Goal: Task Accomplishment & Management: Manage account settings

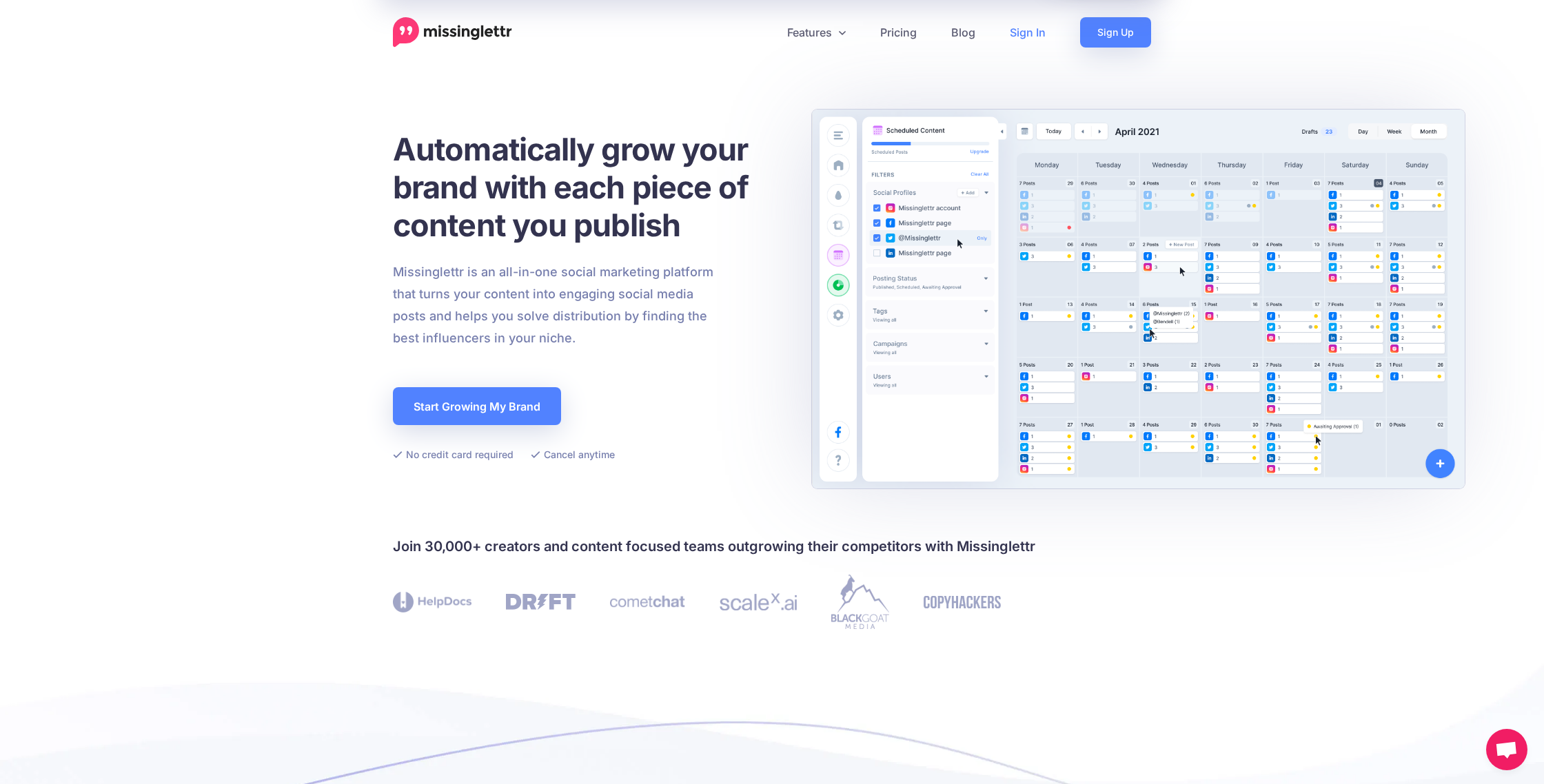
click at [1022, 25] on link "Sign In" at bounding box center [1027, 32] width 70 height 30
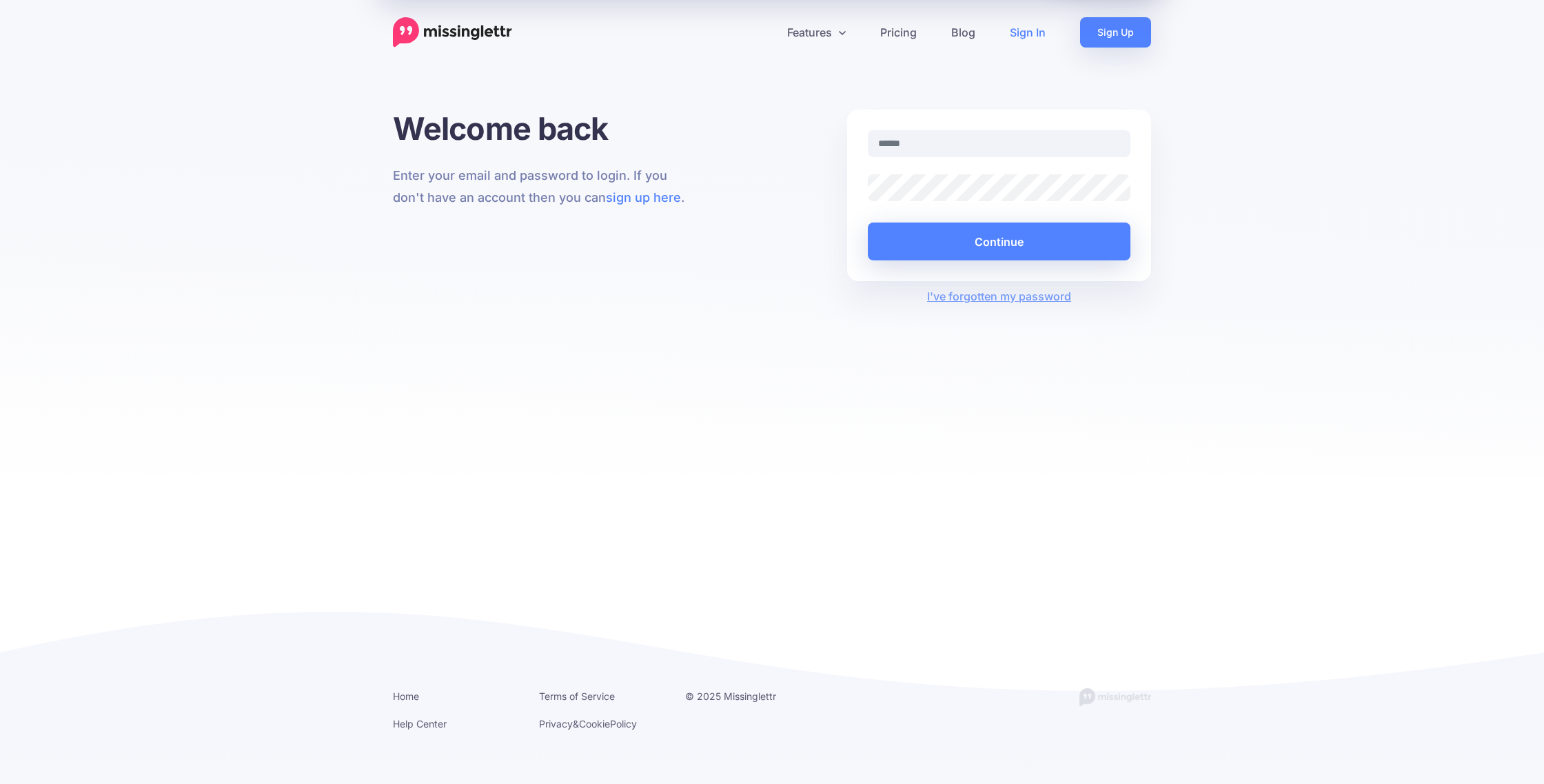
type input "**********"
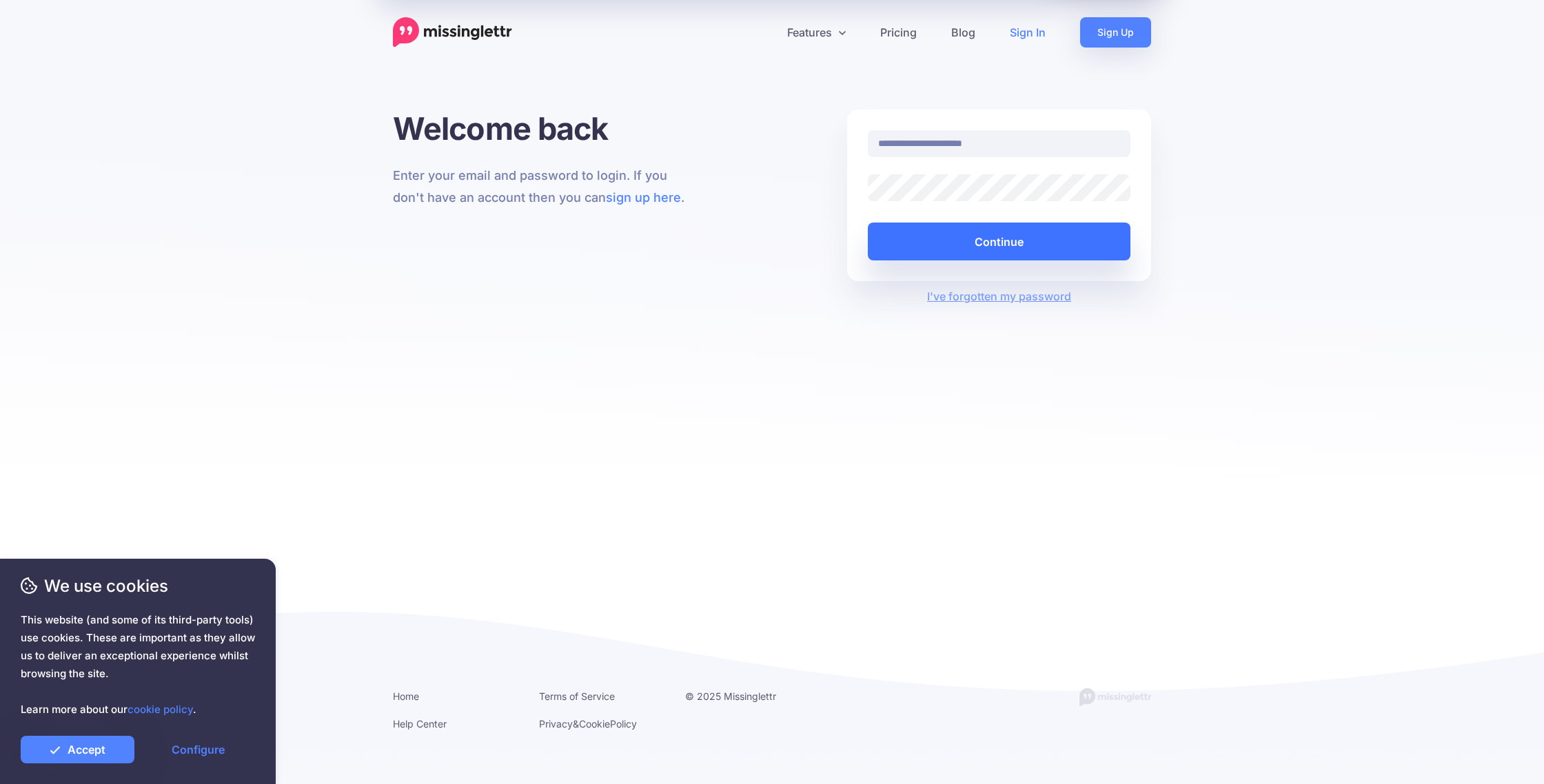
click at [981, 251] on button "Continue" at bounding box center [999, 242] width 263 height 38
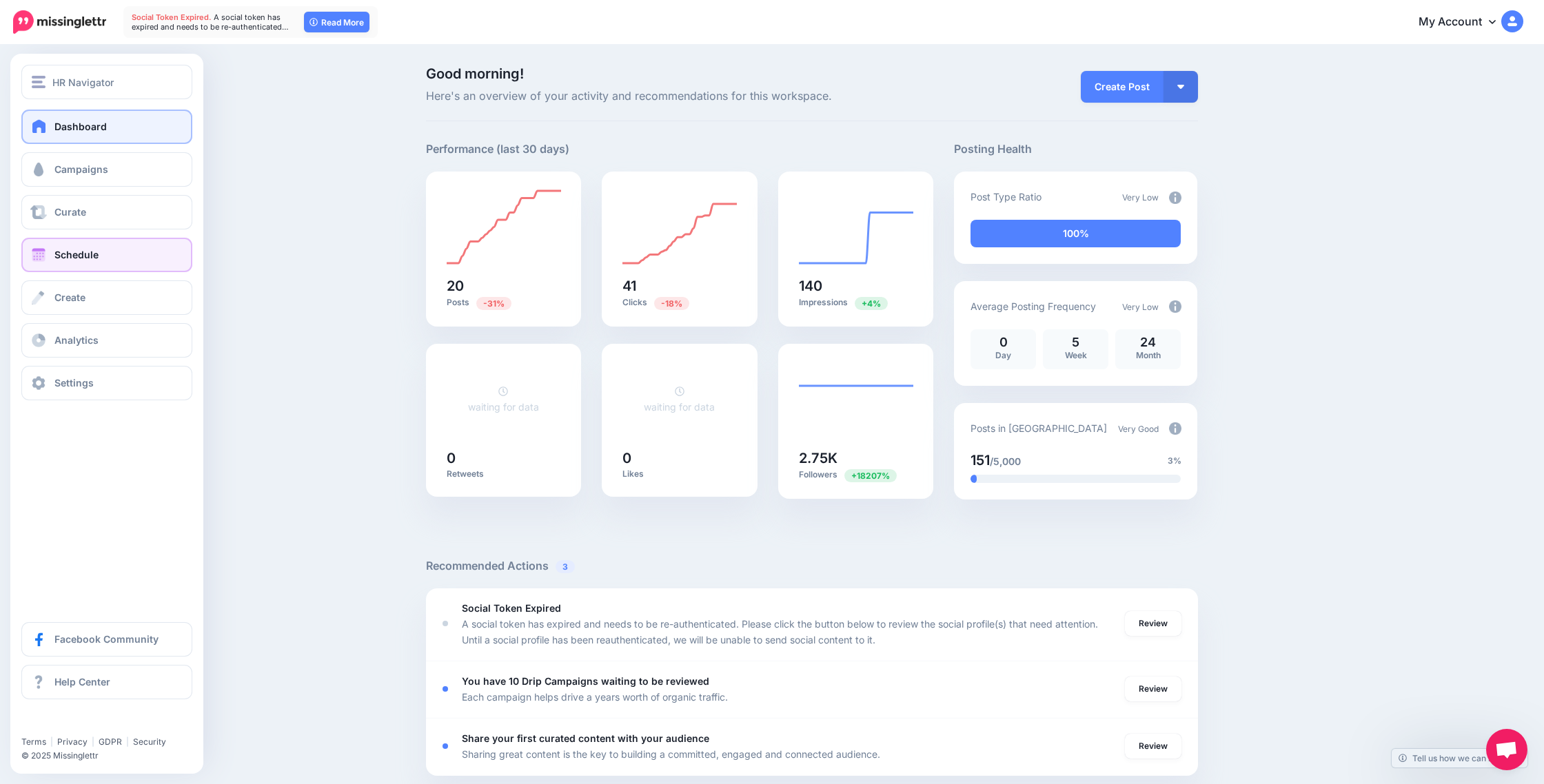
click at [69, 261] on span "Schedule" at bounding box center [77, 254] width 44 height 12
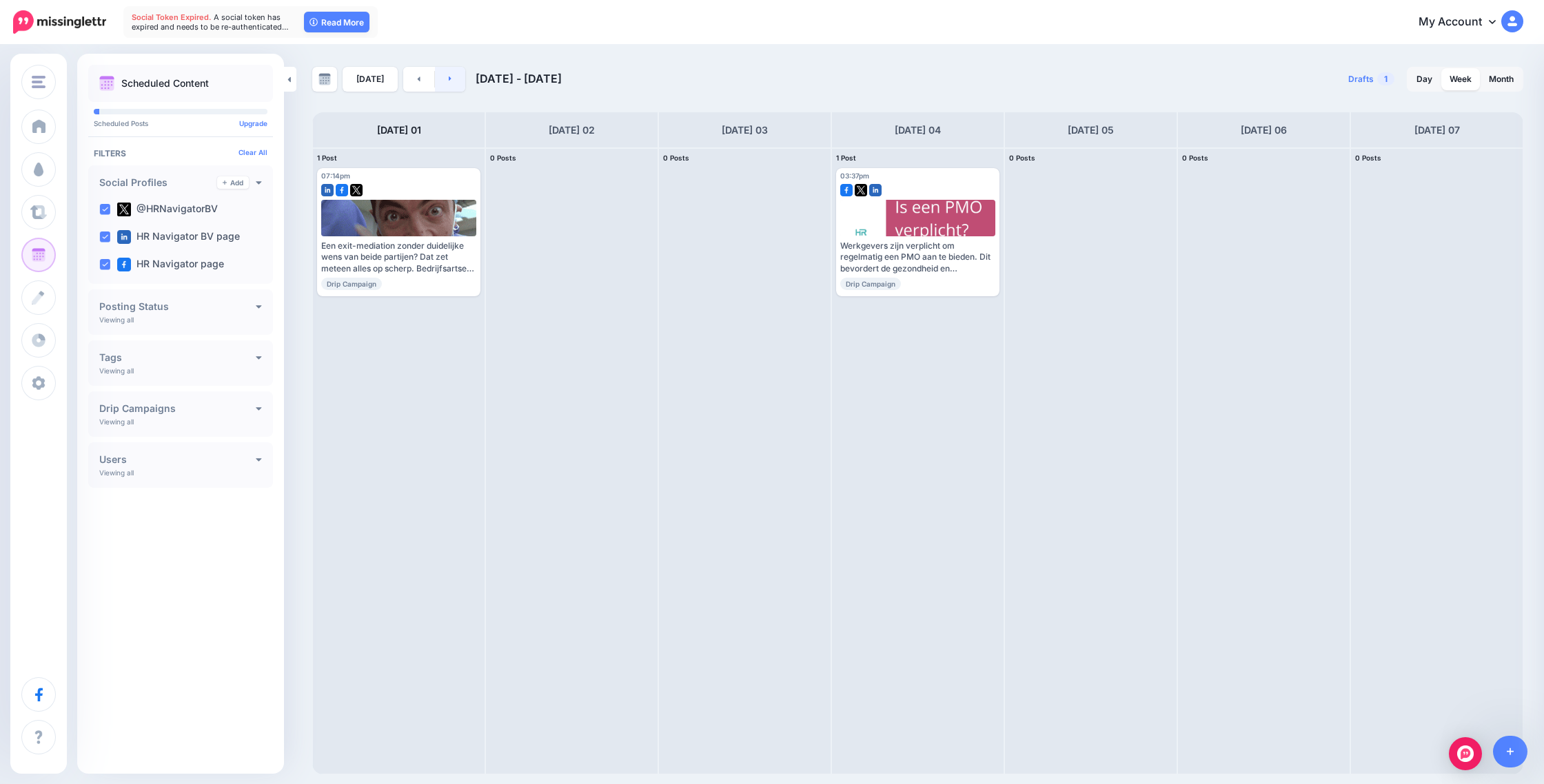
click at [446, 83] on link at bounding box center [451, 79] width 31 height 25
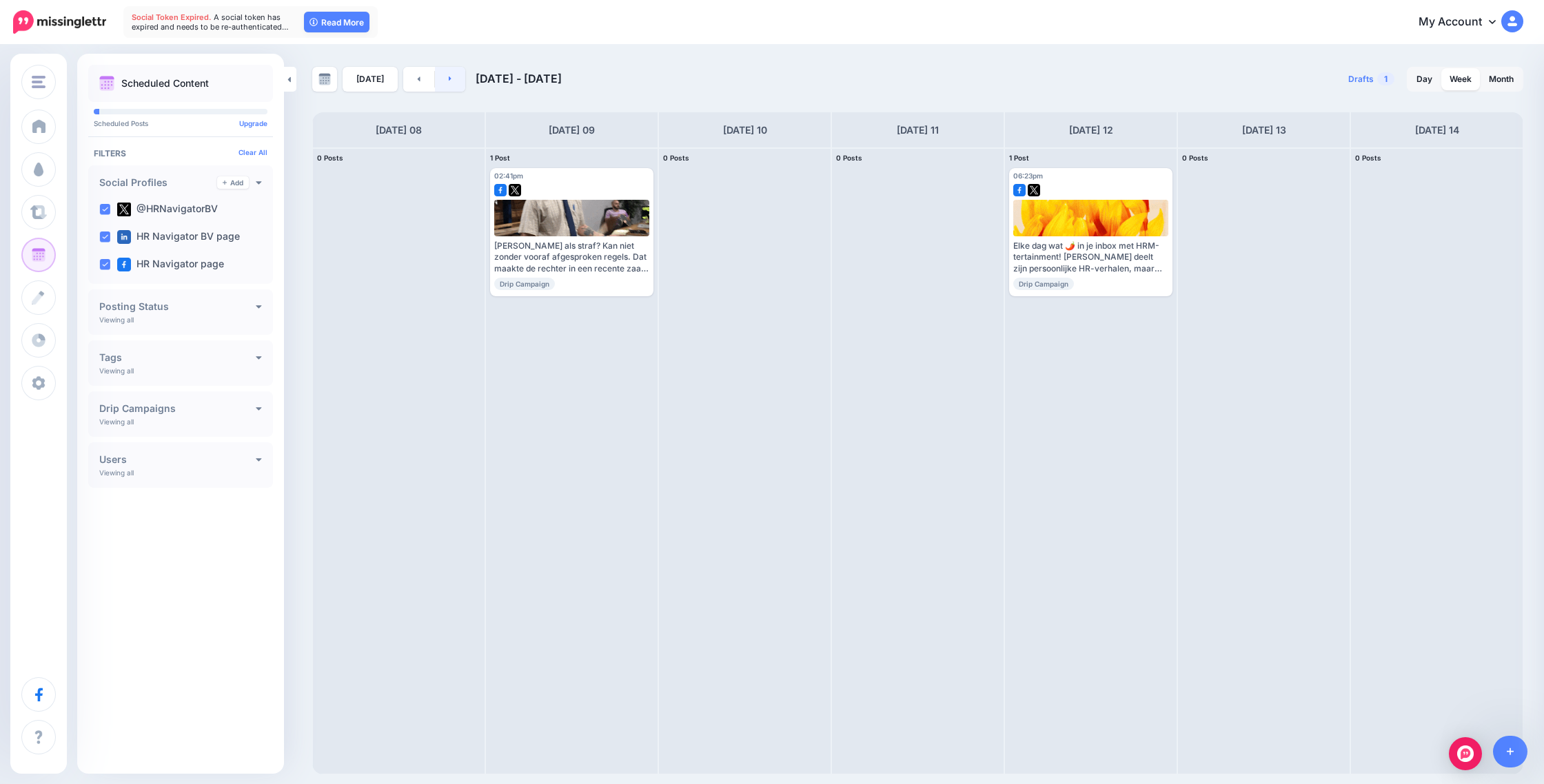
click at [446, 83] on link at bounding box center [451, 79] width 31 height 25
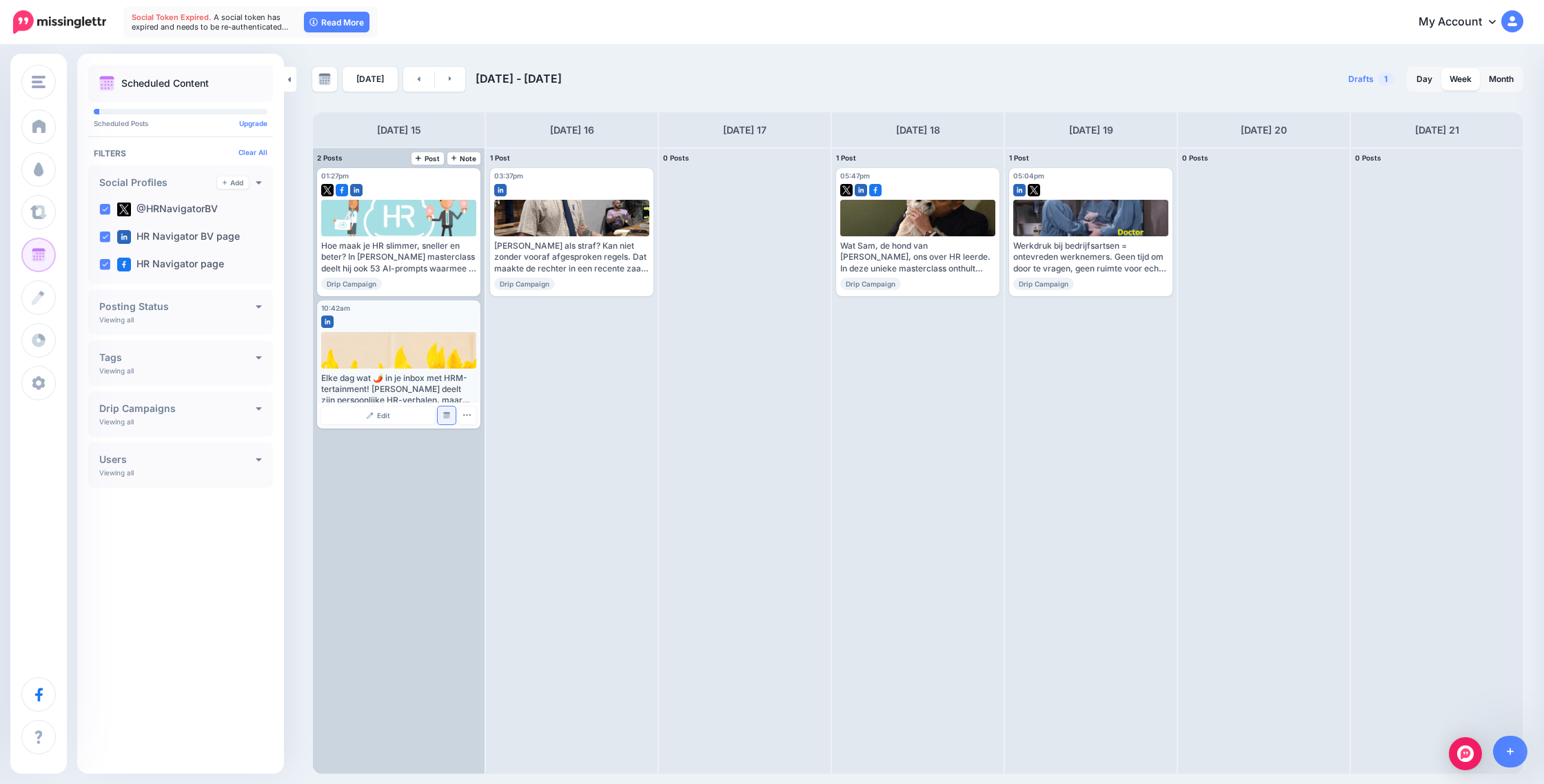
click at [446, 416] on img at bounding box center [447, 416] width 7 height 7
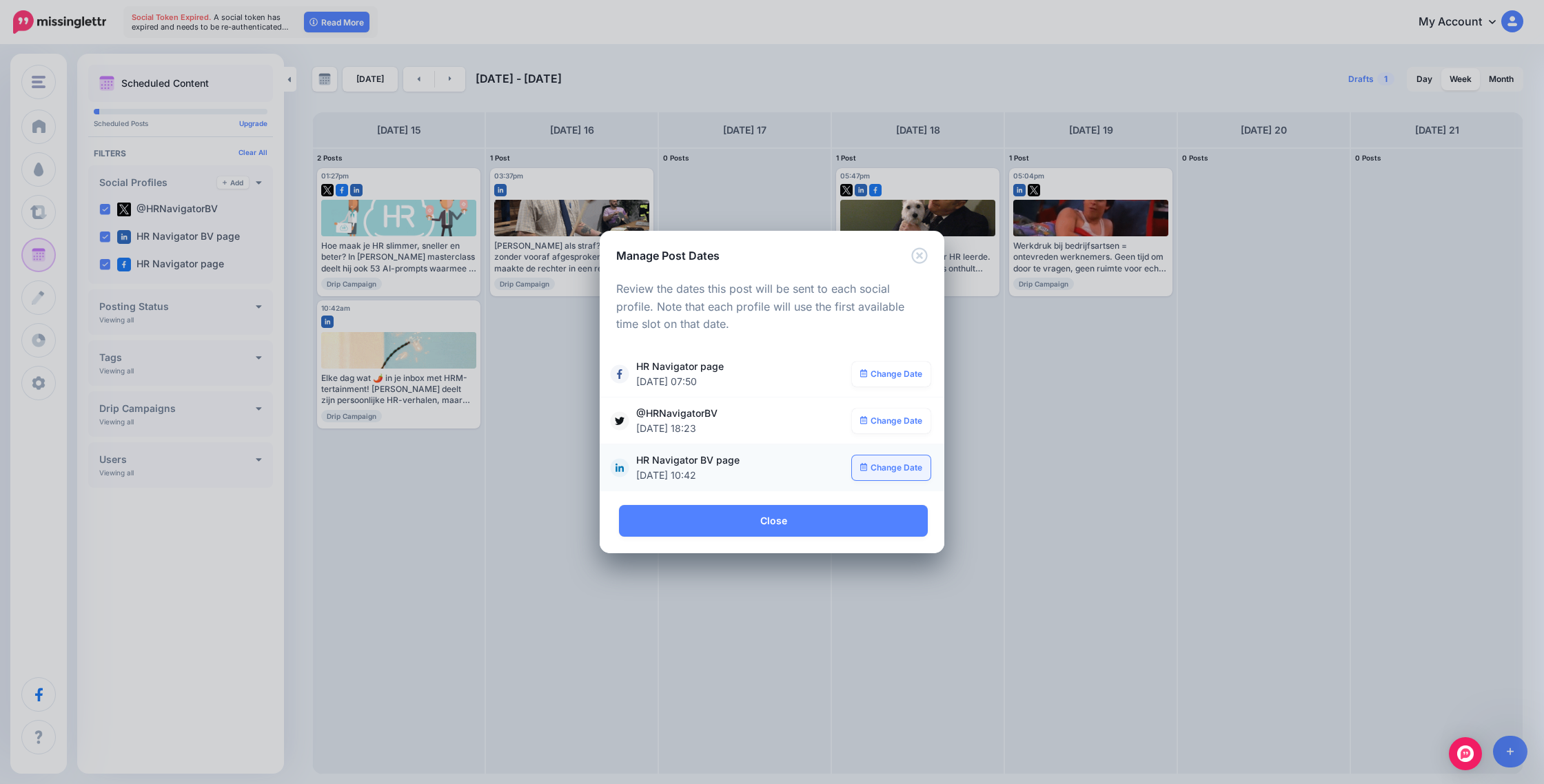
click at [881, 470] on link "Change Date" at bounding box center [892, 467] width 79 height 25
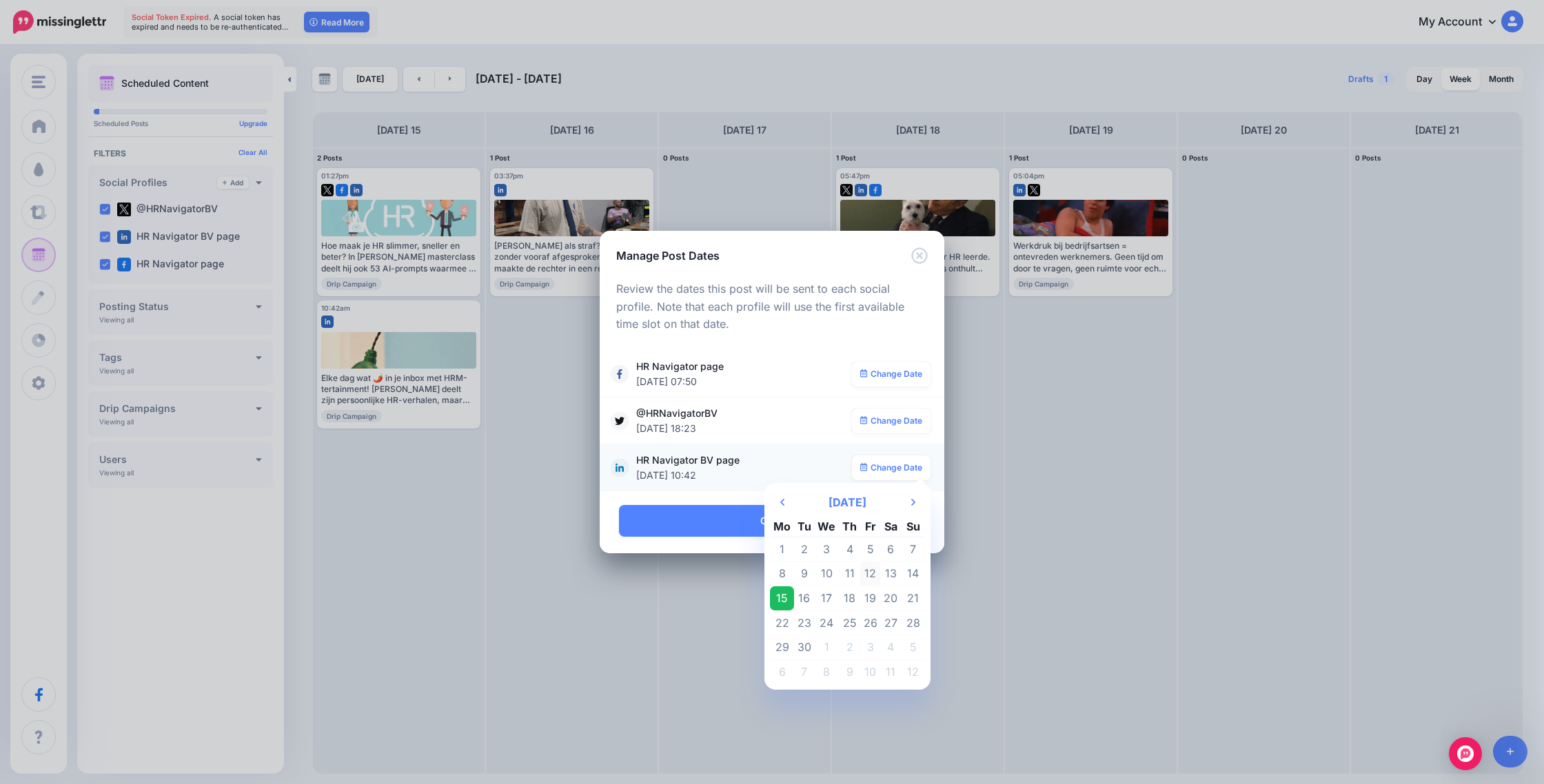
click at [869, 571] on td "12" at bounding box center [870, 574] width 21 height 25
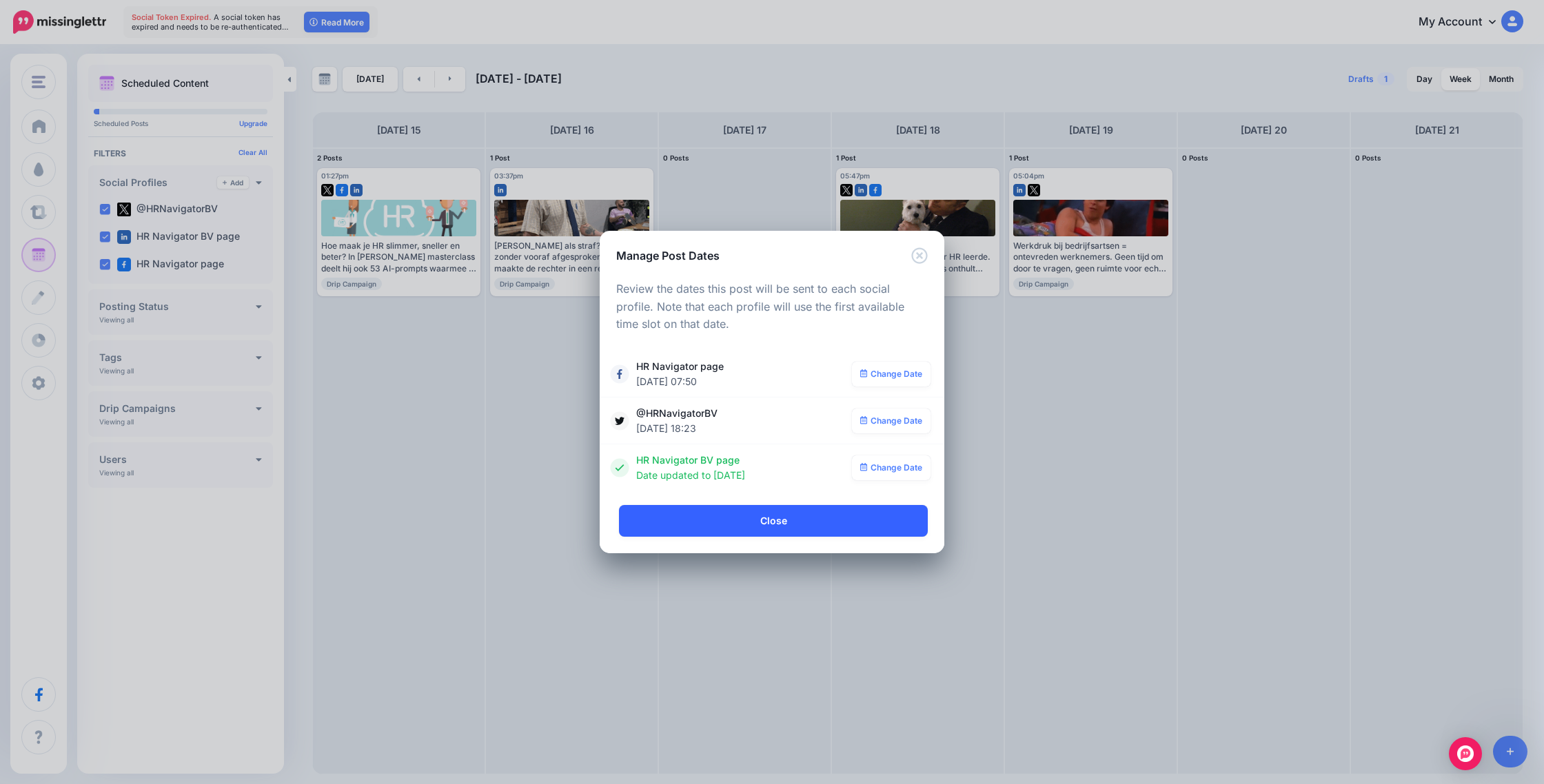
click at [830, 520] on link "Close" at bounding box center [774, 521] width 309 height 32
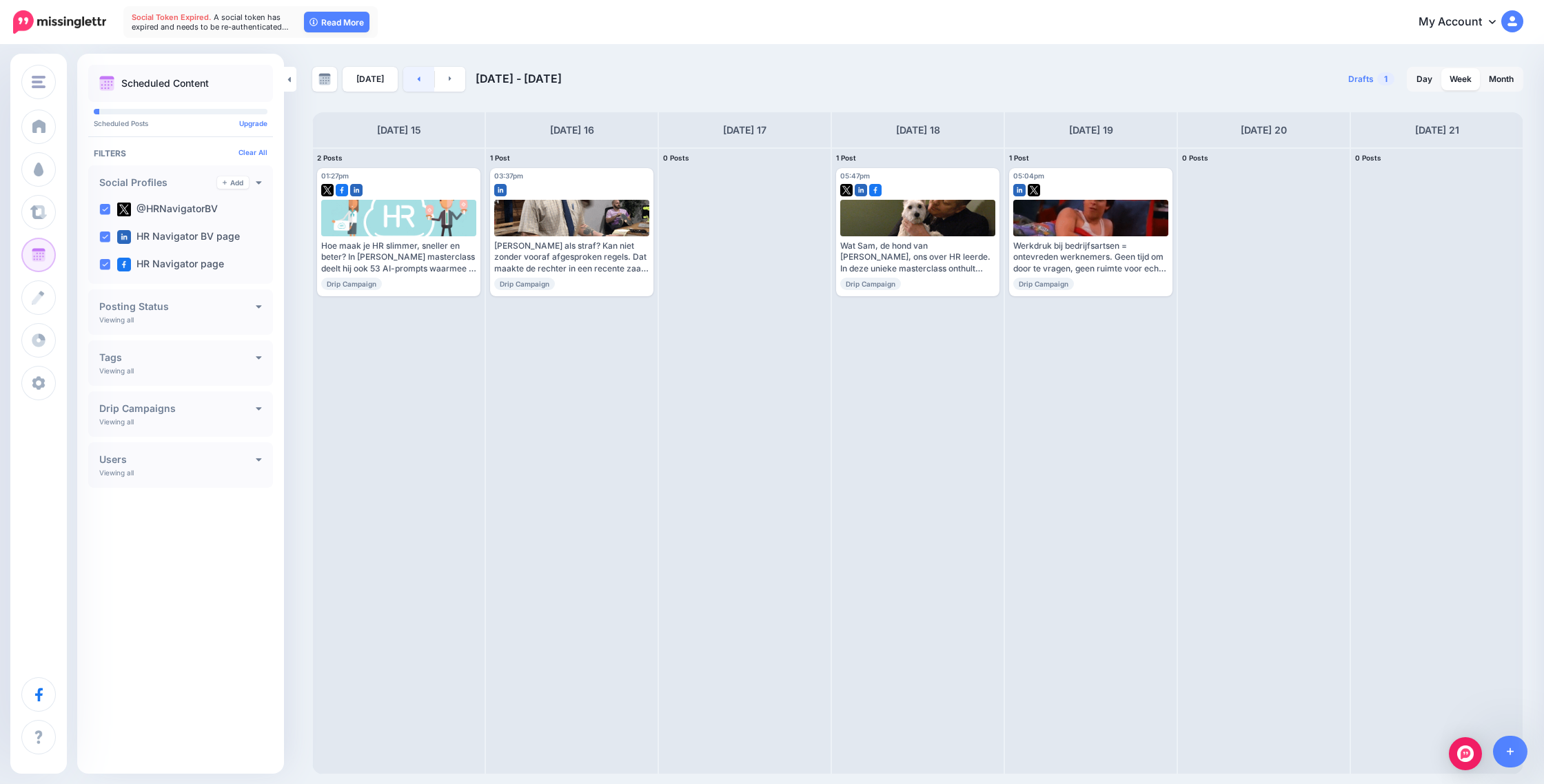
click at [410, 79] on link at bounding box center [419, 79] width 31 height 25
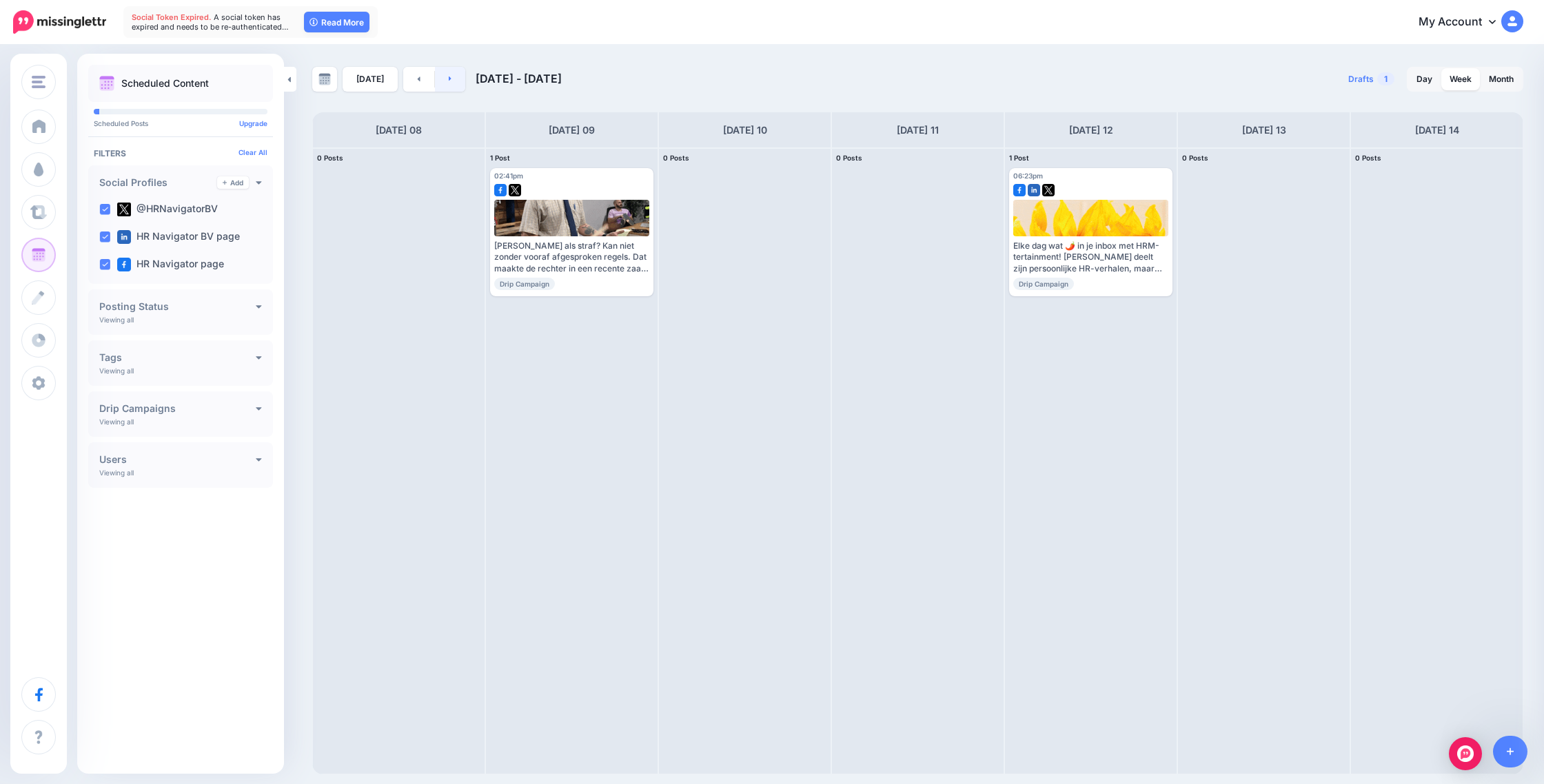
click at [453, 74] on link at bounding box center [451, 79] width 31 height 25
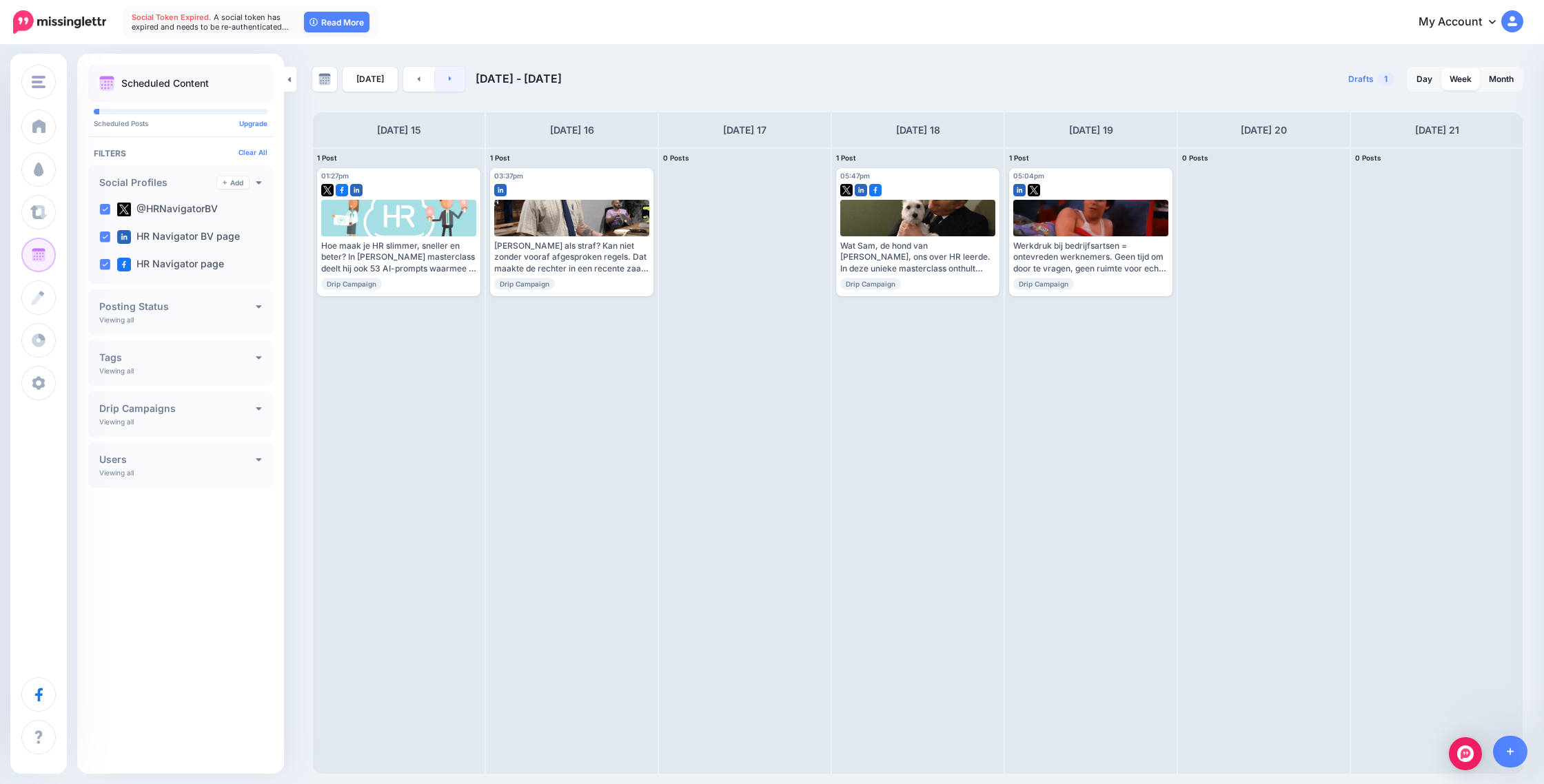
click at [452, 75] on link at bounding box center [451, 79] width 31 height 25
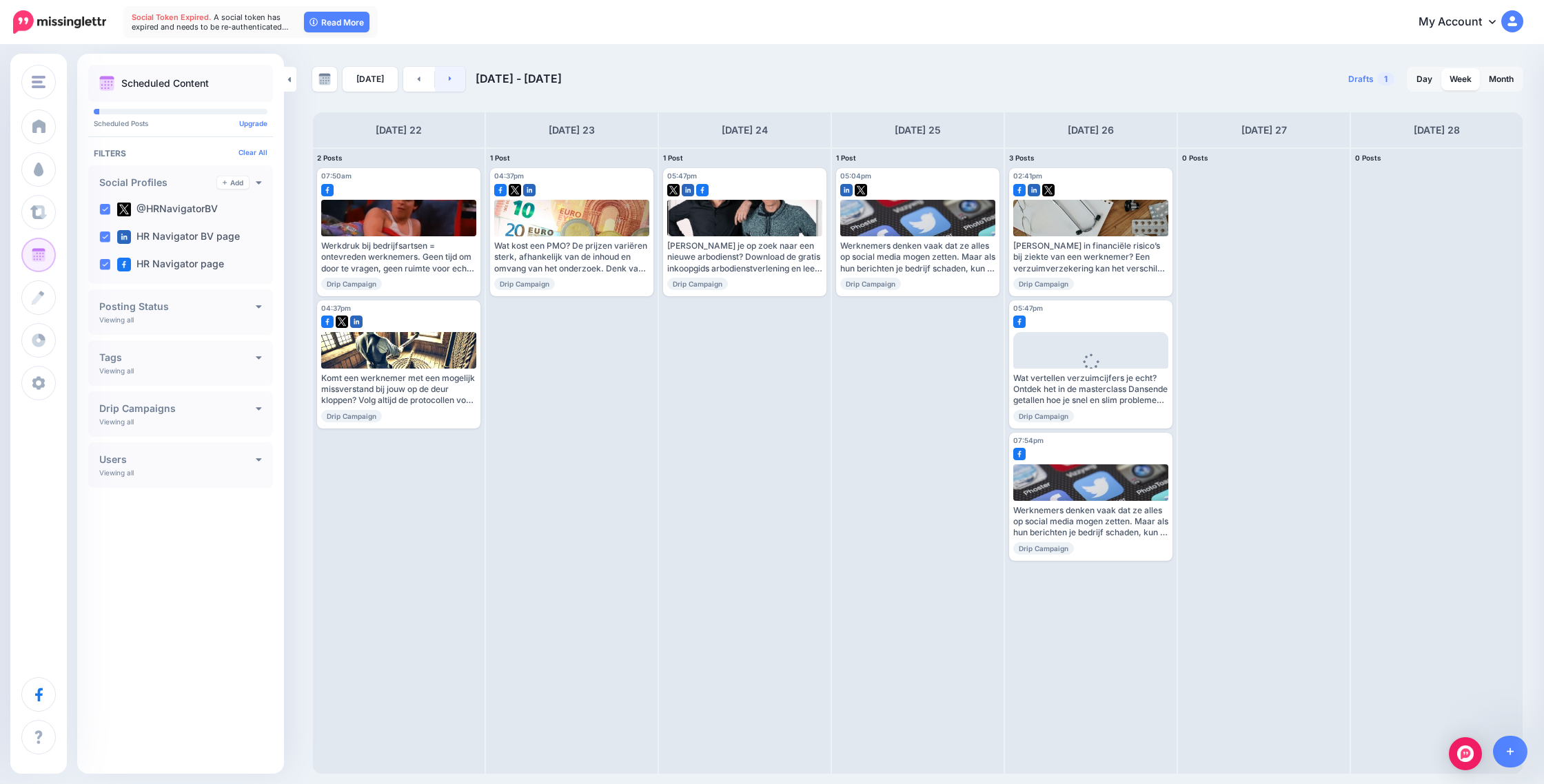
click at [452, 75] on link at bounding box center [451, 79] width 31 height 25
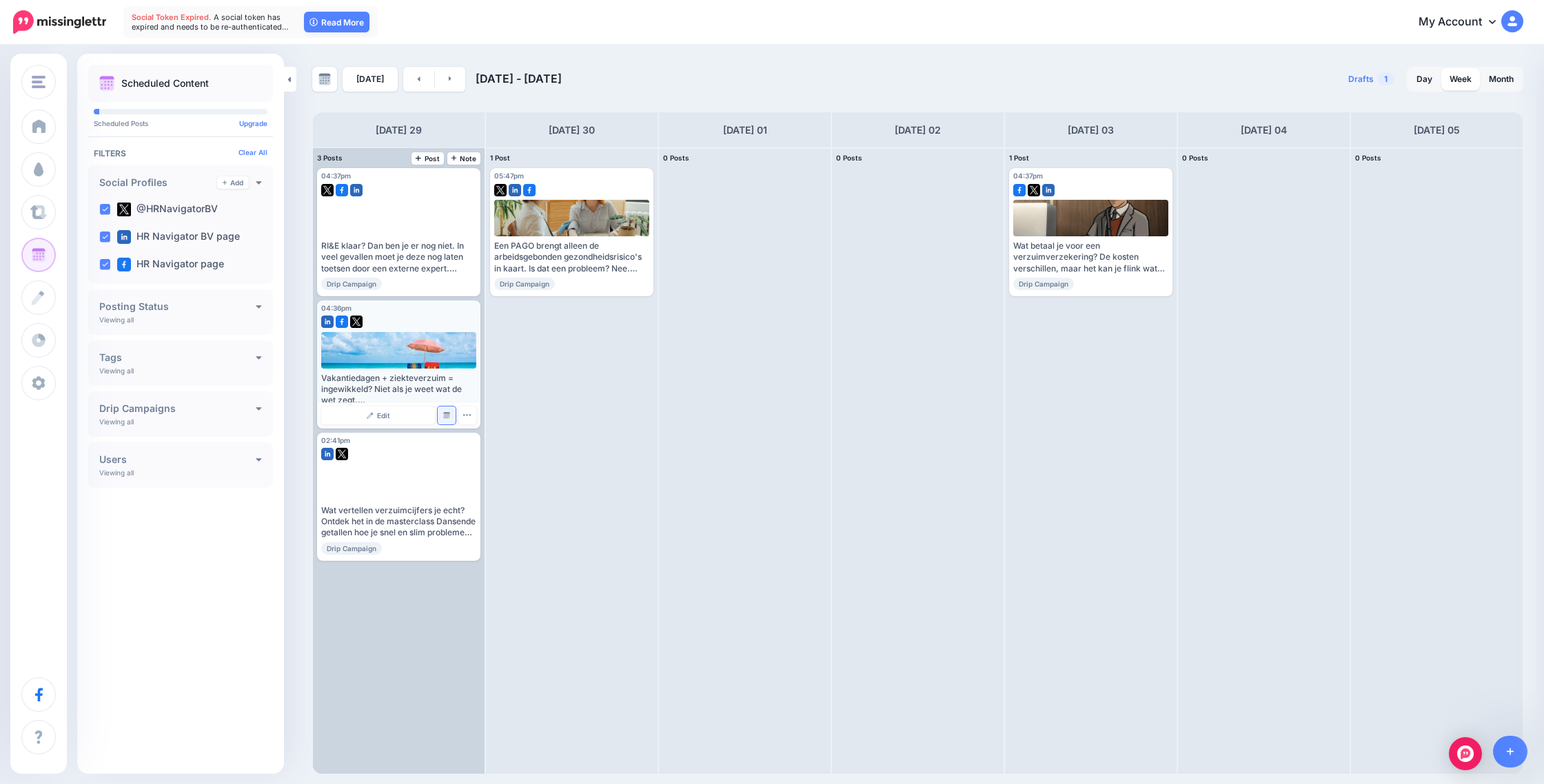
click at [446, 416] on img at bounding box center [447, 416] width 7 height 7
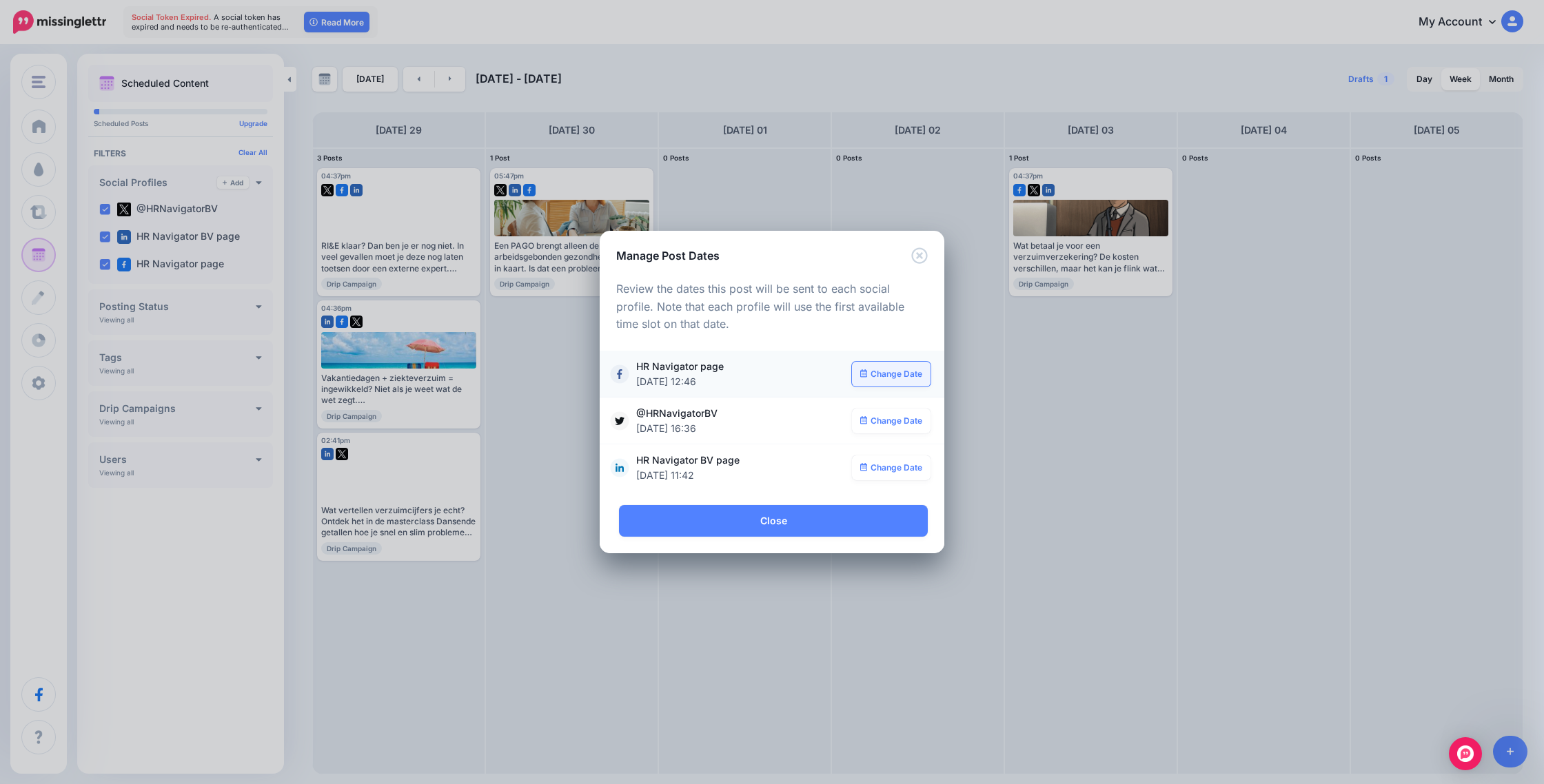
click at [870, 373] on link "Change Date" at bounding box center [892, 374] width 79 height 25
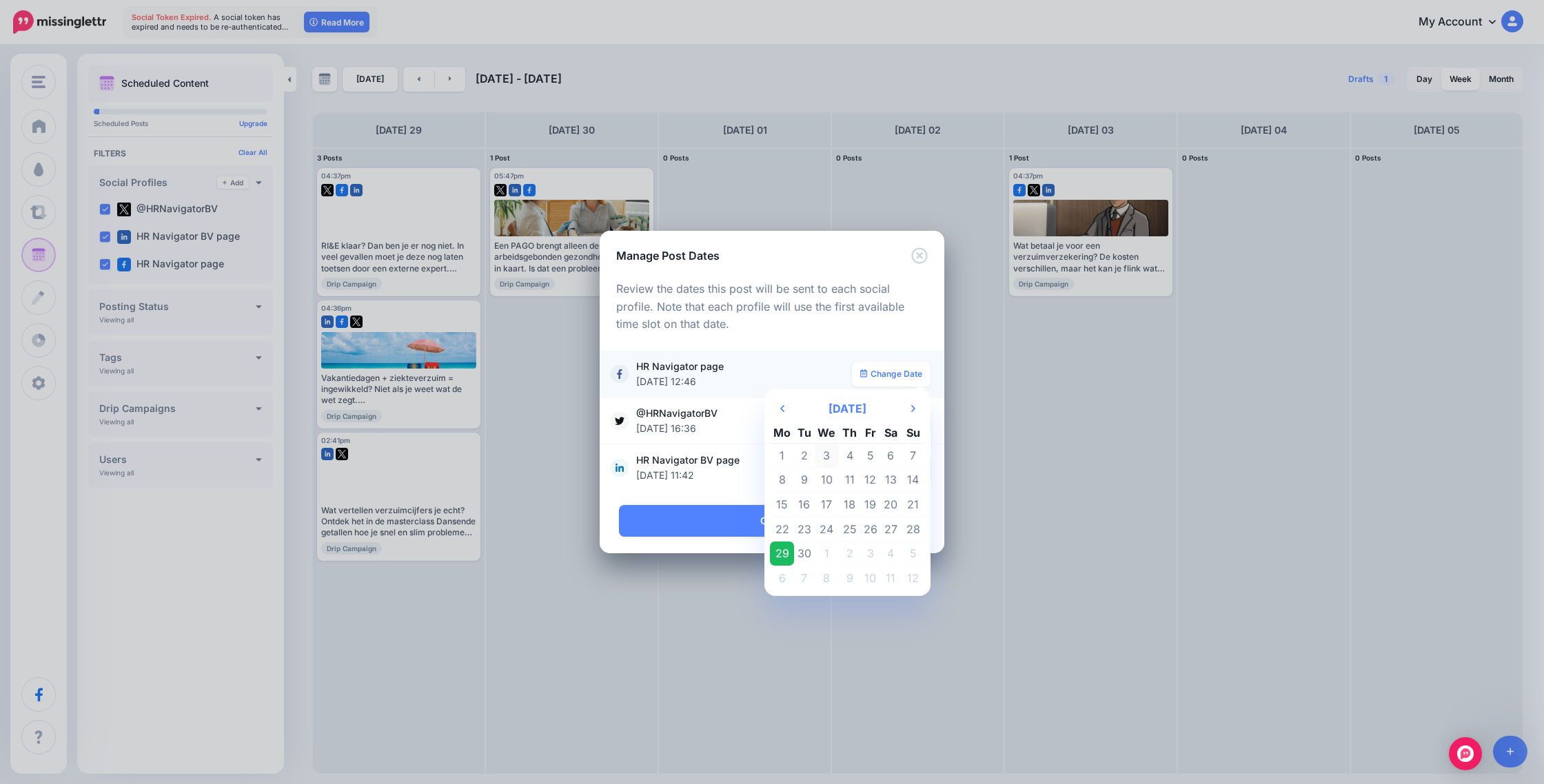
click at [829, 455] on td "3" at bounding box center [827, 455] width 25 height 25
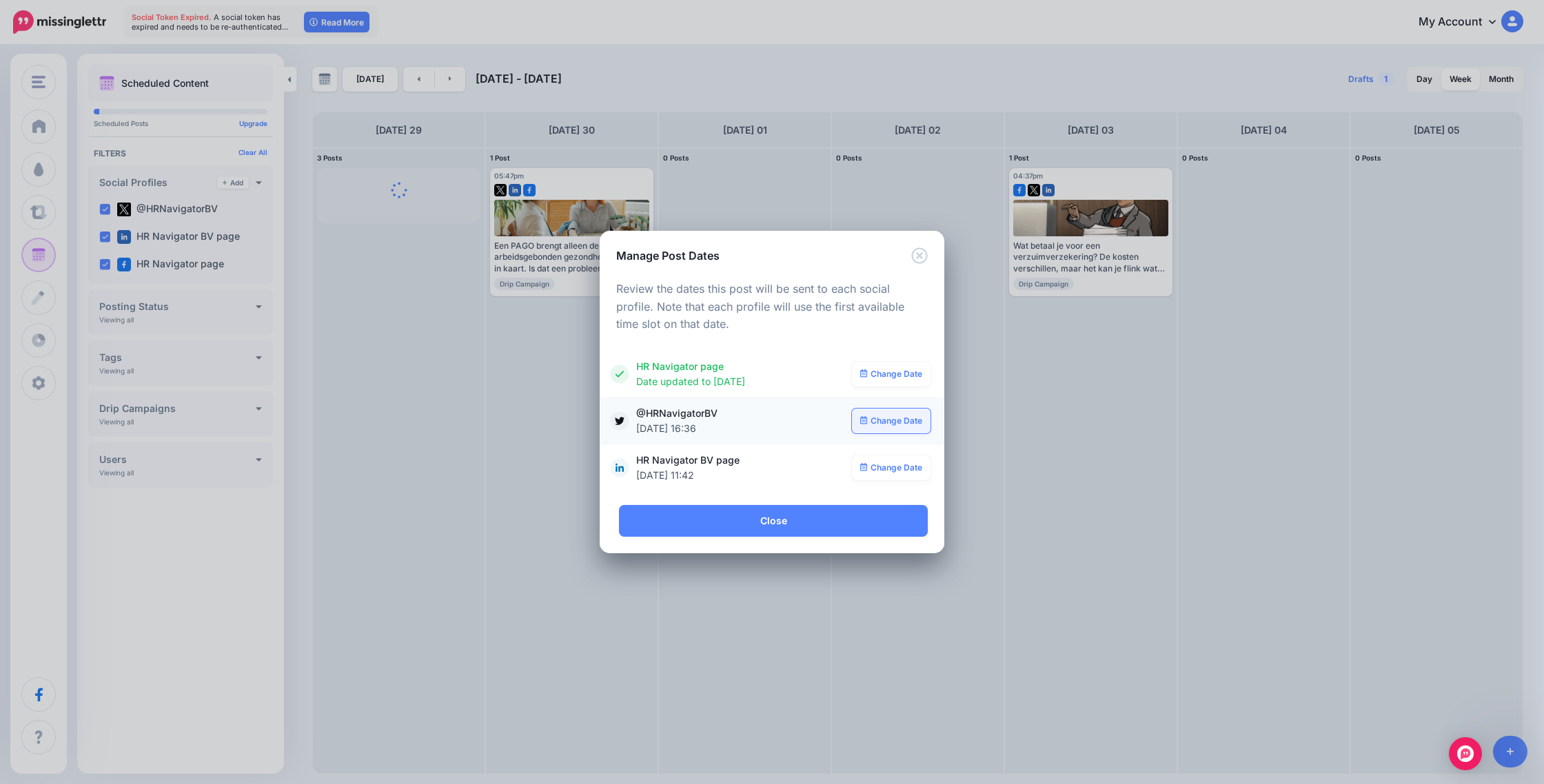
click at [892, 419] on link "Change Date" at bounding box center [892, 421] width 79 height 25
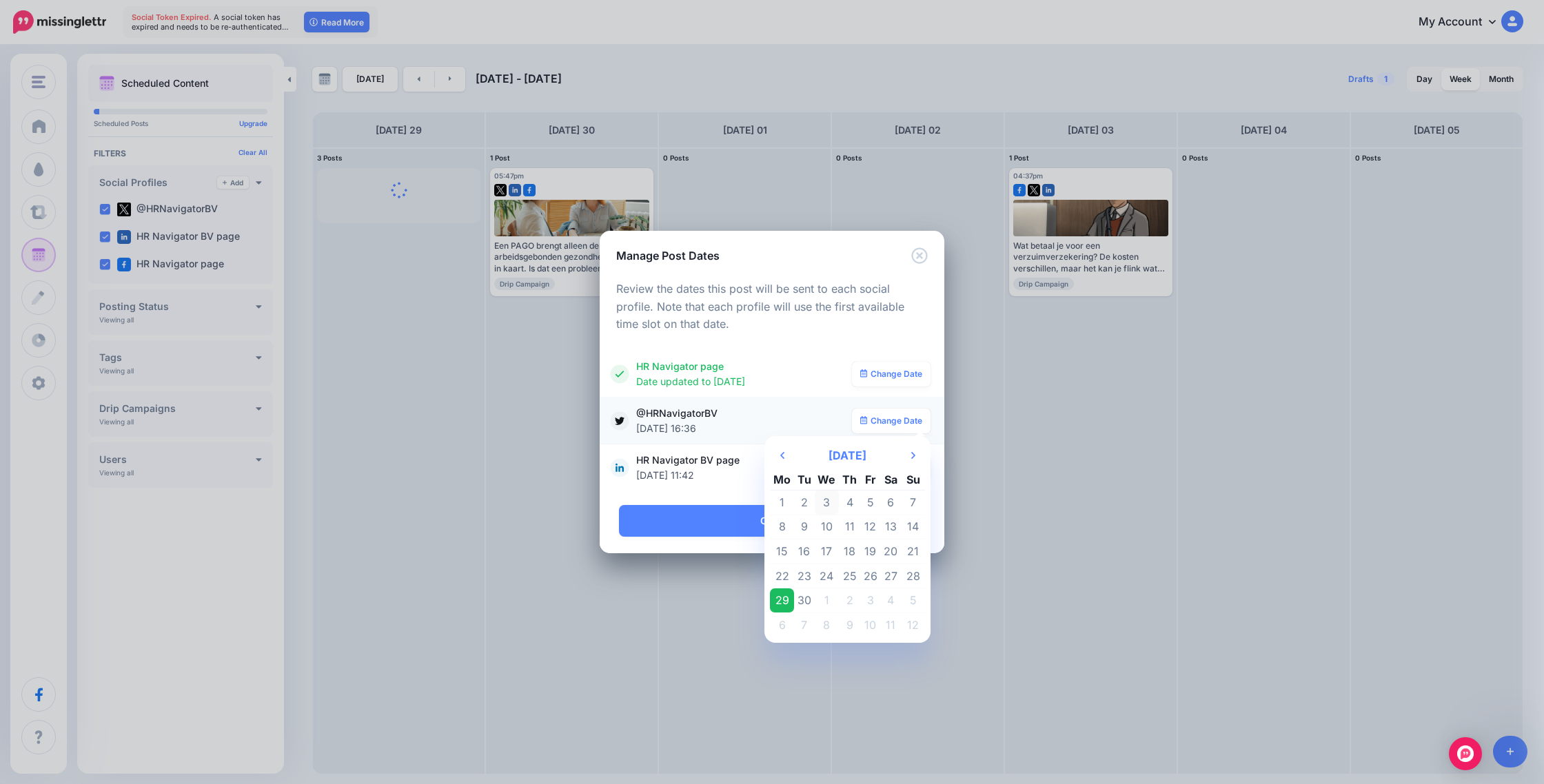
click at [827, 499] on td "3" at bounding box center [827, 502] width 25 height 25
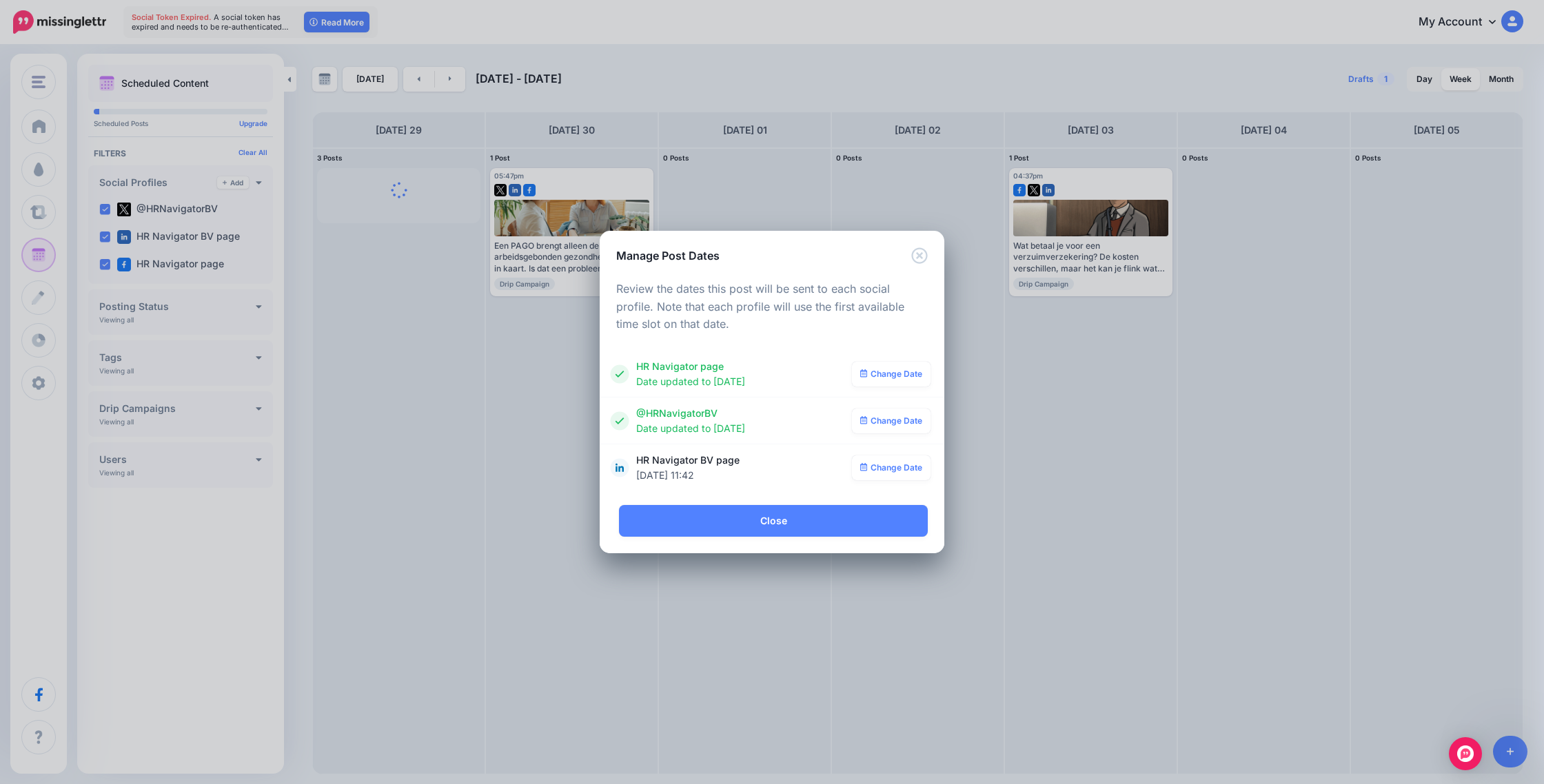
click at [889, 470] on link "Change Date" at bounding box center [892, 467] width 79 height 25
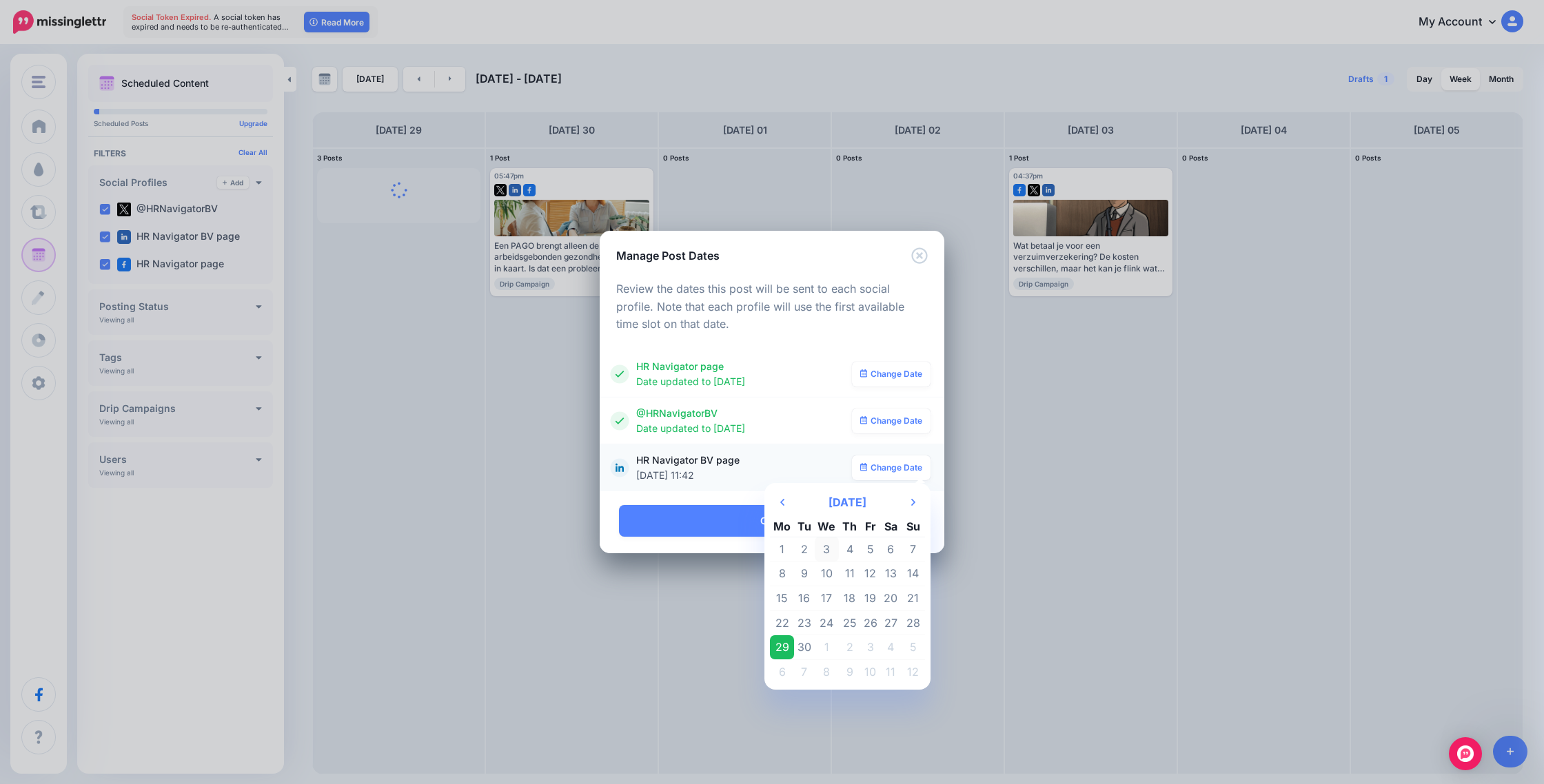
click at [825, 549] on td "3" at bounding box center [827, 549] width 25 height 25
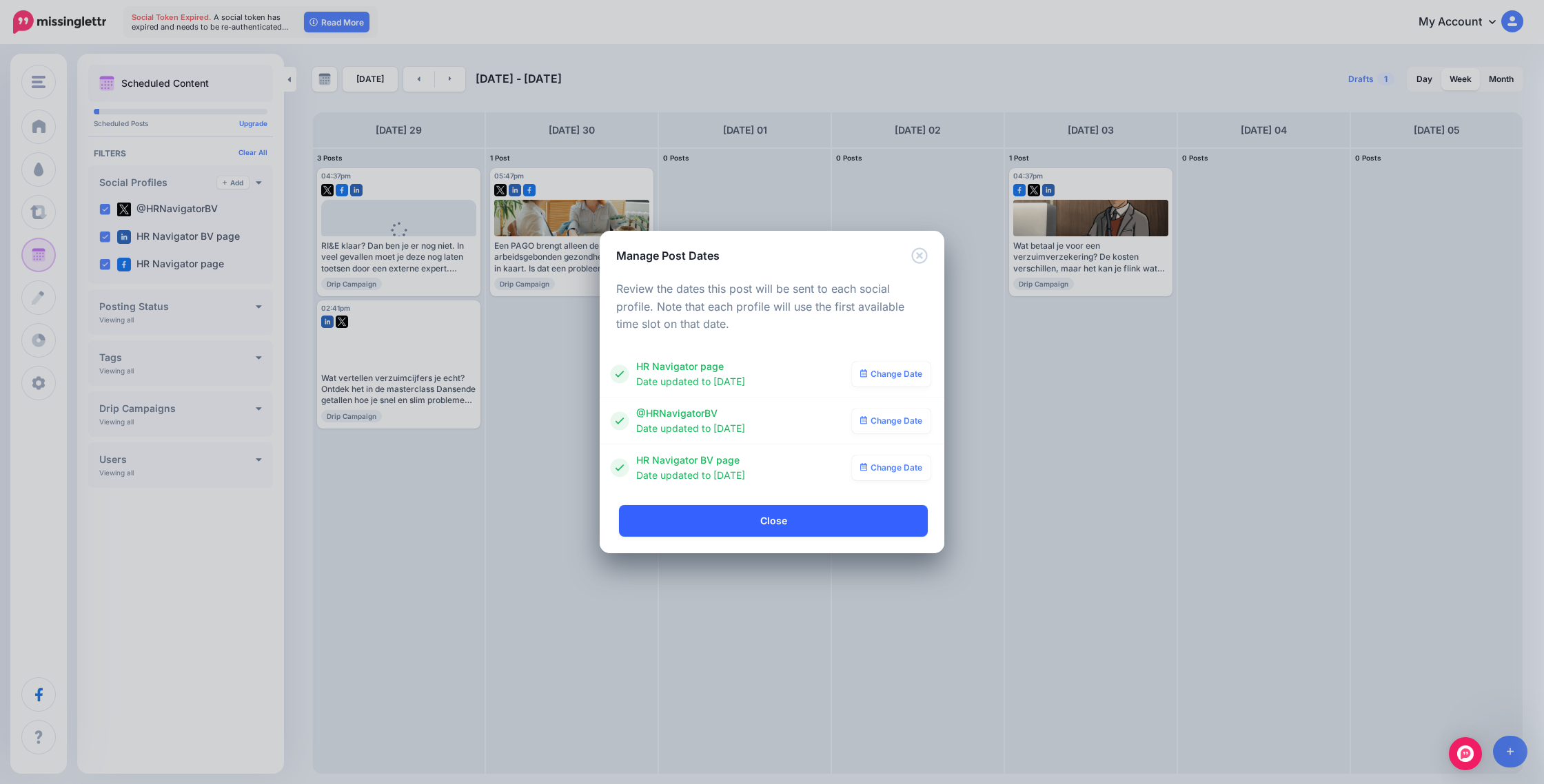
click at [739, 512] on link "Close" at bounding box center [774, 521] width 309 height 32
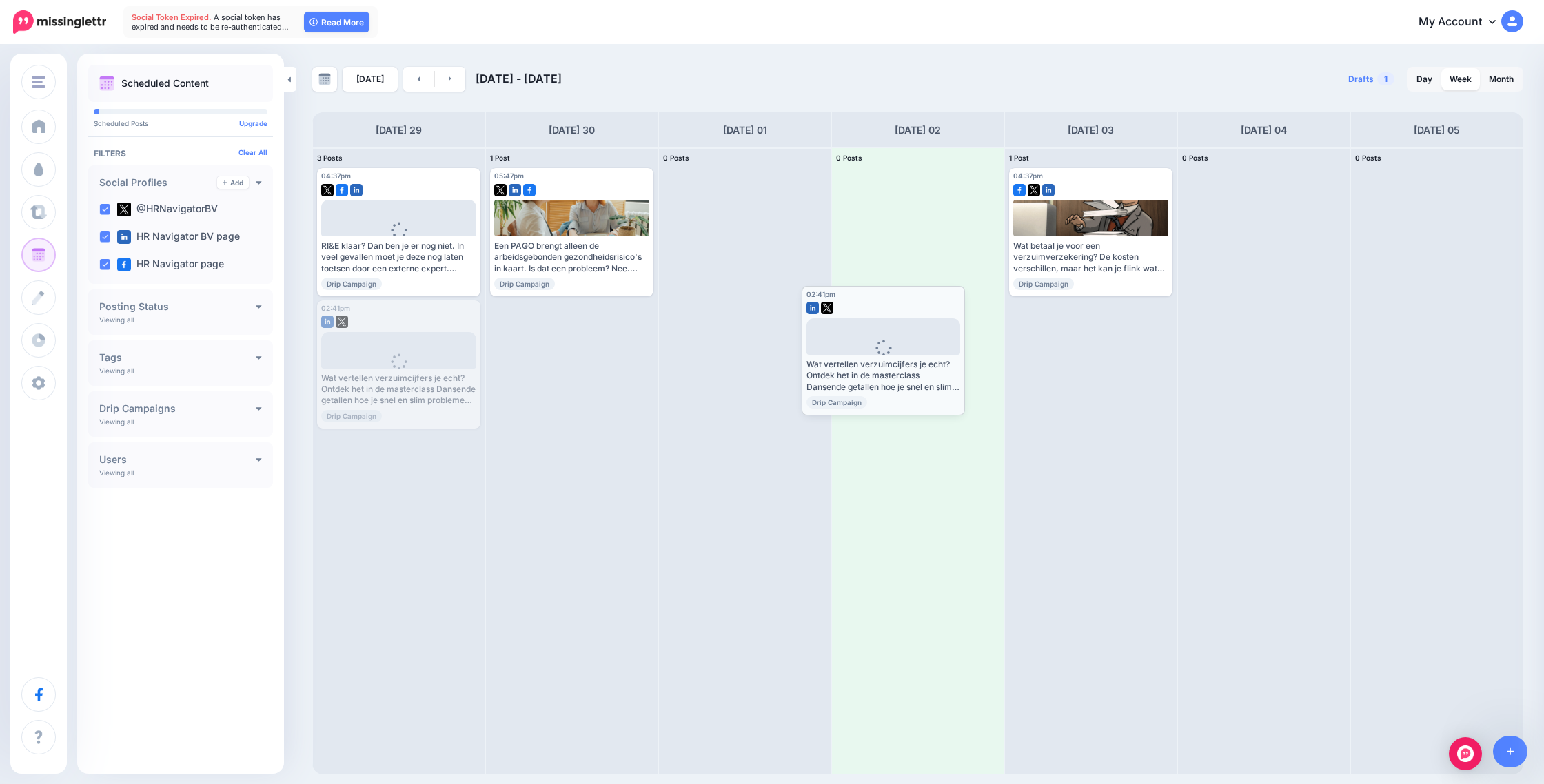
drag, startPoint x: 403, startPoint y: 364, endPoint x: 888, endPoint y: 349, distance: 485.2
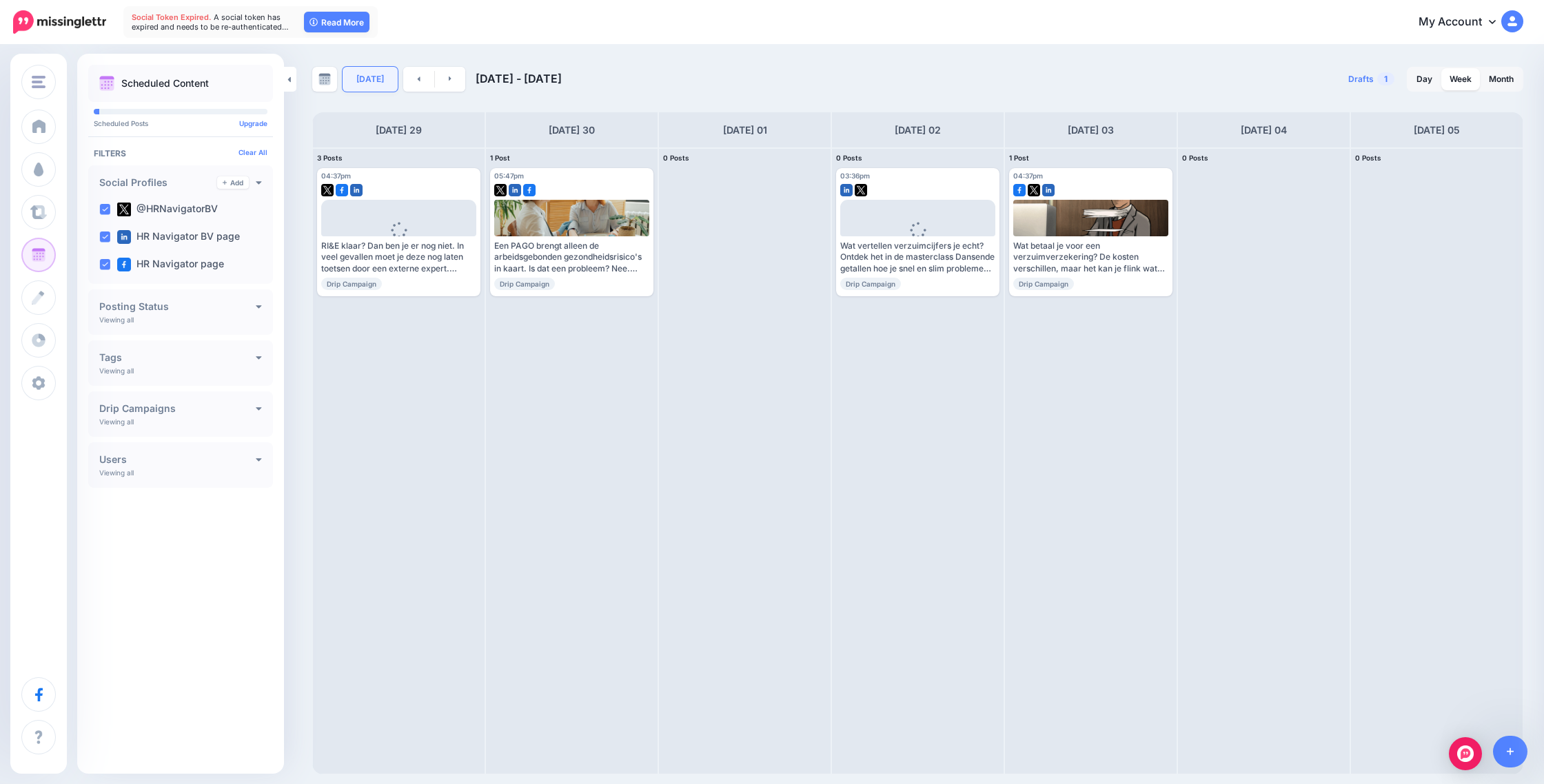
click at [359, 81] on link "[DATE]" at bounding box center [371, 79] width 55 height 25
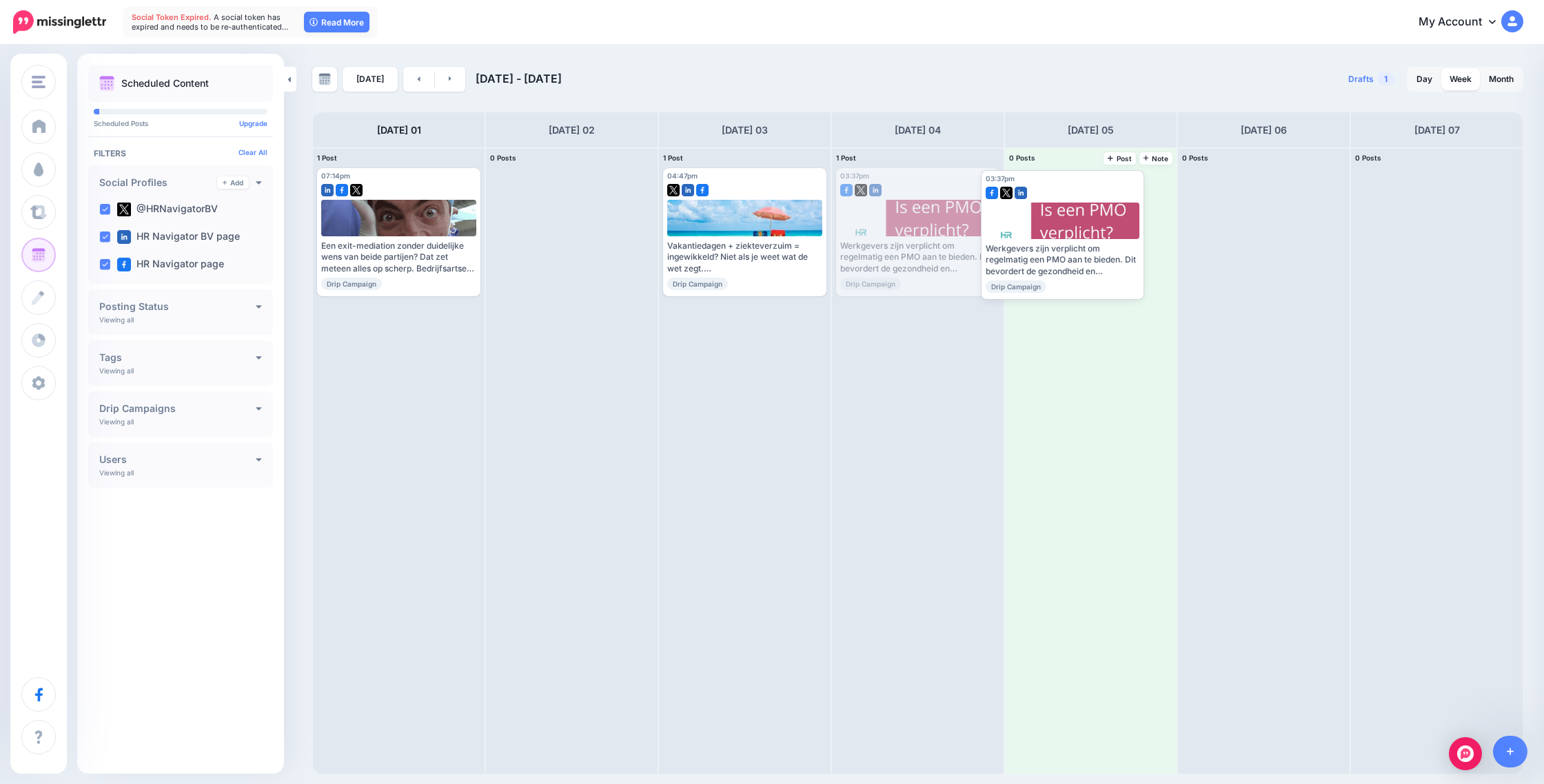
drag, startPoint x: 906, startPoint y: 215, endPoint x: 1059, endPoint y: 211, distance: 153.1
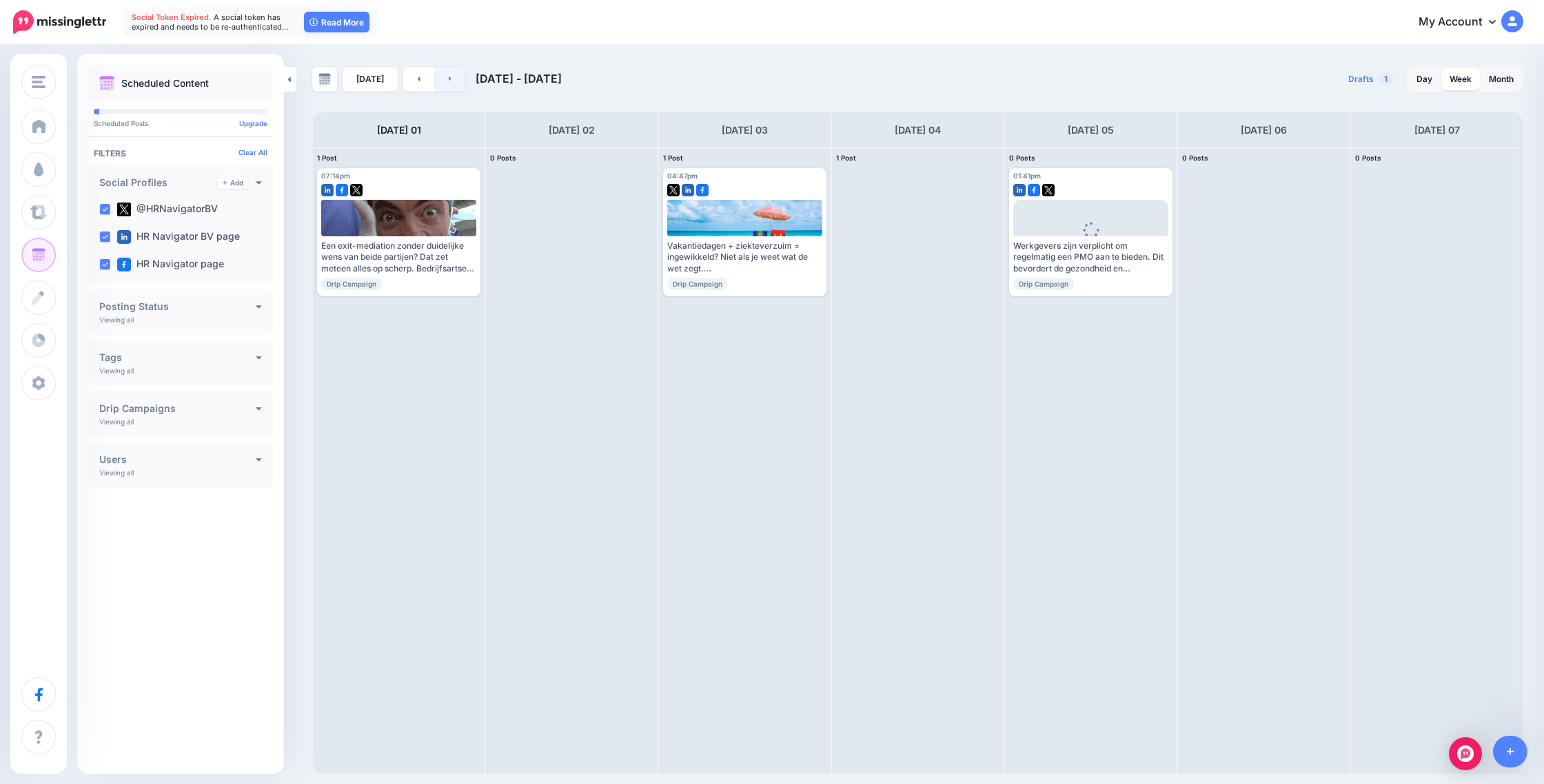
click at [449, 82] on link at bounding box center [451, 79] width 31 height 25
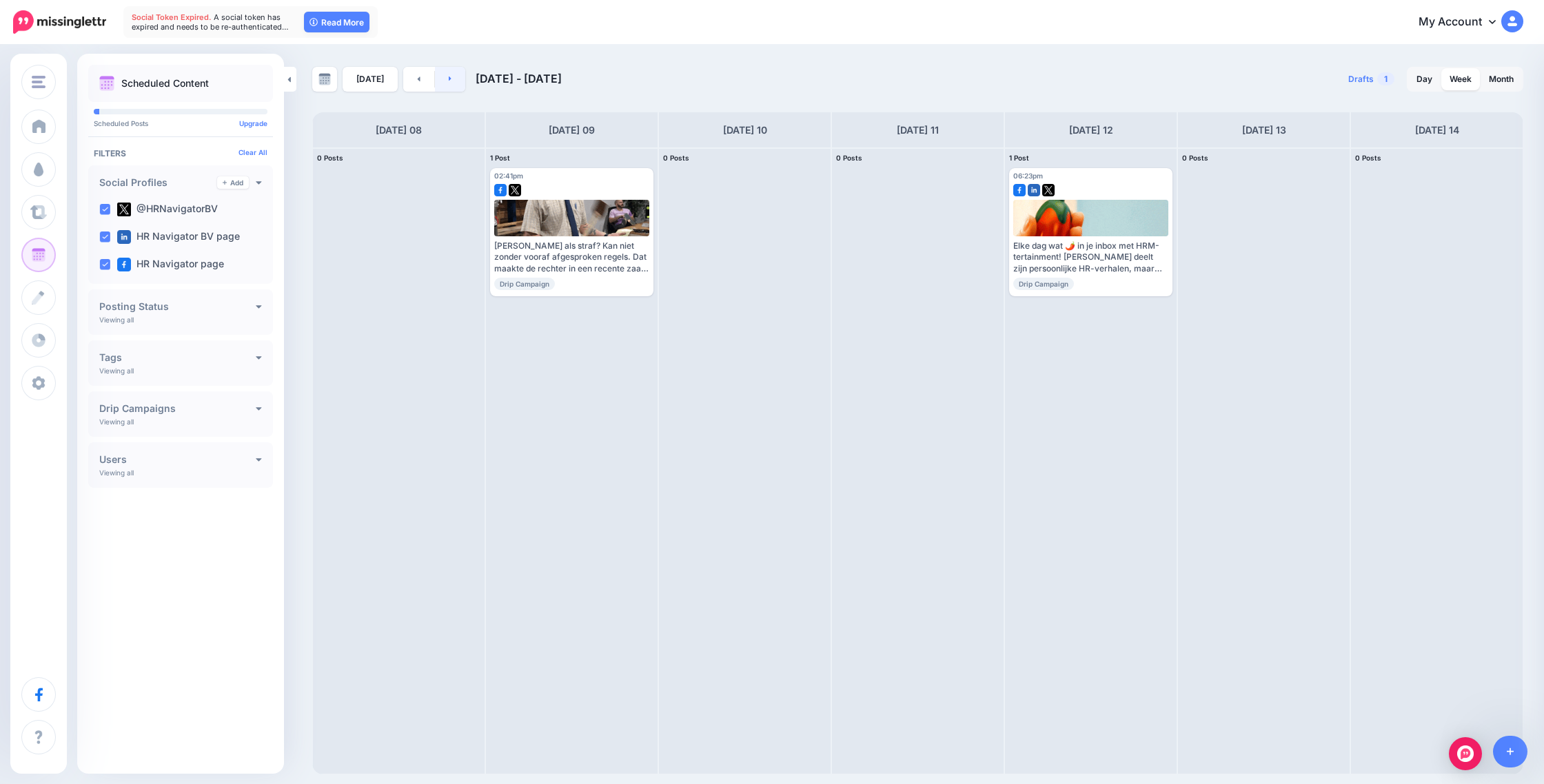
click at [449, 82] on link at bounding box center [451, 79] width 31 height 25
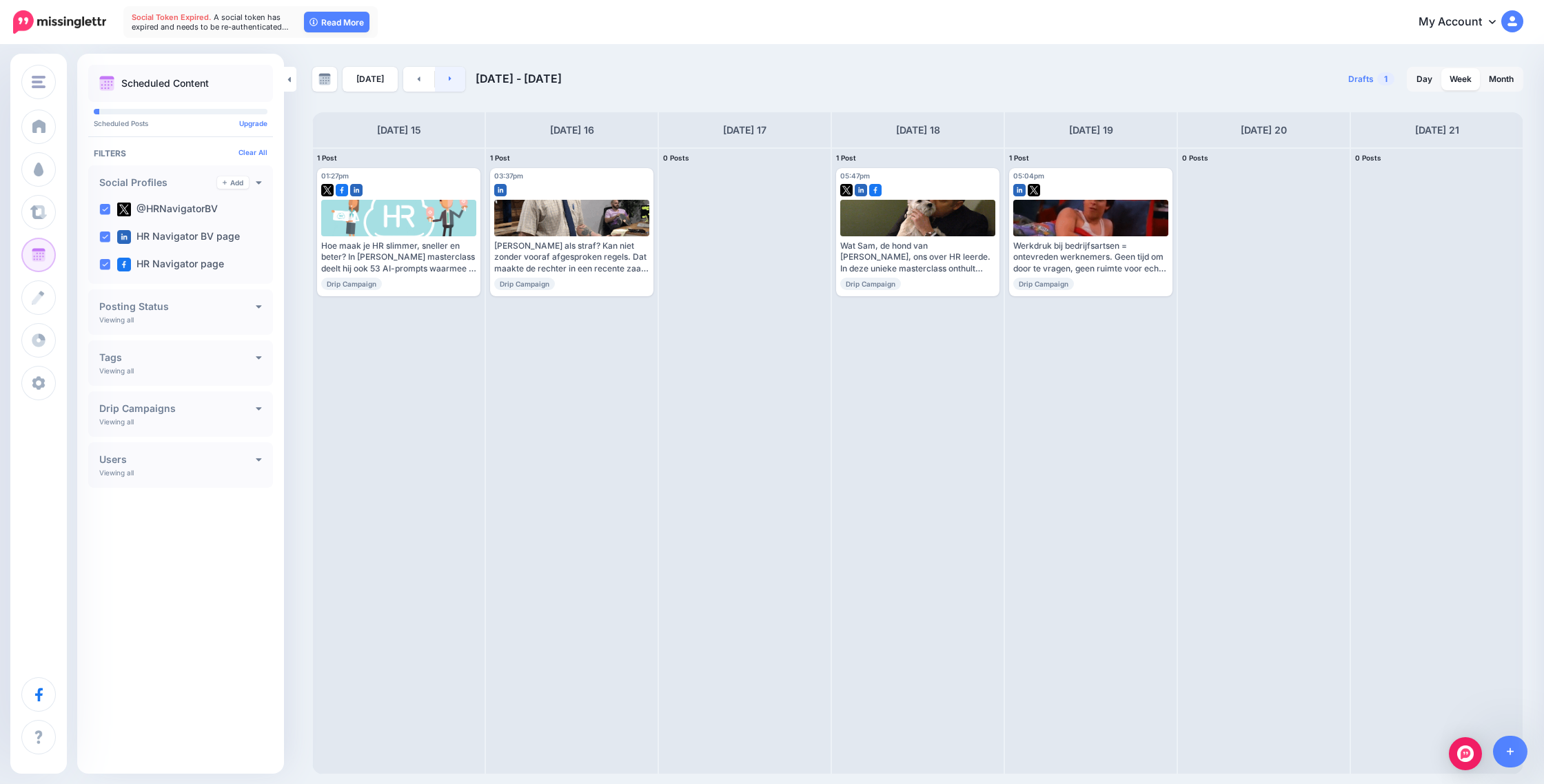
click at [449, 82] on link at bounding box center [451, 79] width 31 height 25
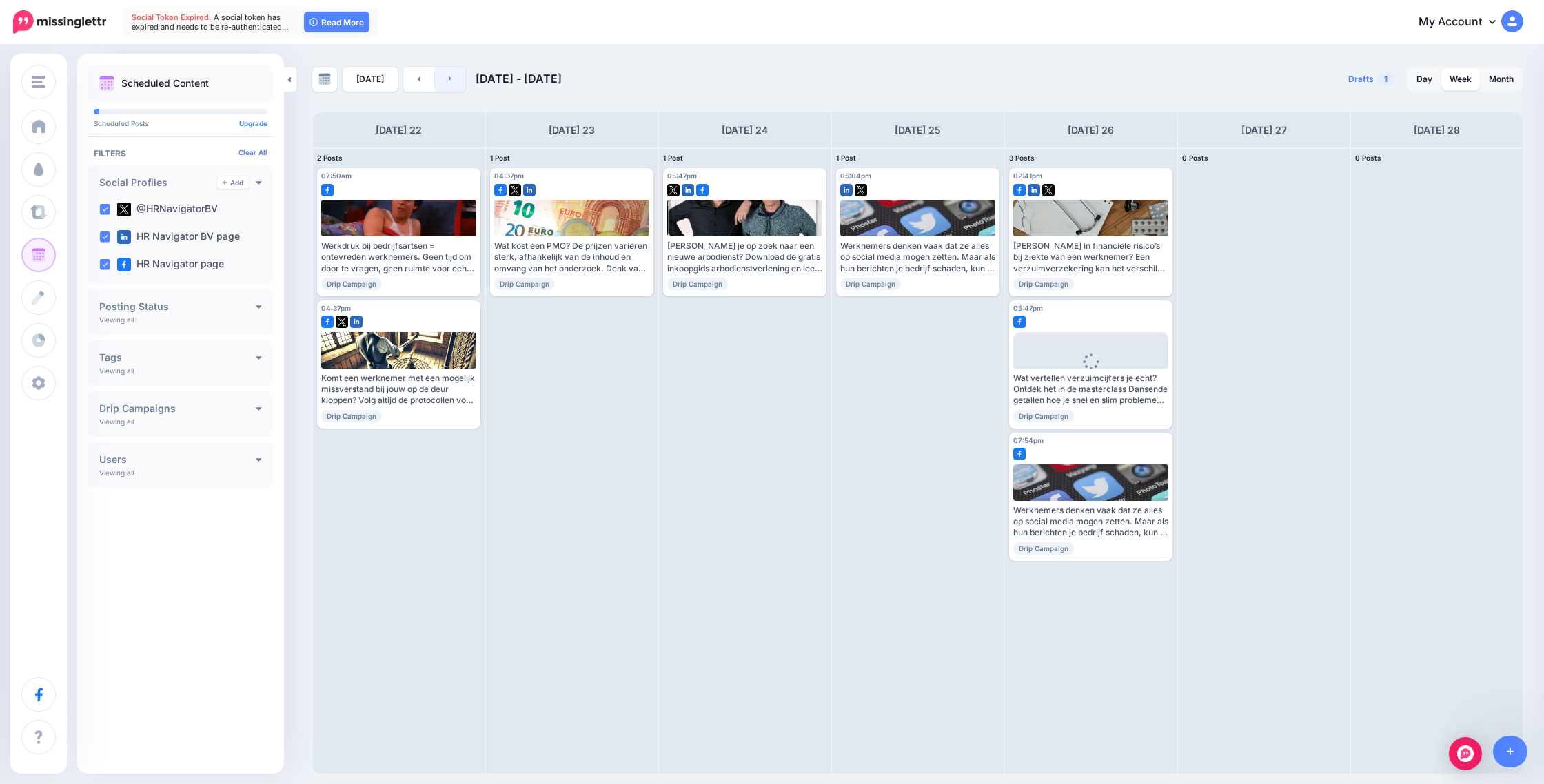
click at [450, 82] on link at bounding box center [451, 79] width 31 height 25
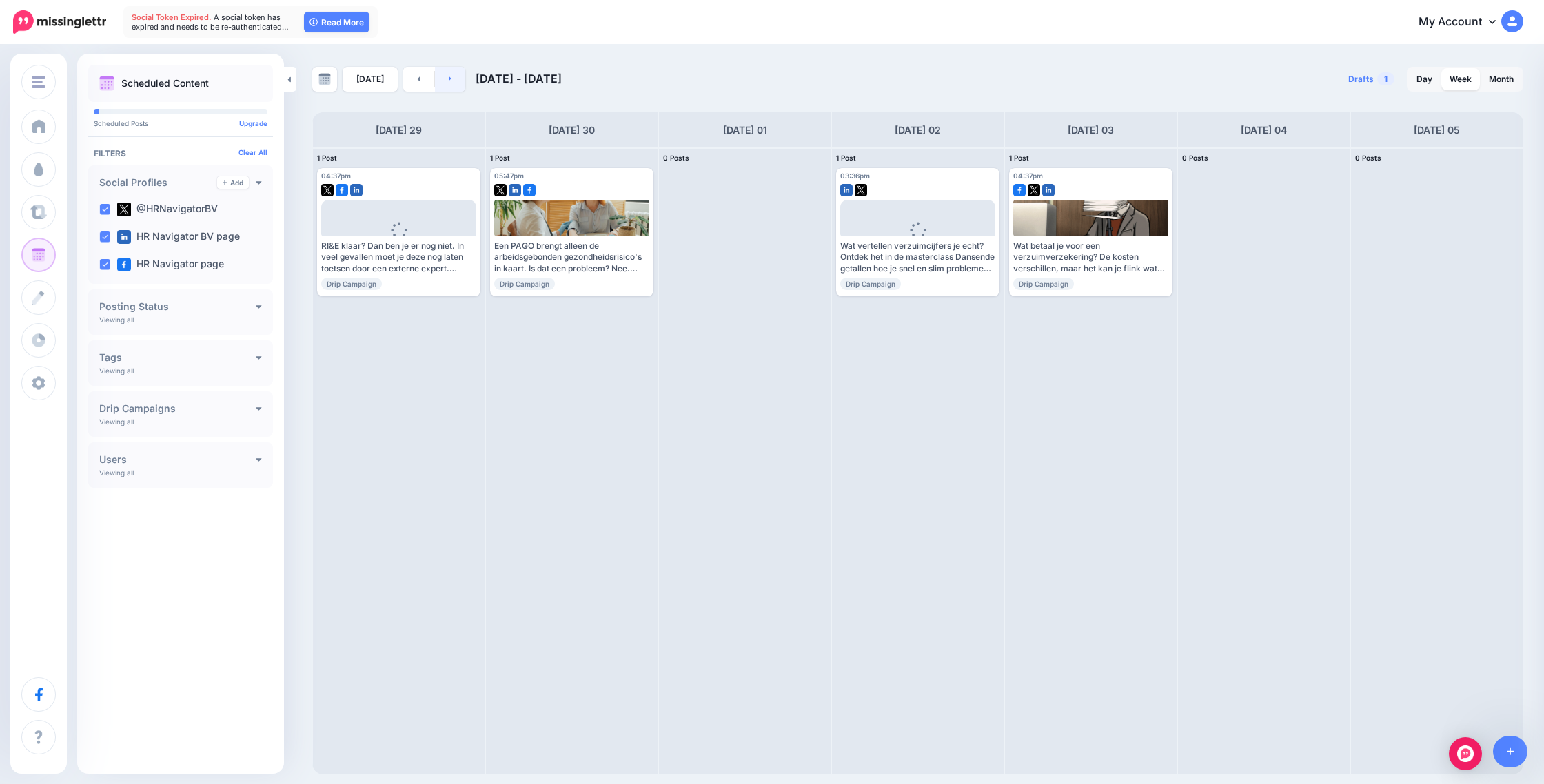
click at [451, 83] on link at bounding box center [451, 79] width 31 height 25
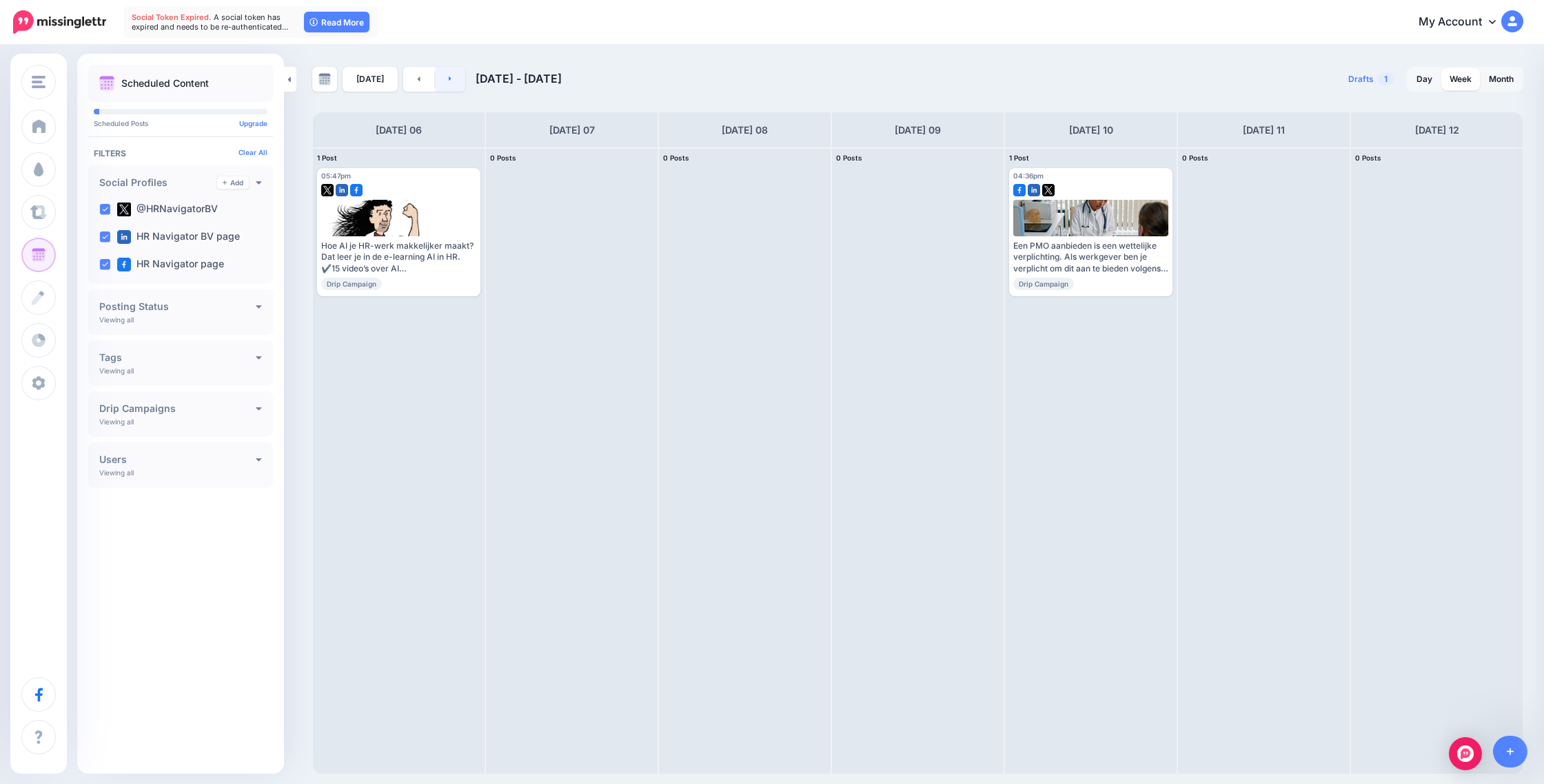
click at [451, 83] on link at bounding box center [451, 79] width 31 height 25
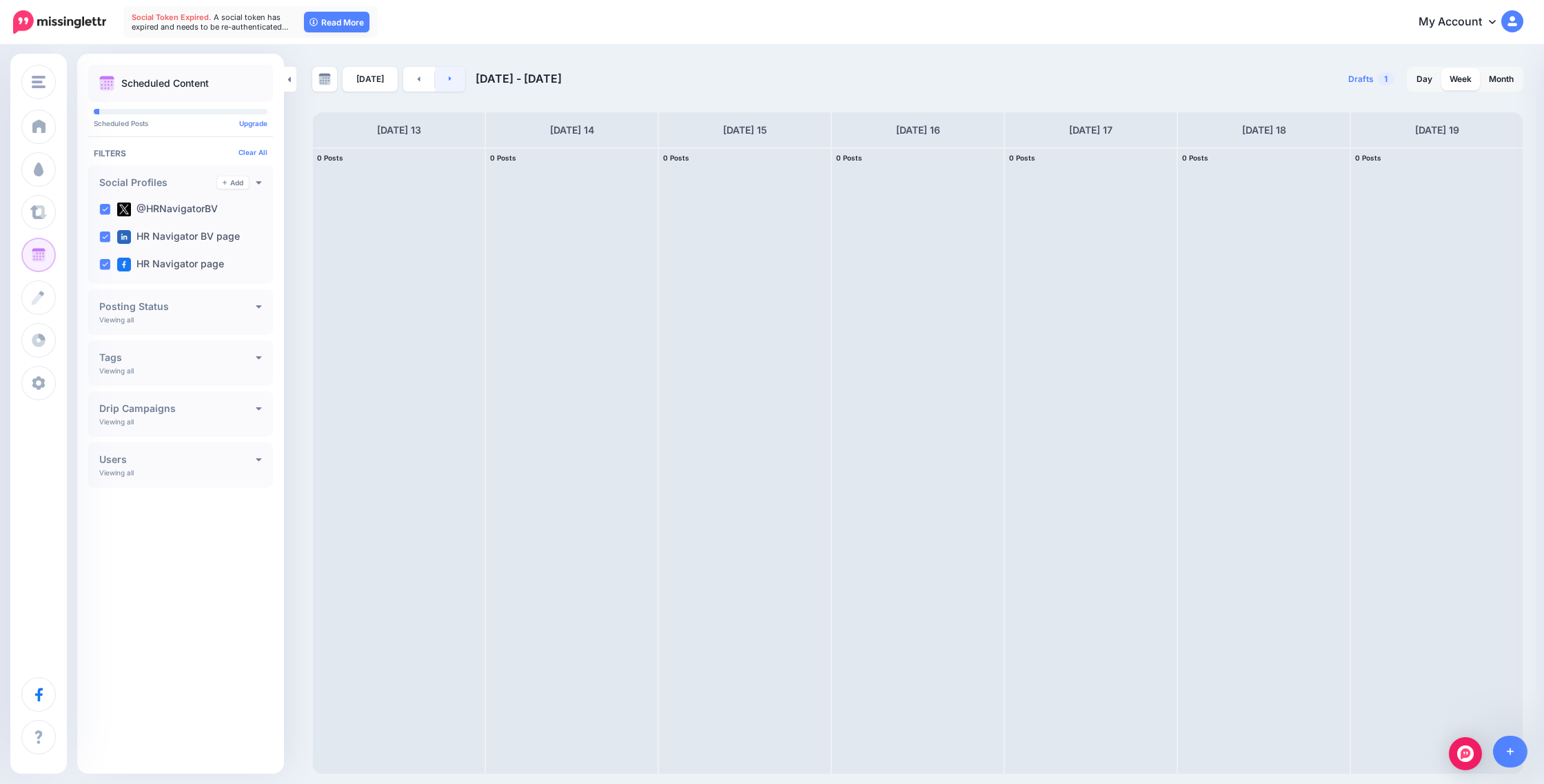
click at [451, 83] on link at bounding box center [451, 79] width 31 height 25
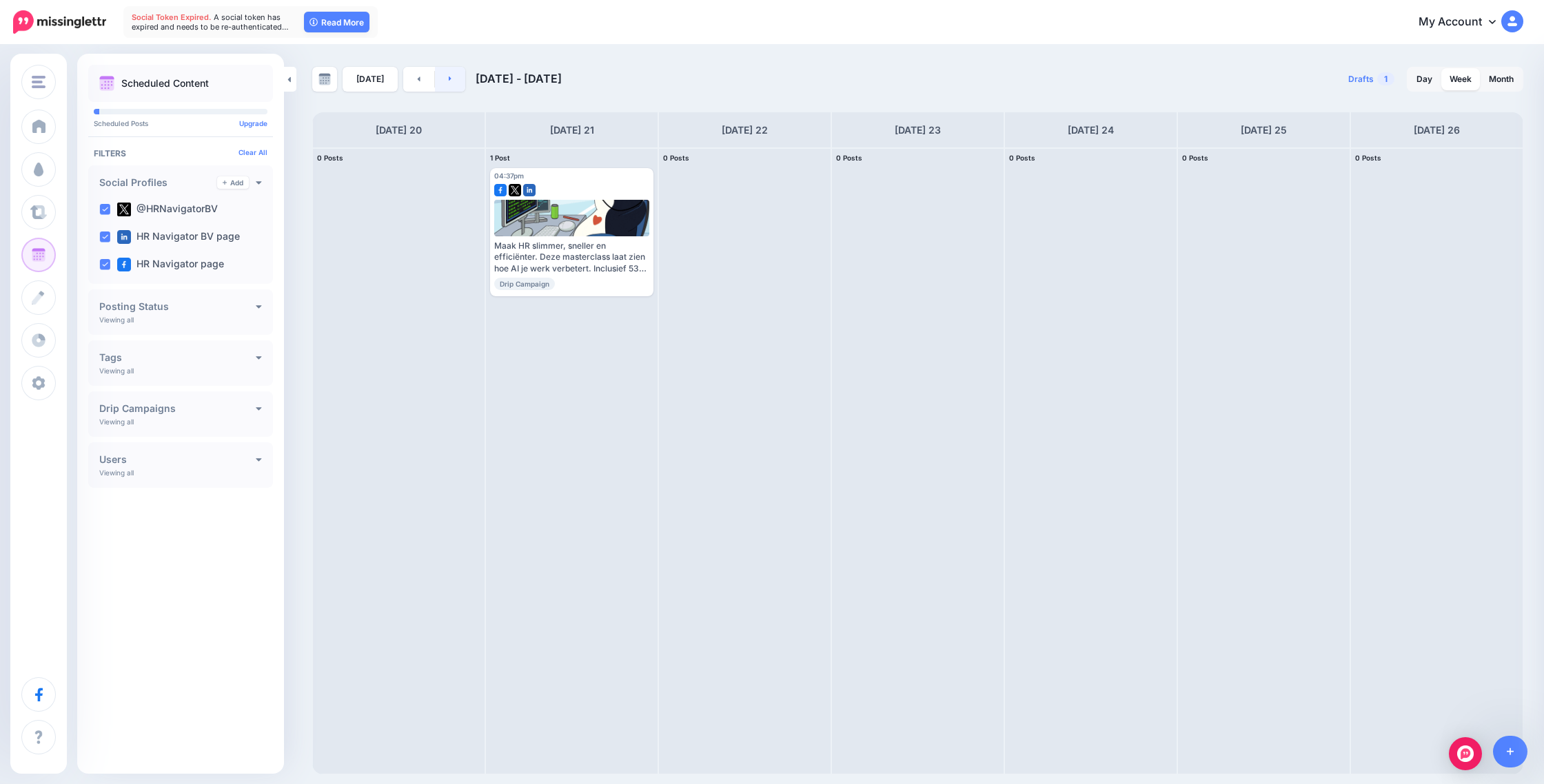
click at [451, 83] on link at bounding box center [451, 79] width 31 height 25
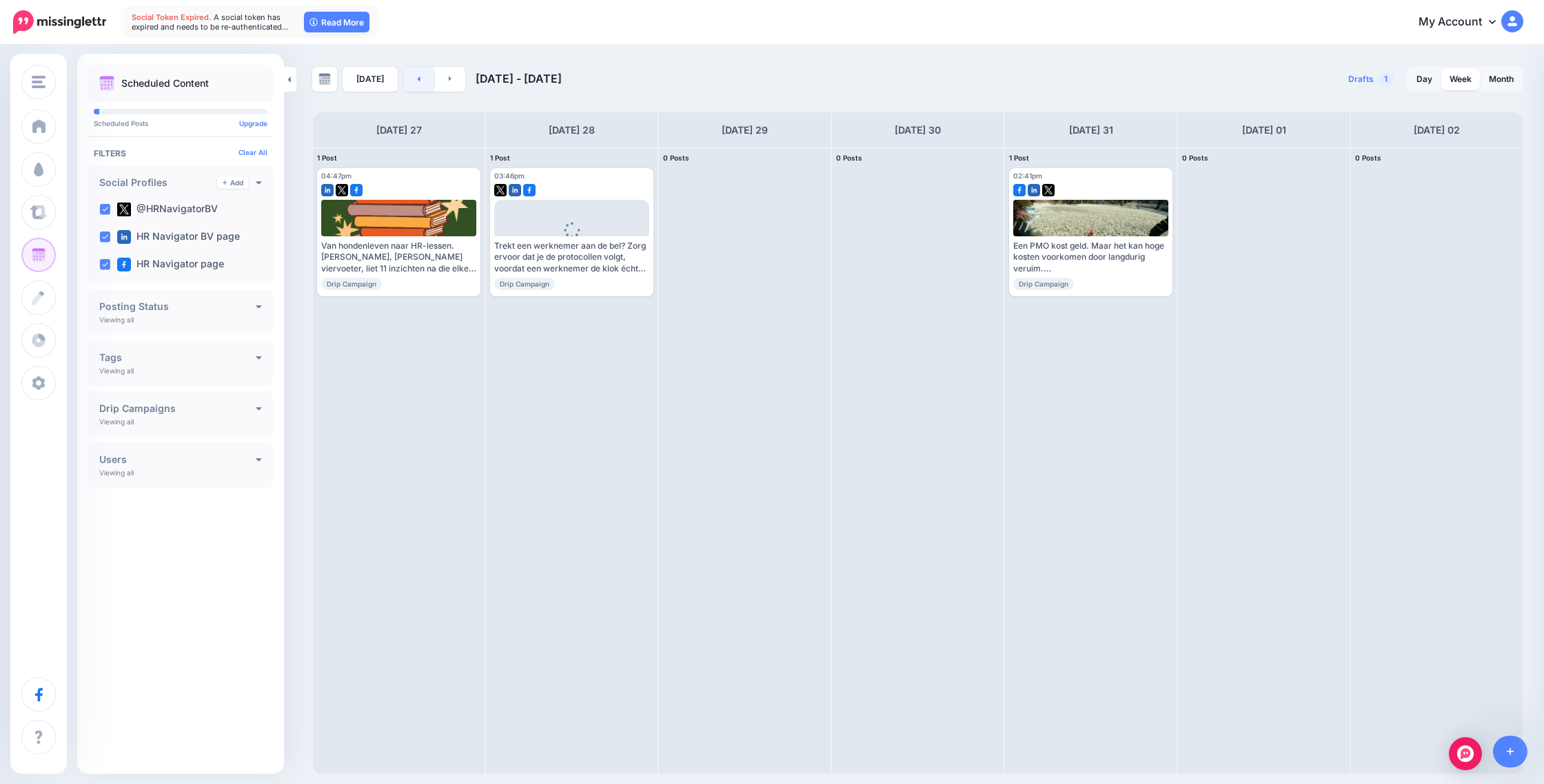
click at [417, 81] on icon at bounding box center [419, 79] width 4 height 8
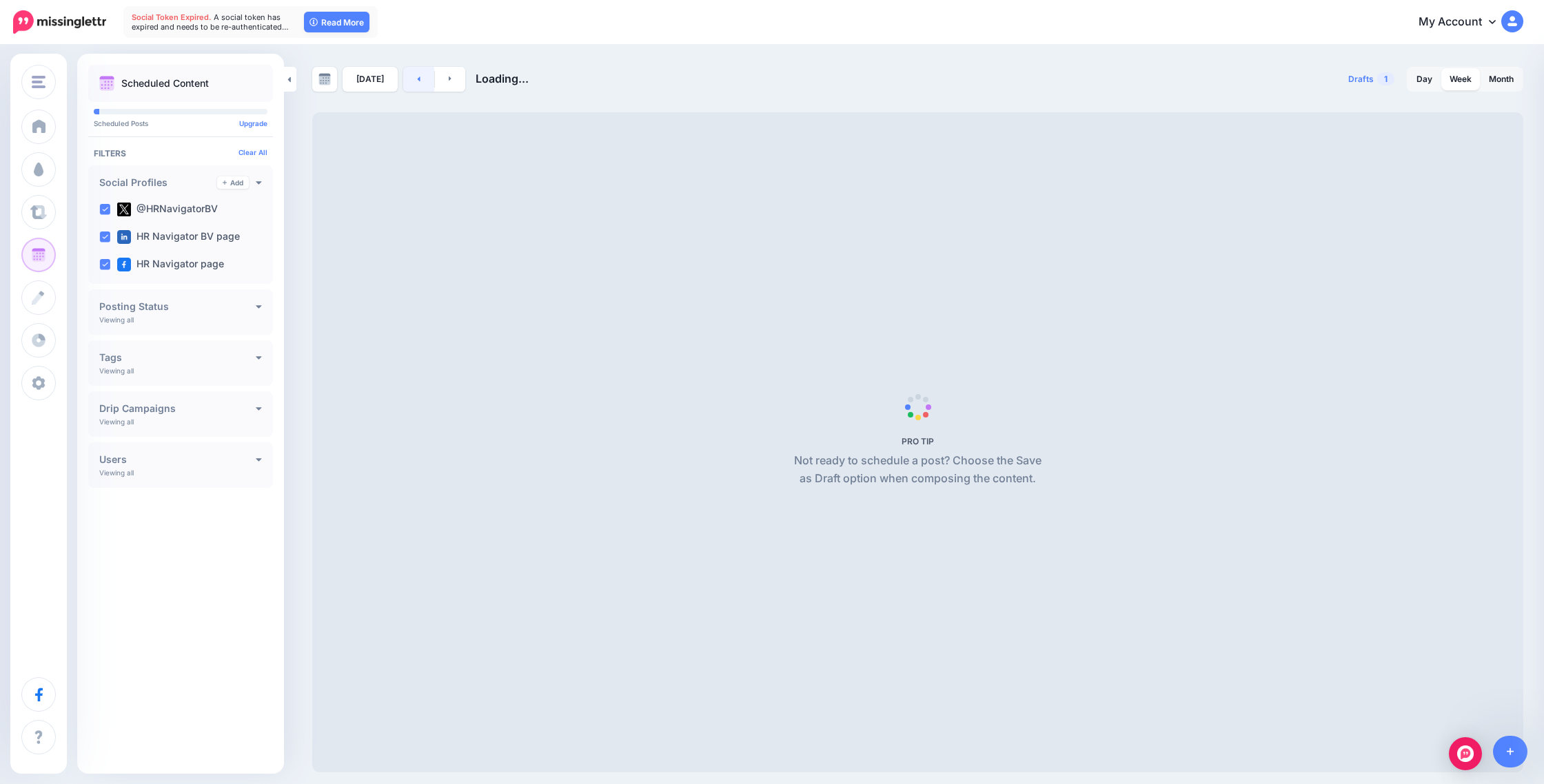
click at [417, 81] on icon at bounding box center [419, 79] width 4 height 8
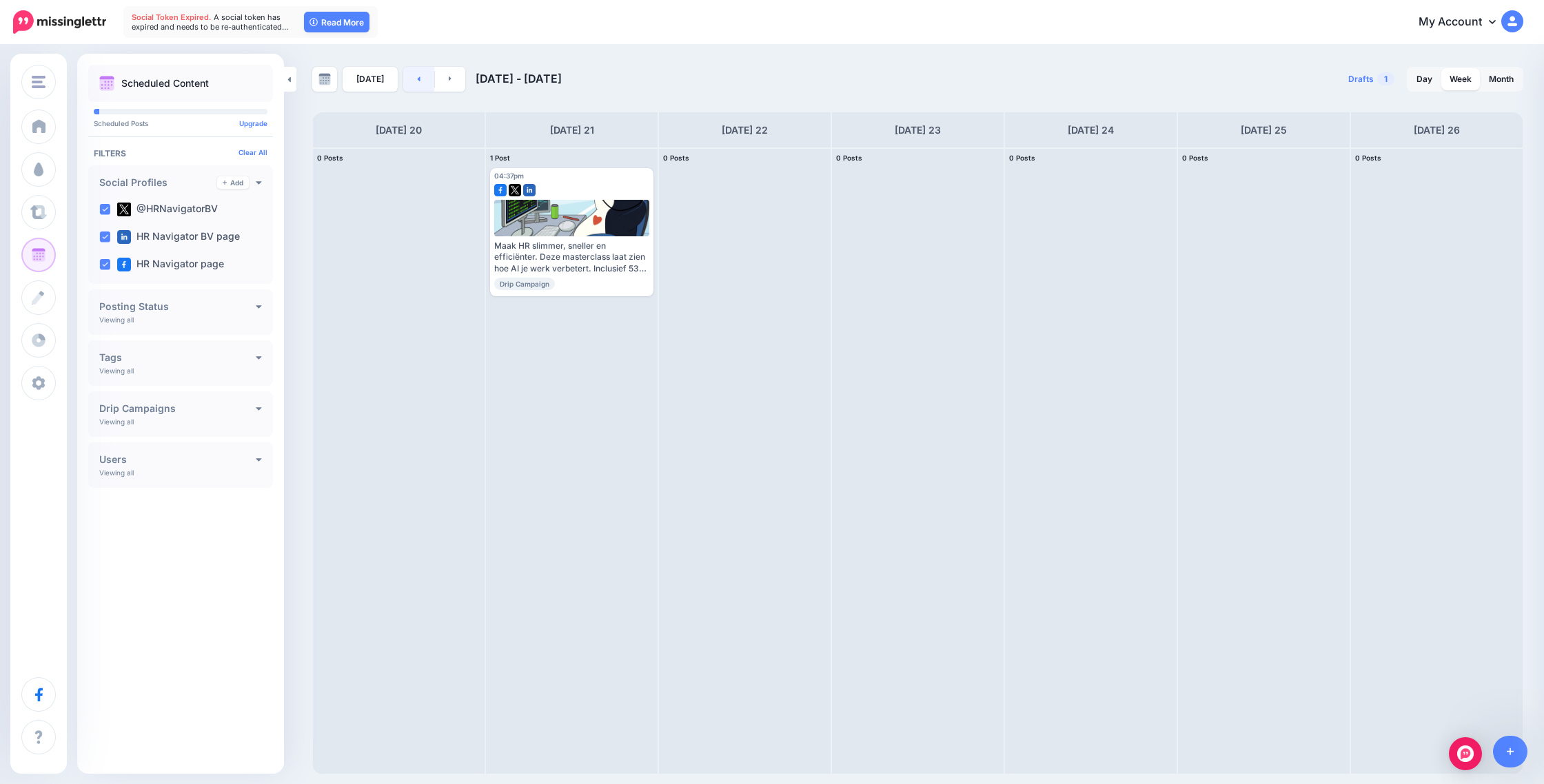
click at [417, 81] on icon at bounding box center [419, 79] width 4 height 8
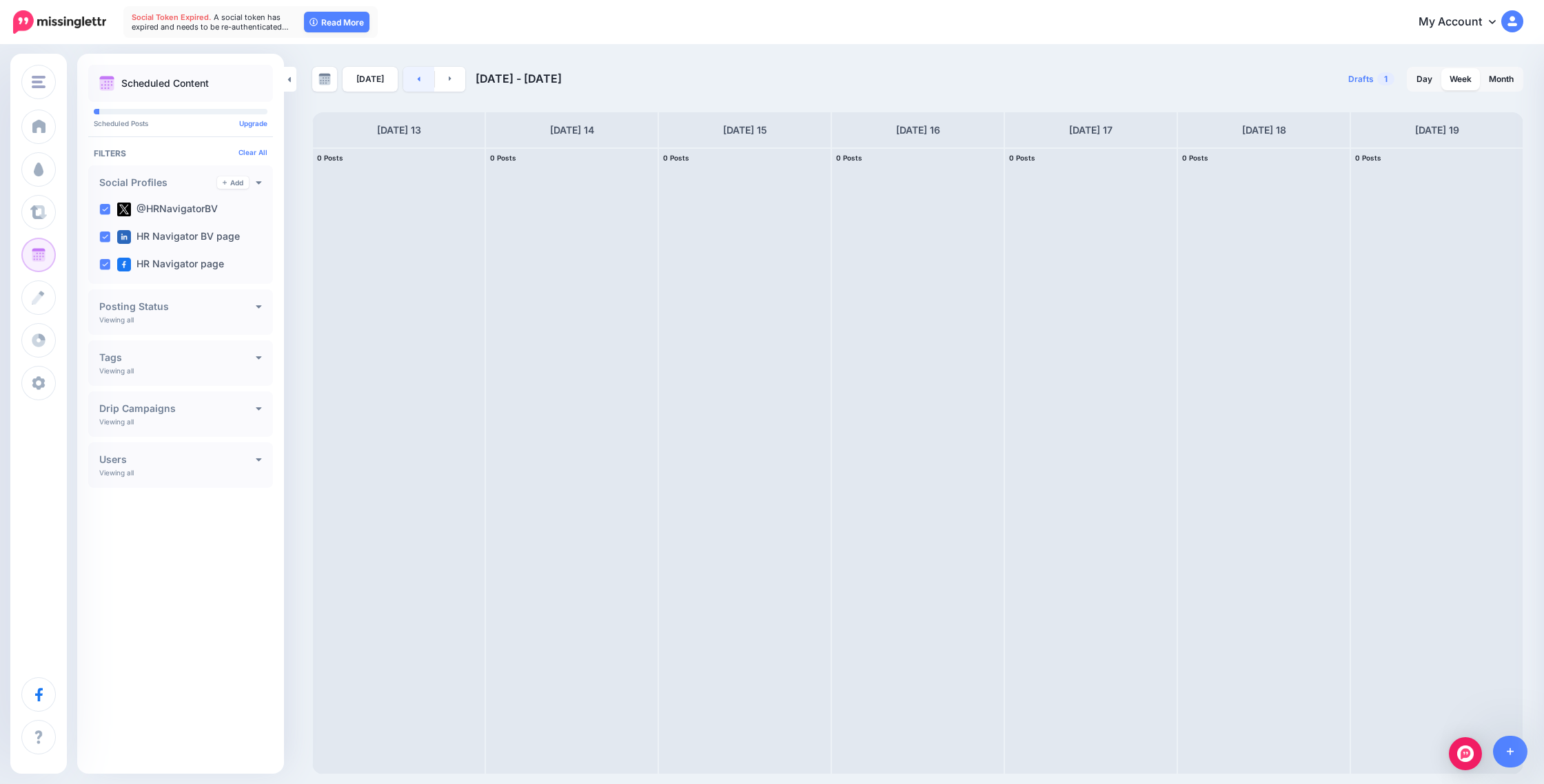
click at [417, 81] on icon at bounding box center [419, 79] width 4 height 8
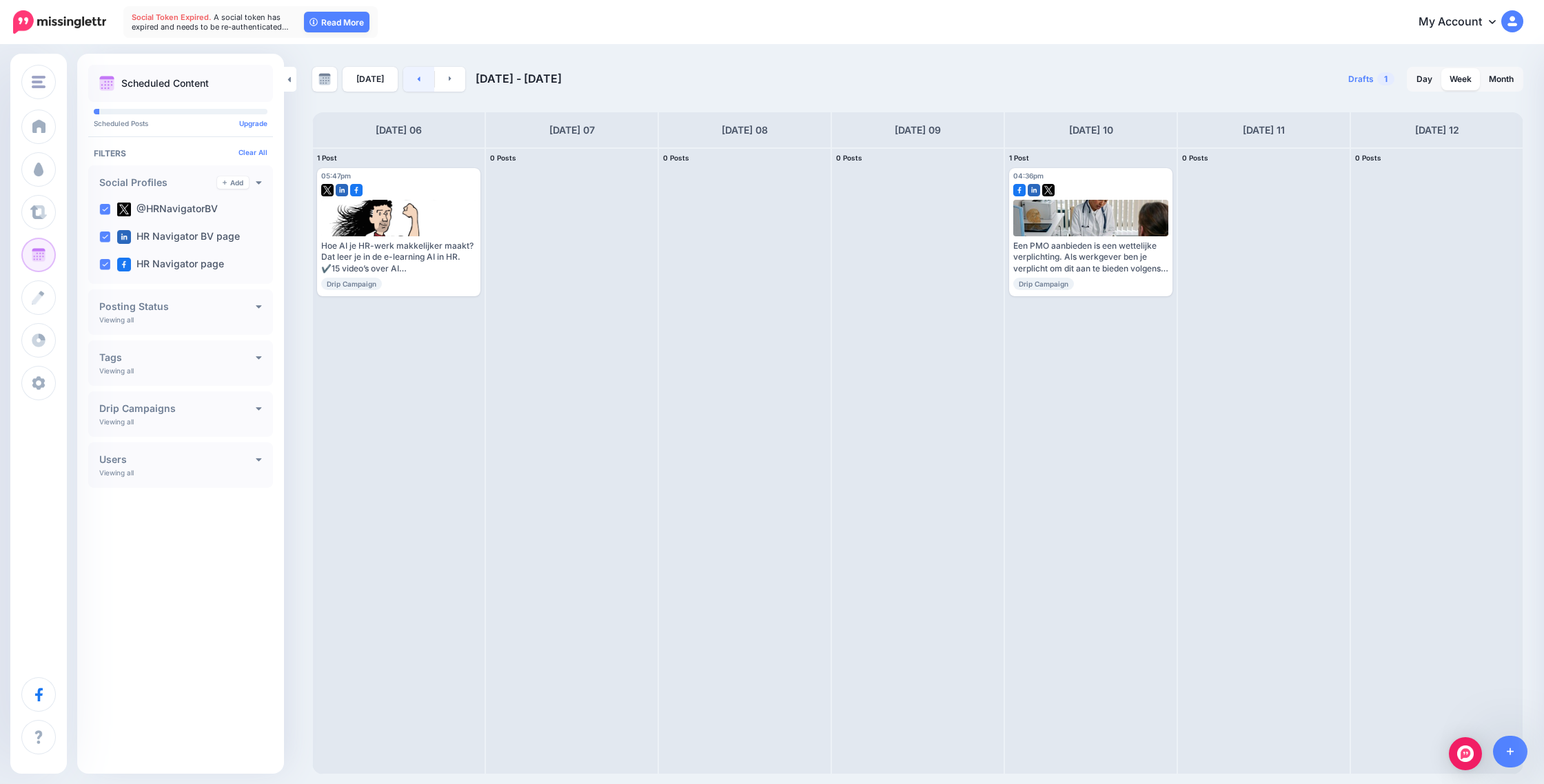
click at [417, 81] on icon at bounding box center [419, 79] width 4 height 8
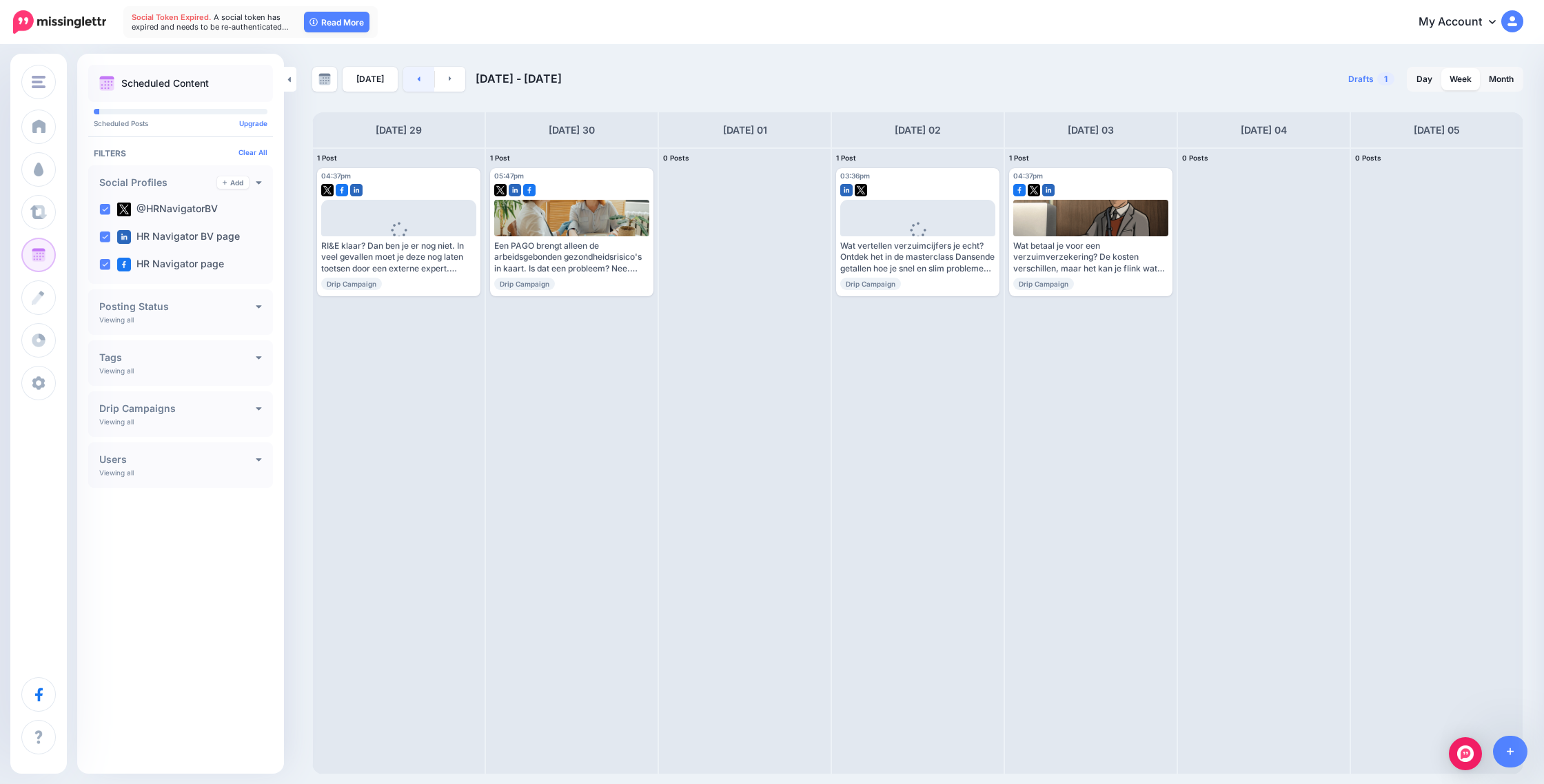
click at [417, 81] on icon at bounding box center [419, 79] width 4 height 8
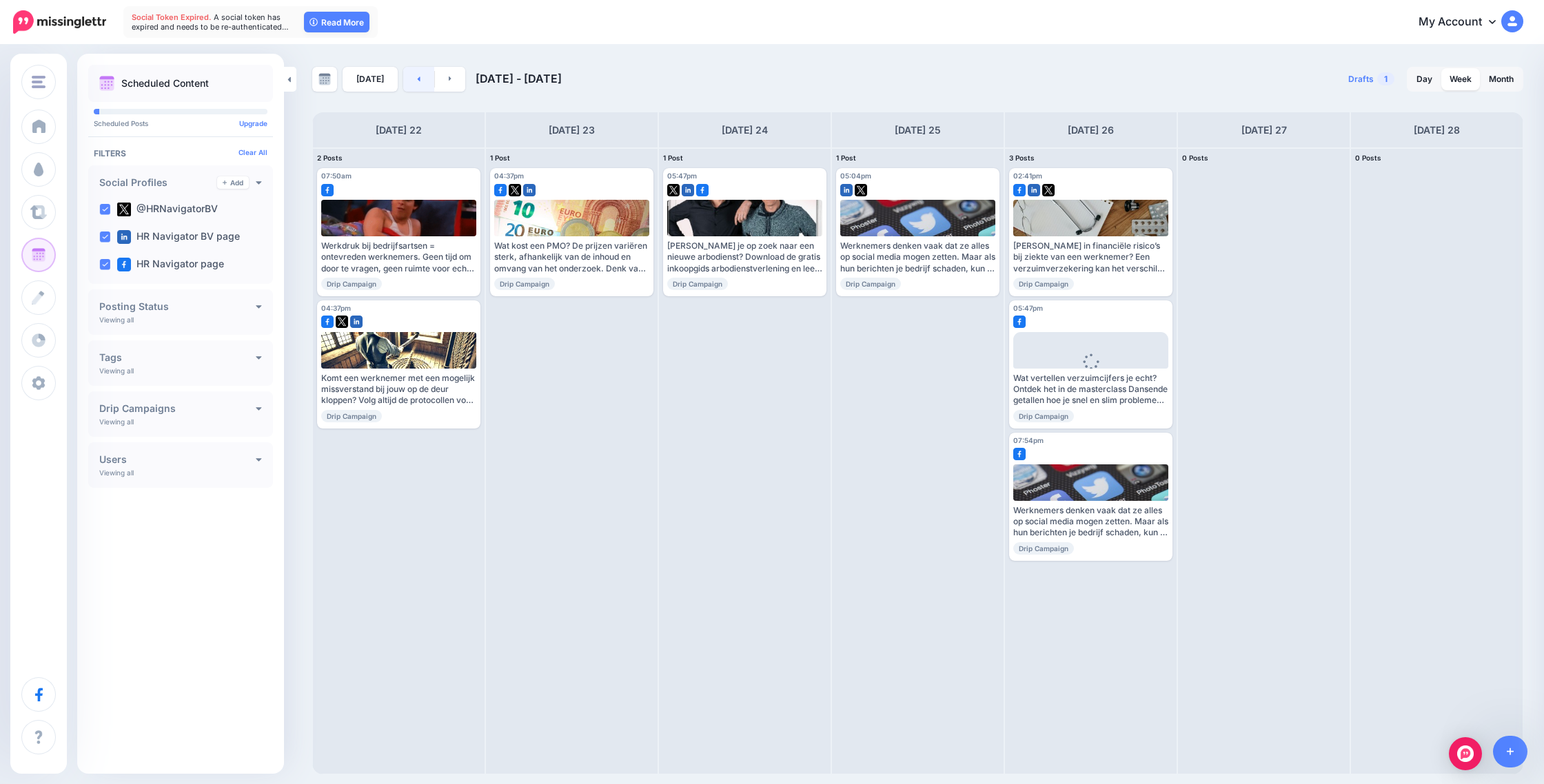
click at [417, 81] on icon at bounding box center [419, 79] width 4 height 8
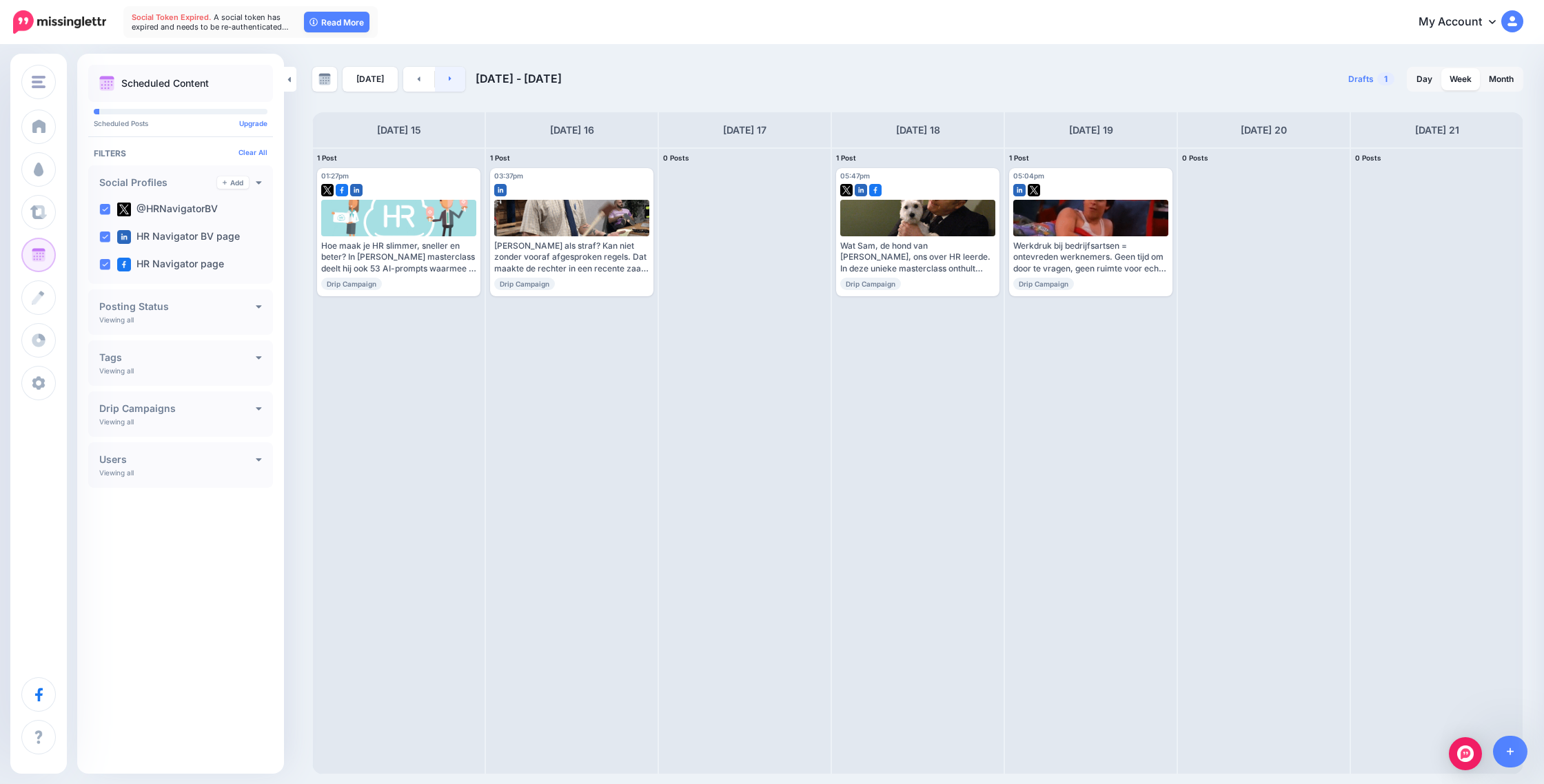
click at [444, 76] on link at bounding box center [451, 79] width 31 height 25
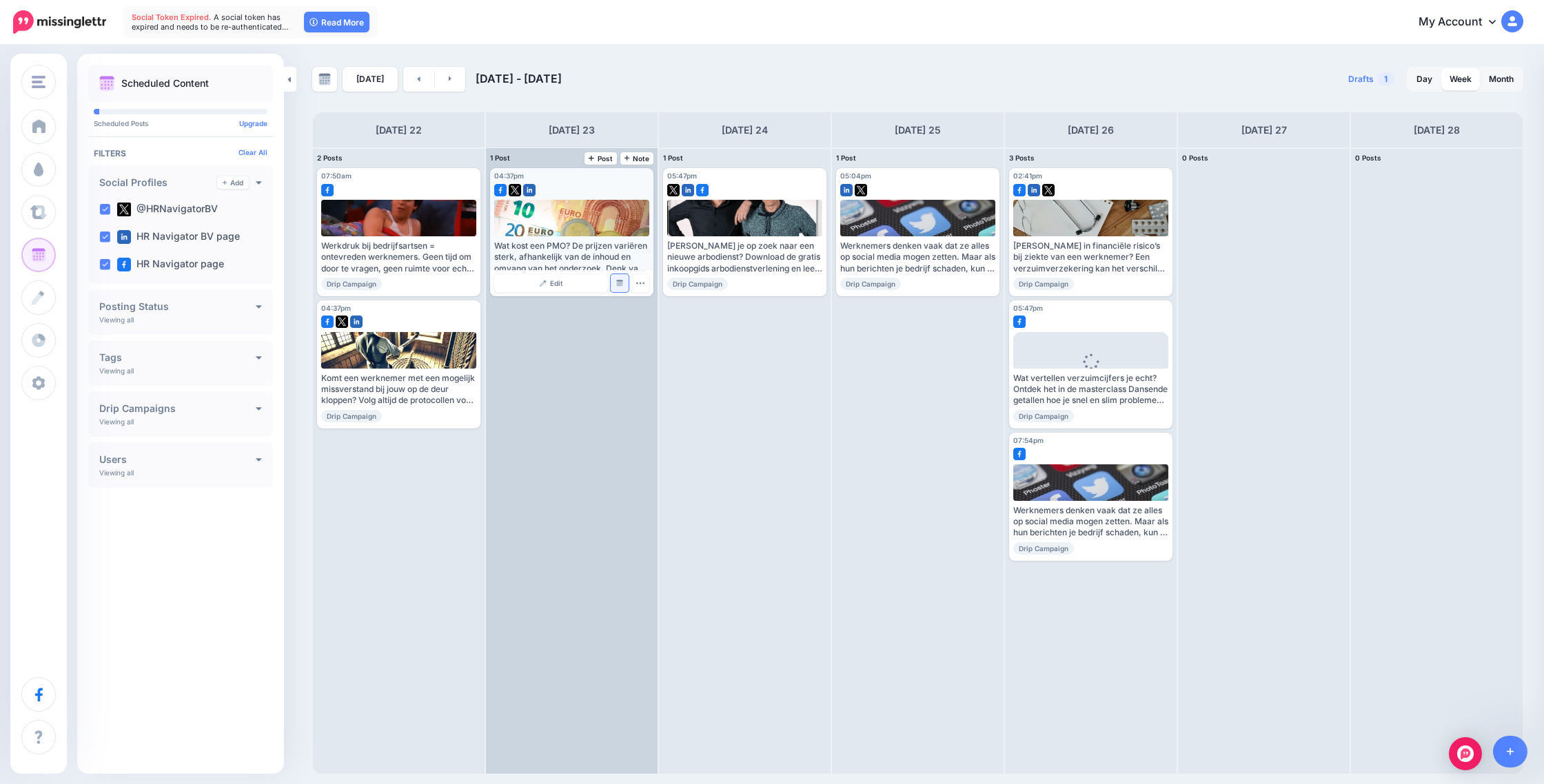
click at [618, 285] on img at bounding box center [620, 283] width 7 height 7
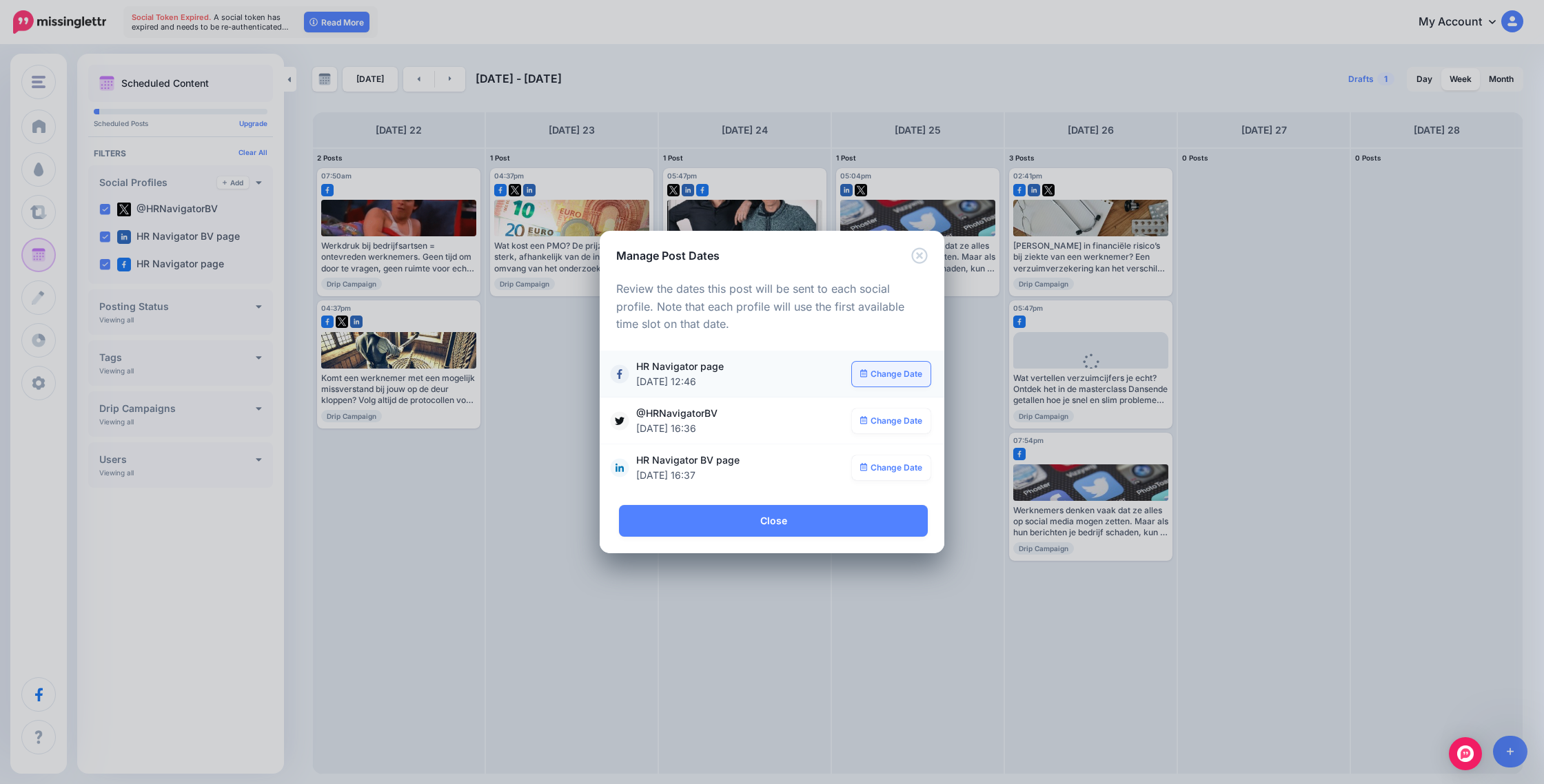
click at [879, 373] on link "Change Date" at bounding box center [892, 374] width 79 height 25
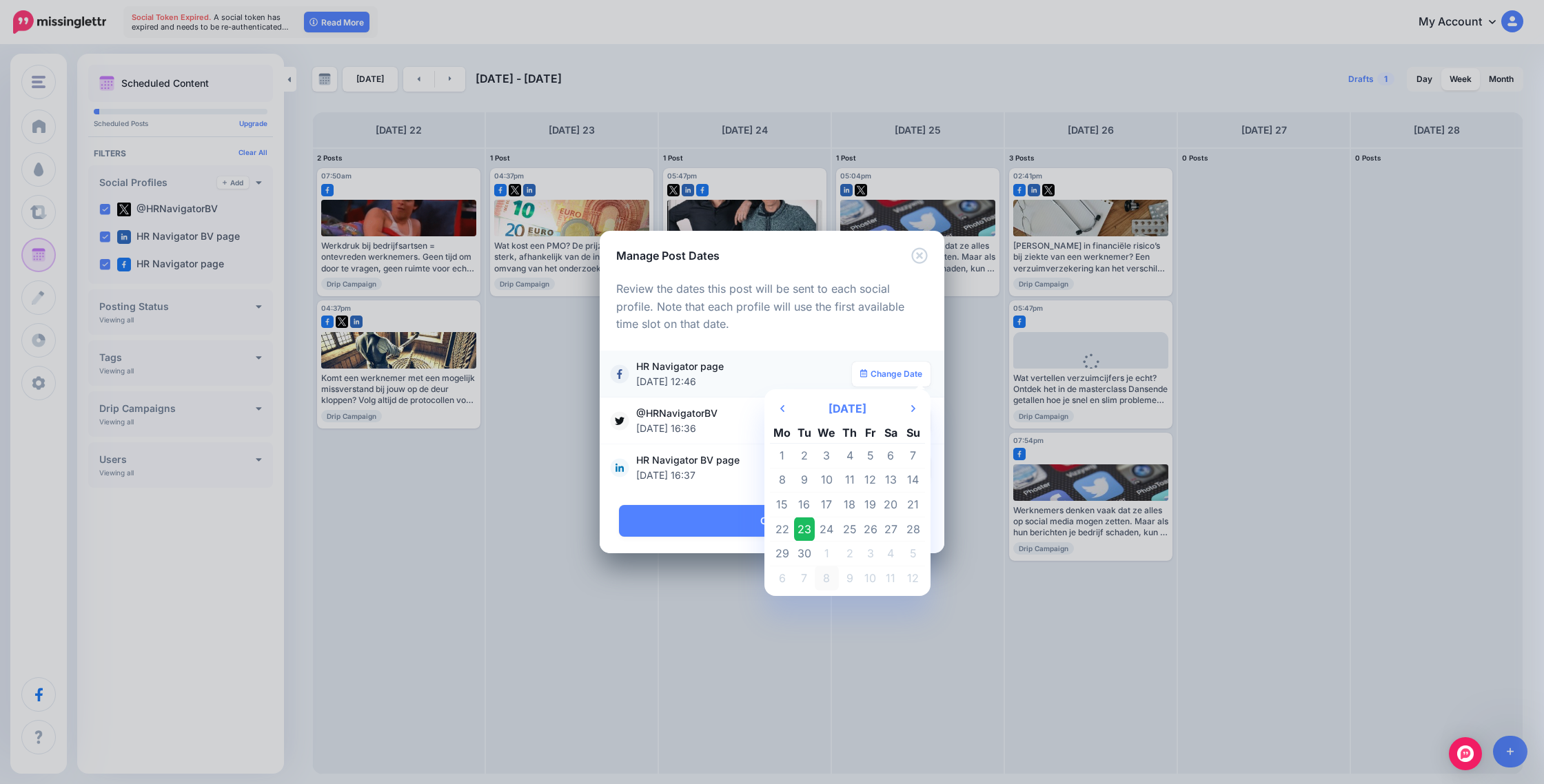
click at [825, 576] on td "8" at bounding box center [827, 578] width 25 height 24
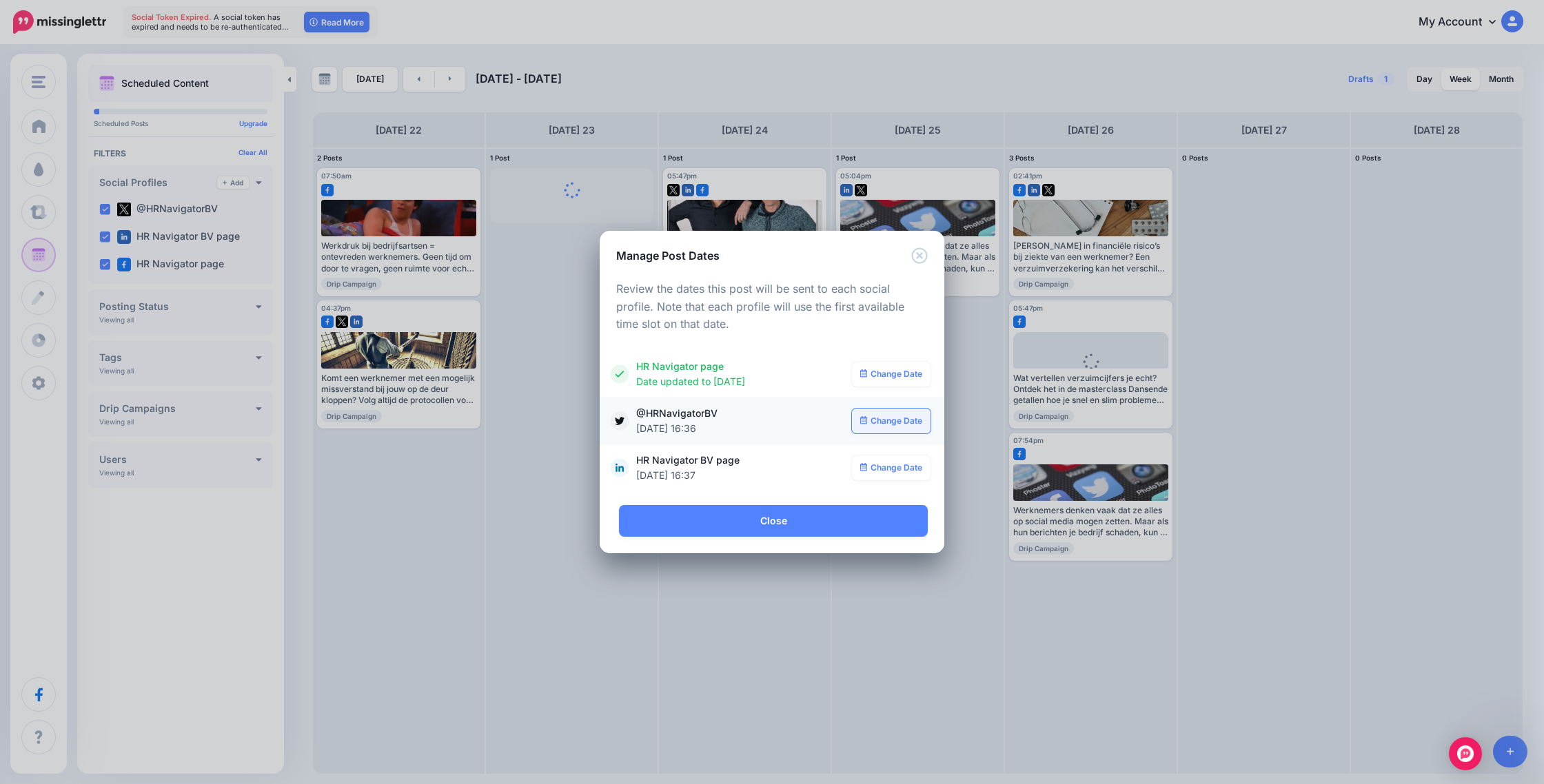
click at [880, 421] on link "Change Date" at bounding box center [892, 421] width 79 height 25
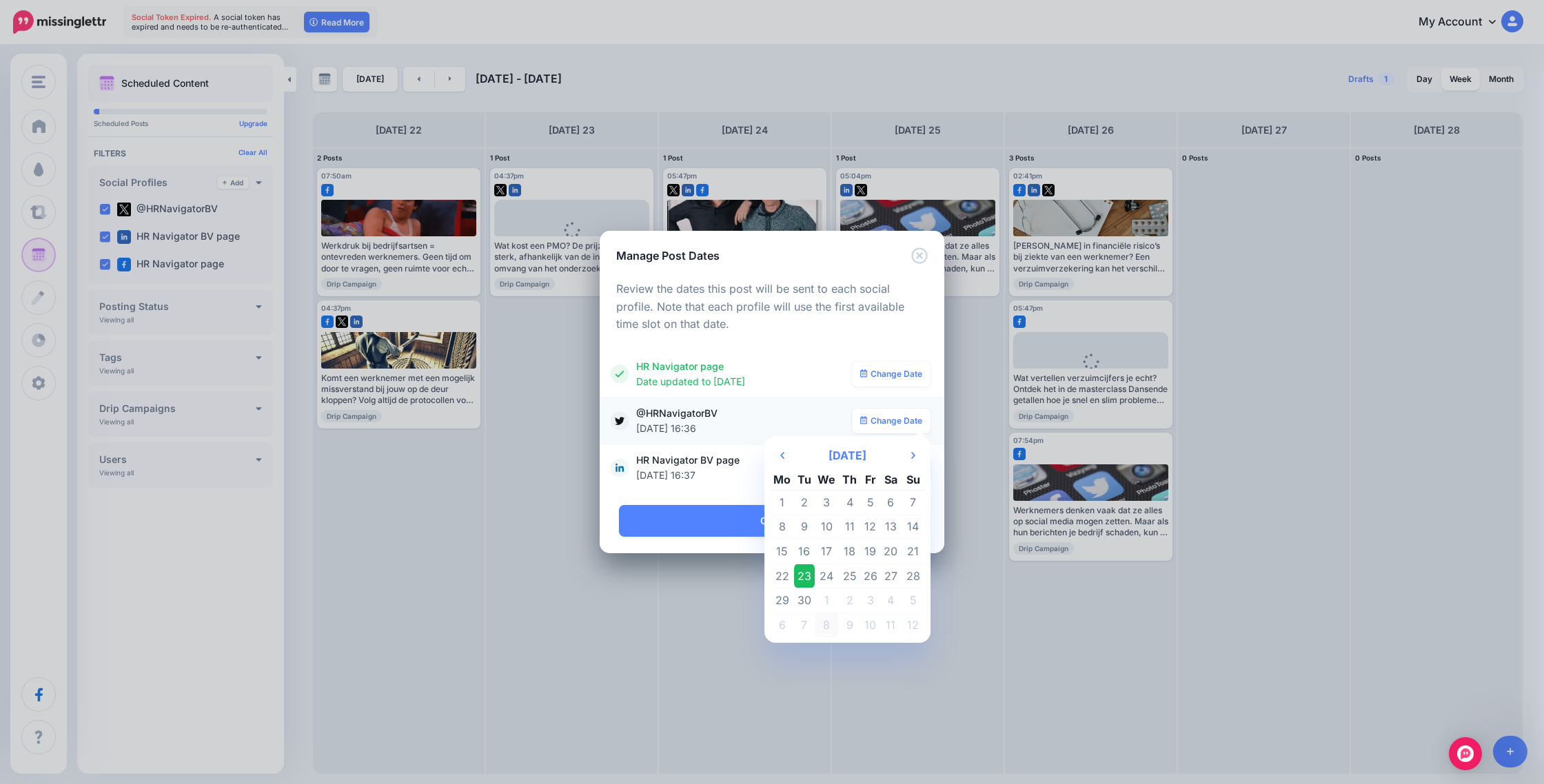
click at [828, 627] on td "8" at bounding box center [827, 625] width 25 height 24
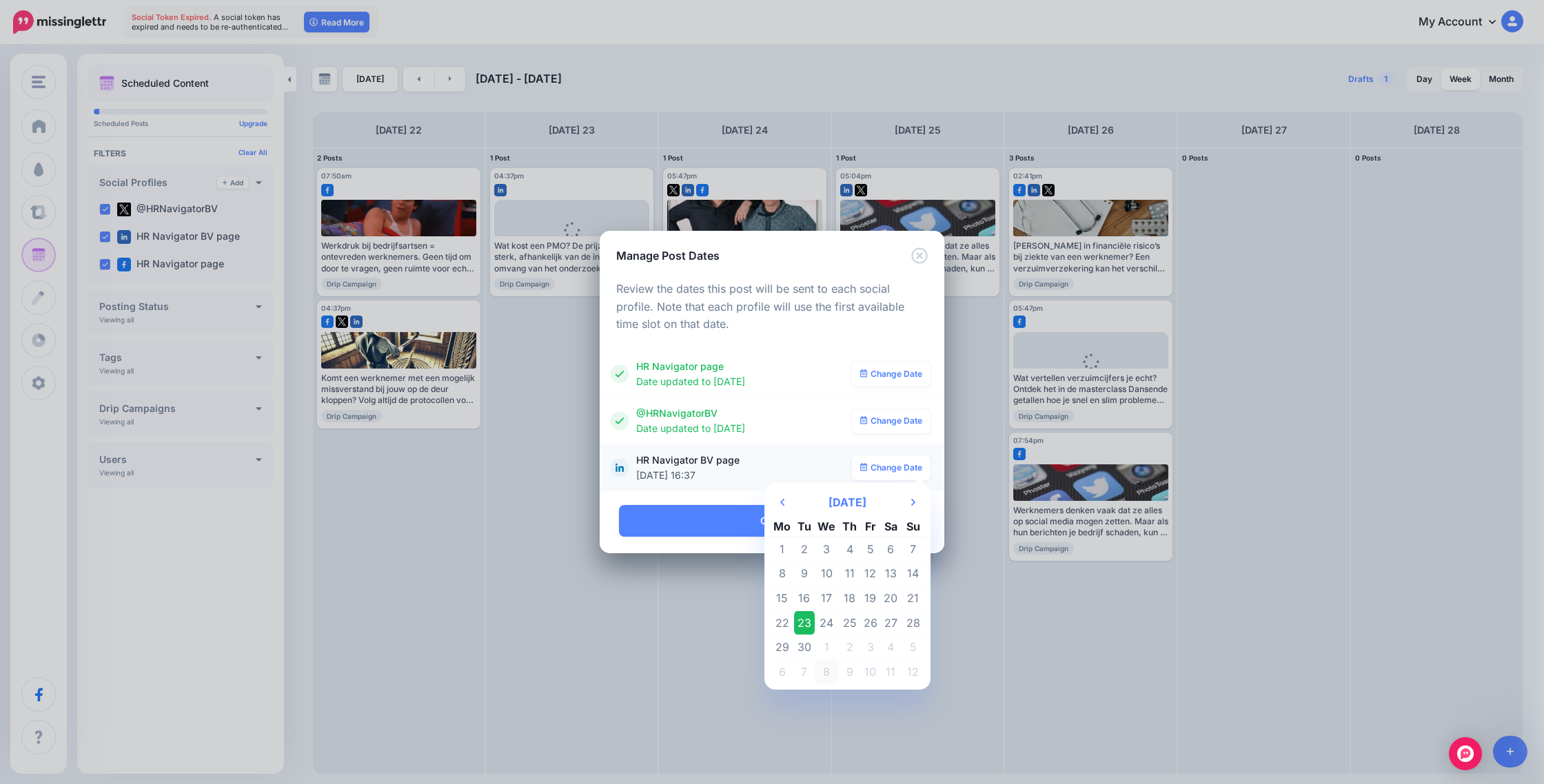
click at [823, 669] on td "8" at bounding box center [827, 671] width 25 height 24
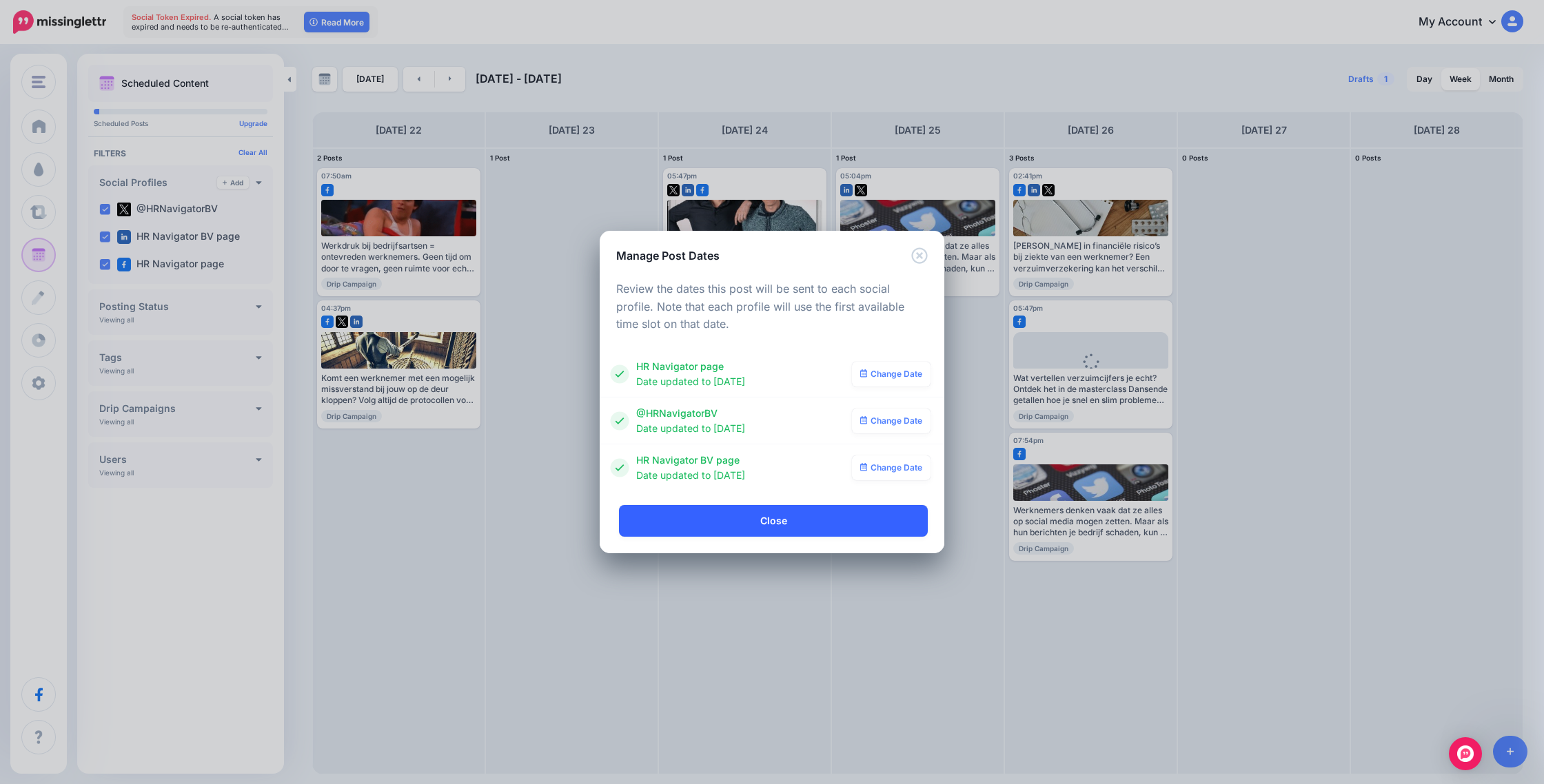
click at [762, 523] on link "Close" at bounding box center [774, 521] width 309 height 32
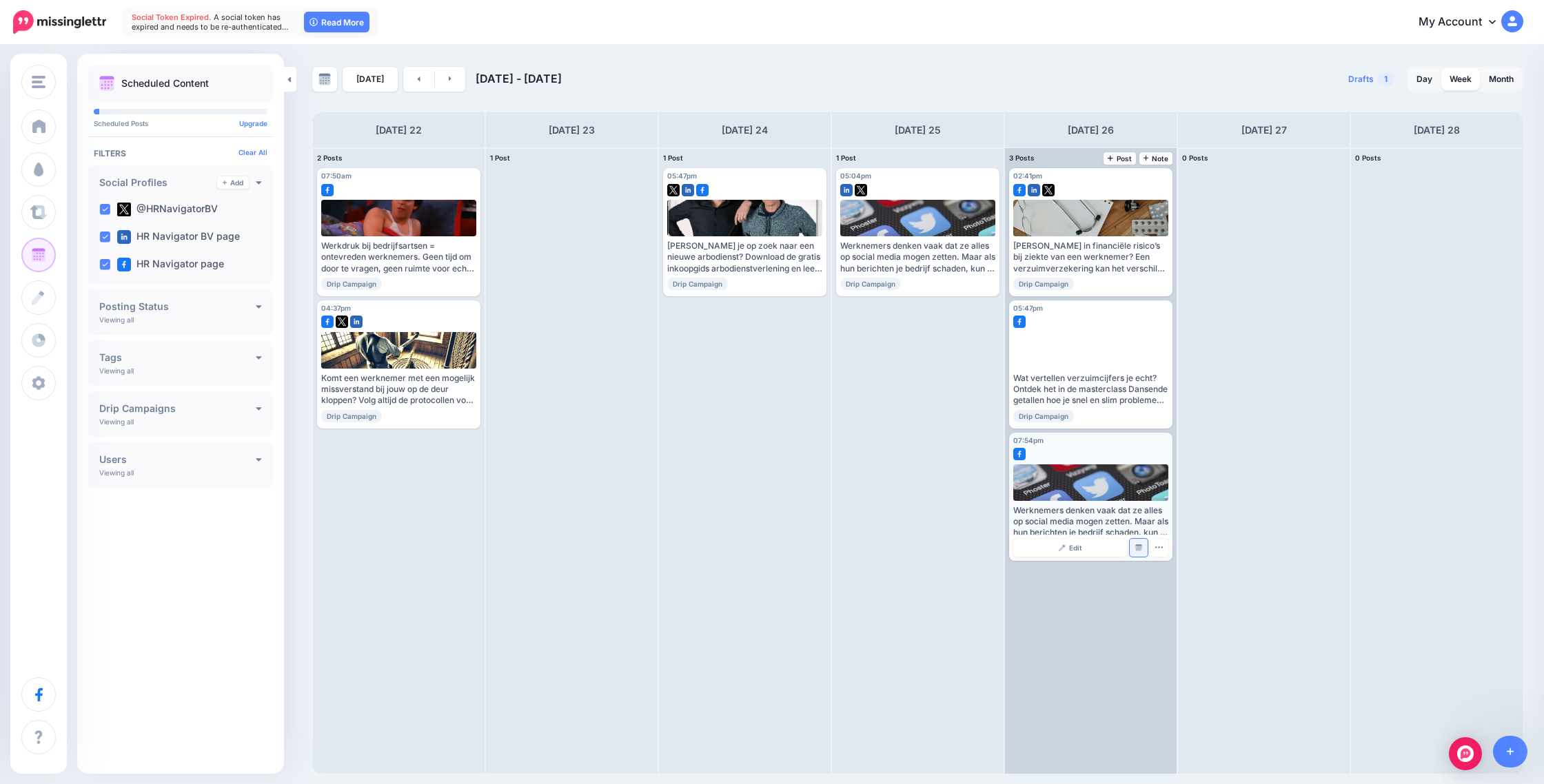
click at [1140, 551] on link "Manage Dates" at bounding box center [1139, 547] width 18 height 18
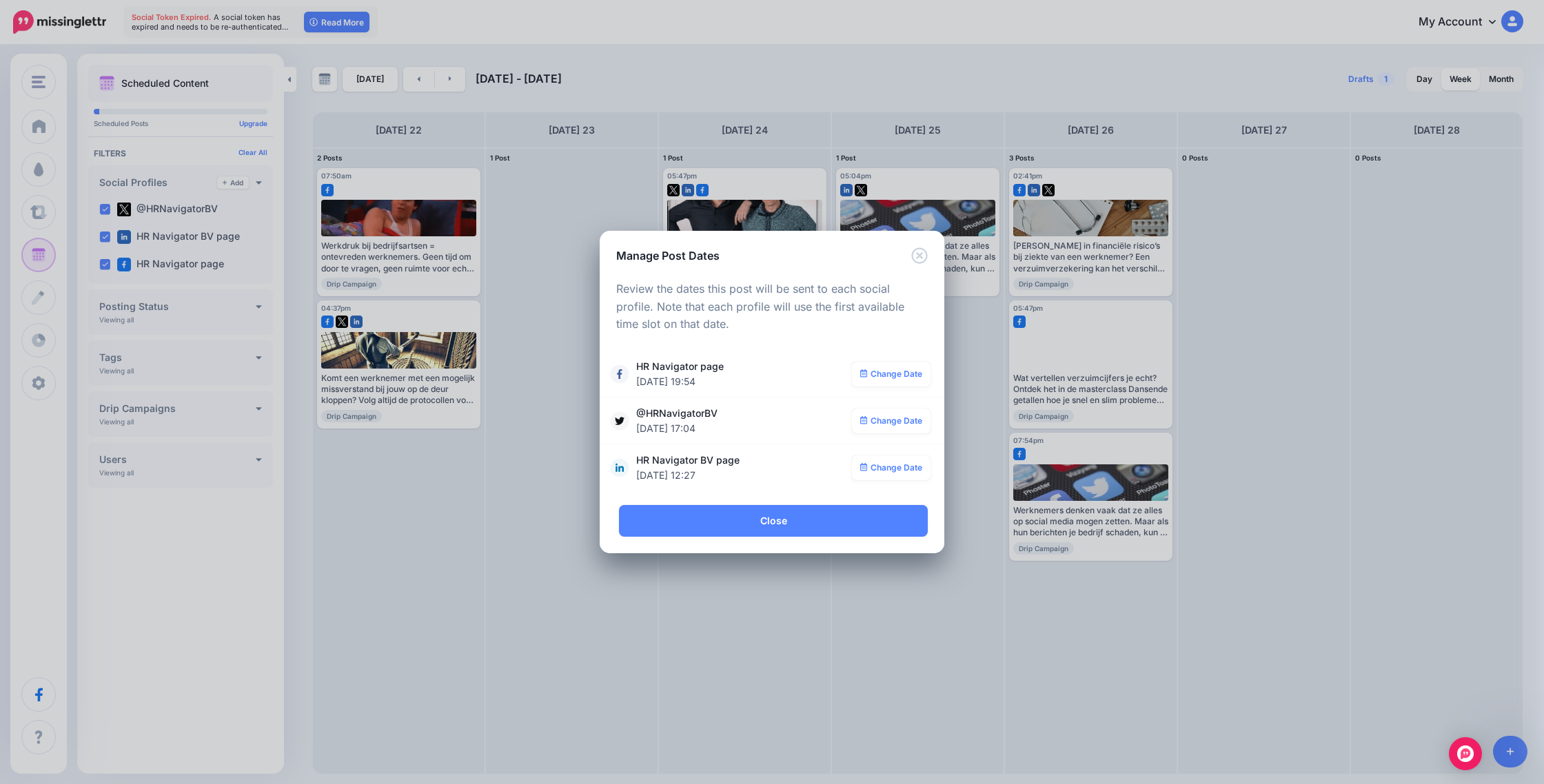
click at [1025, 605] on div "**********" at bounding box center [772, 392] width 1544 height 784
click at [921, 253] on icon "Close" at bounding box center [919, 255] width 16 height 16
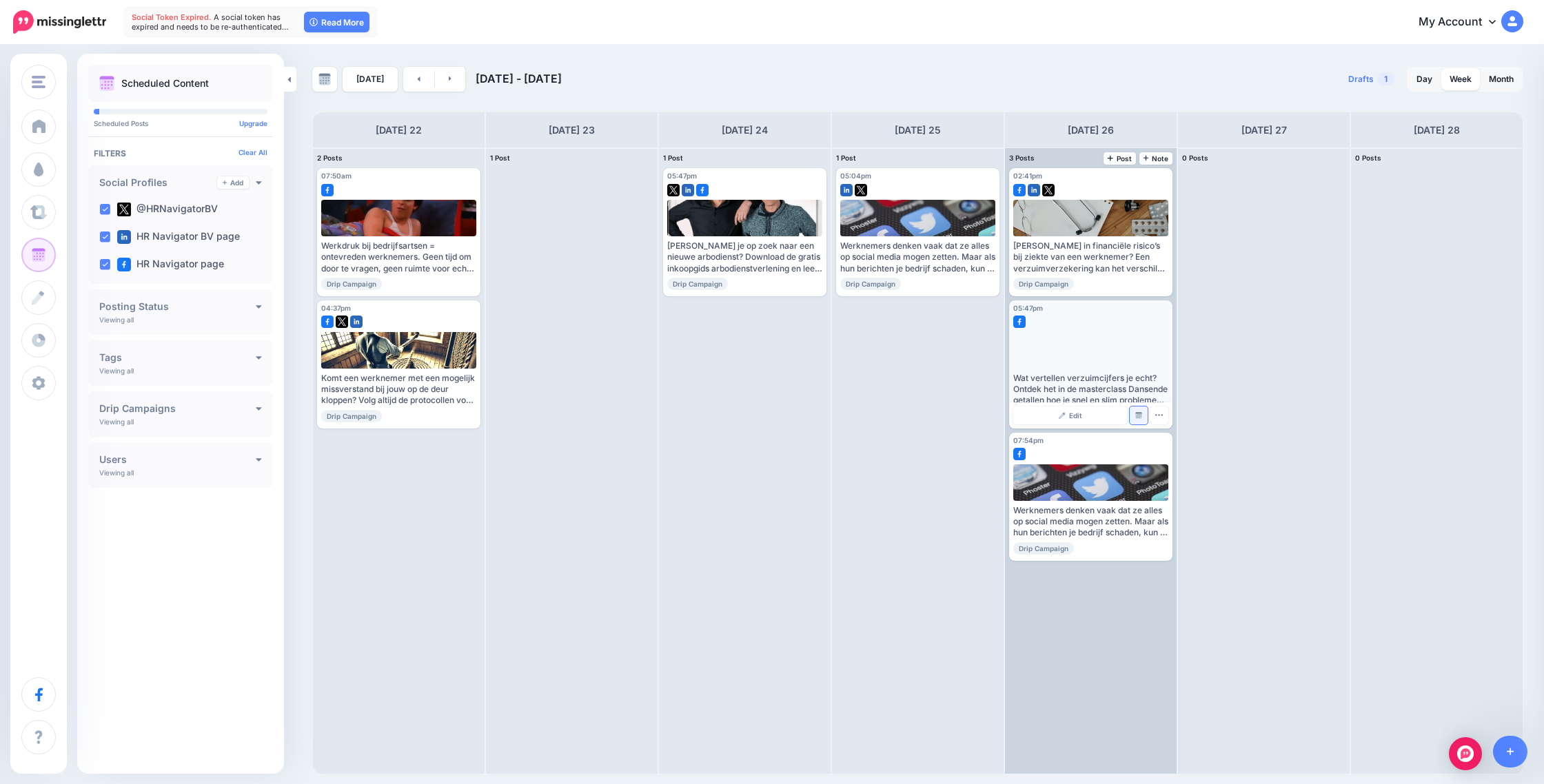
click at [1138, 420] on link "Manage Dates" at bounding box center [1139, 415] width 18 height 18
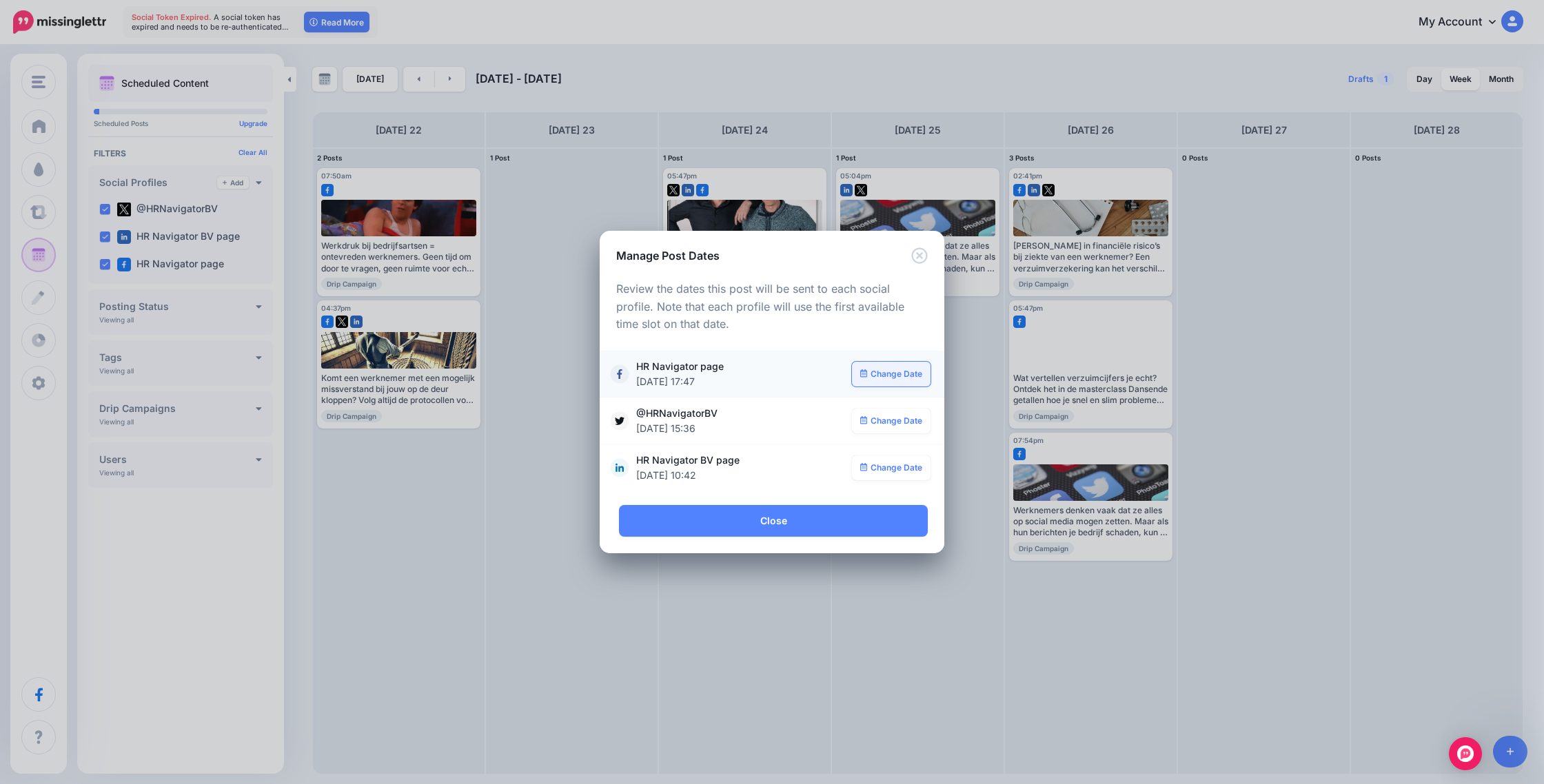
click at [886, 375] on link "Change Date" at bounding box center [892, 374] width 79 height 25
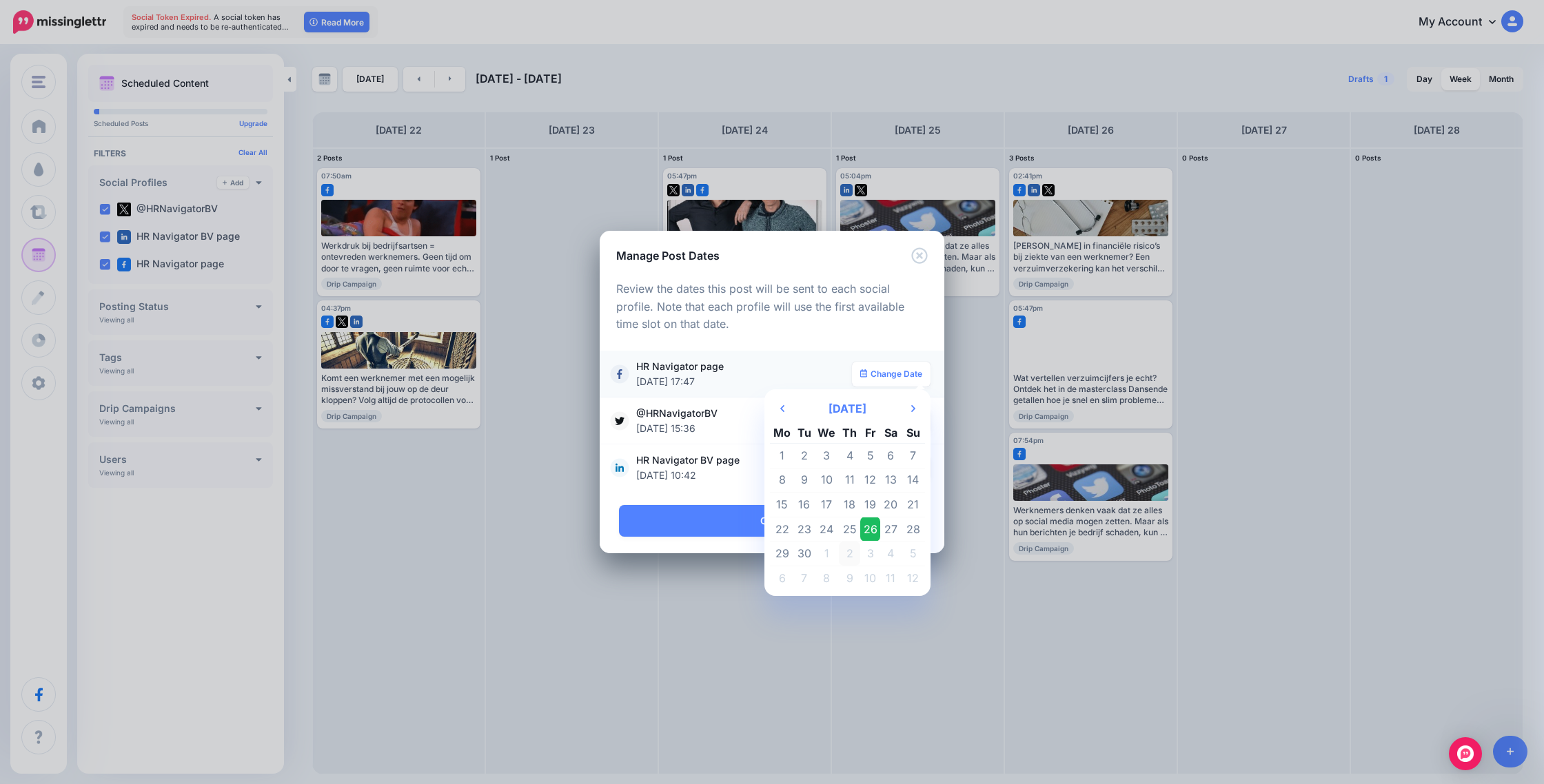
click at [850, 553] on td "2" at bounding box center [850, 554] width 21 height 25
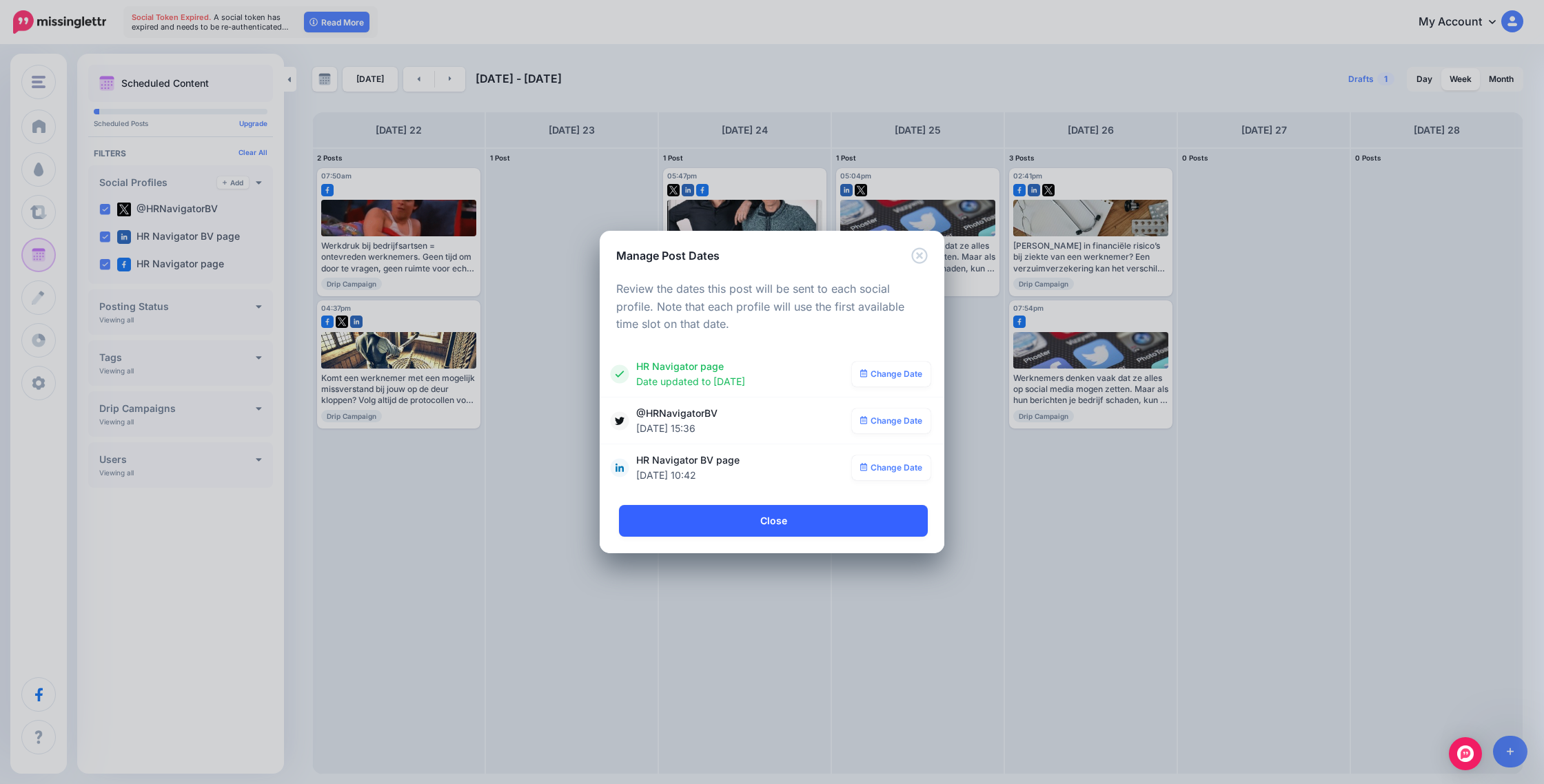
click at [843, 522] on link "Close" at bounding box center [774, 521] width 309 height 32
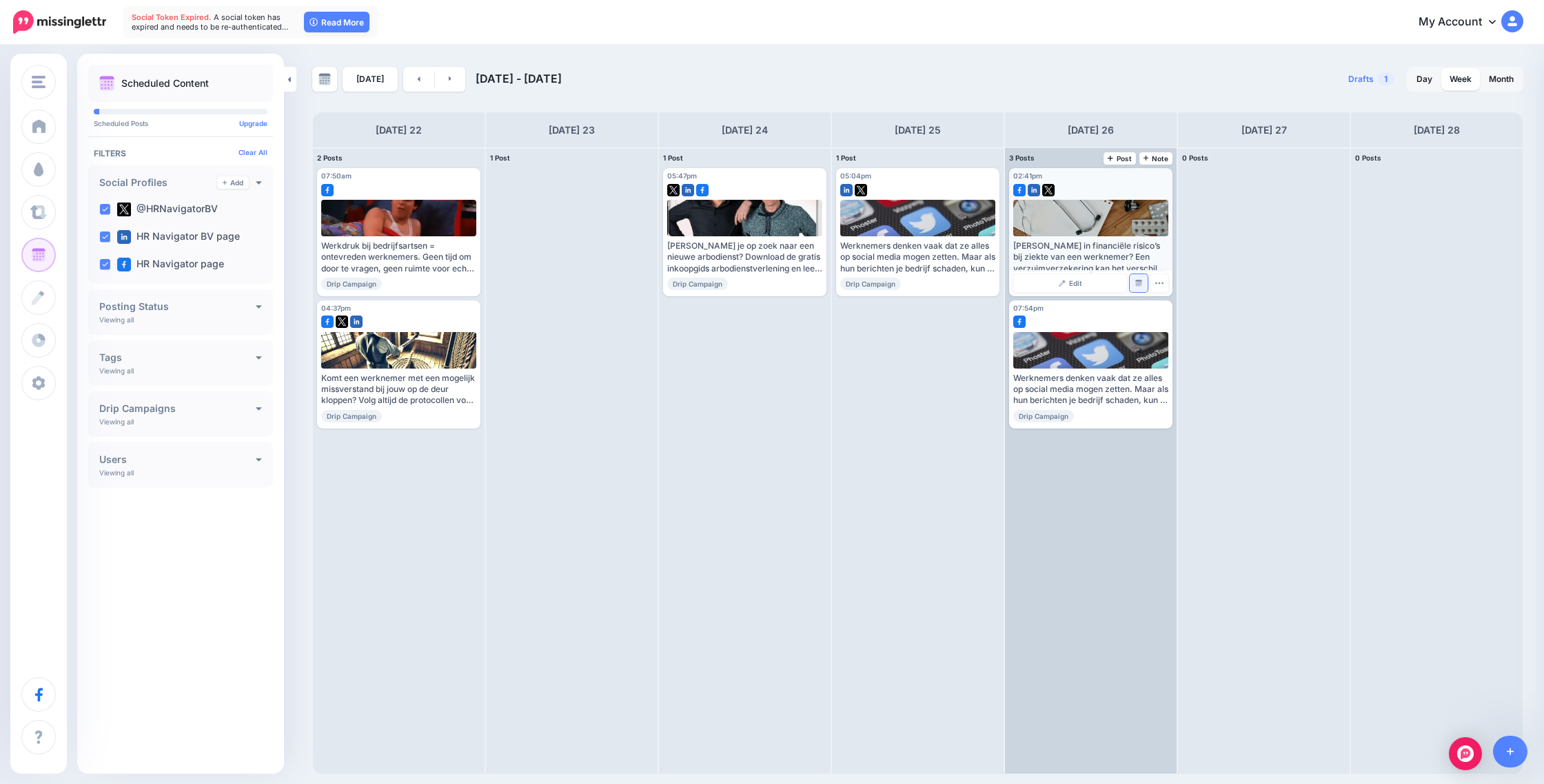
click at [1139, 281] on img at bounding box center [1139, 283] width 7 height 7
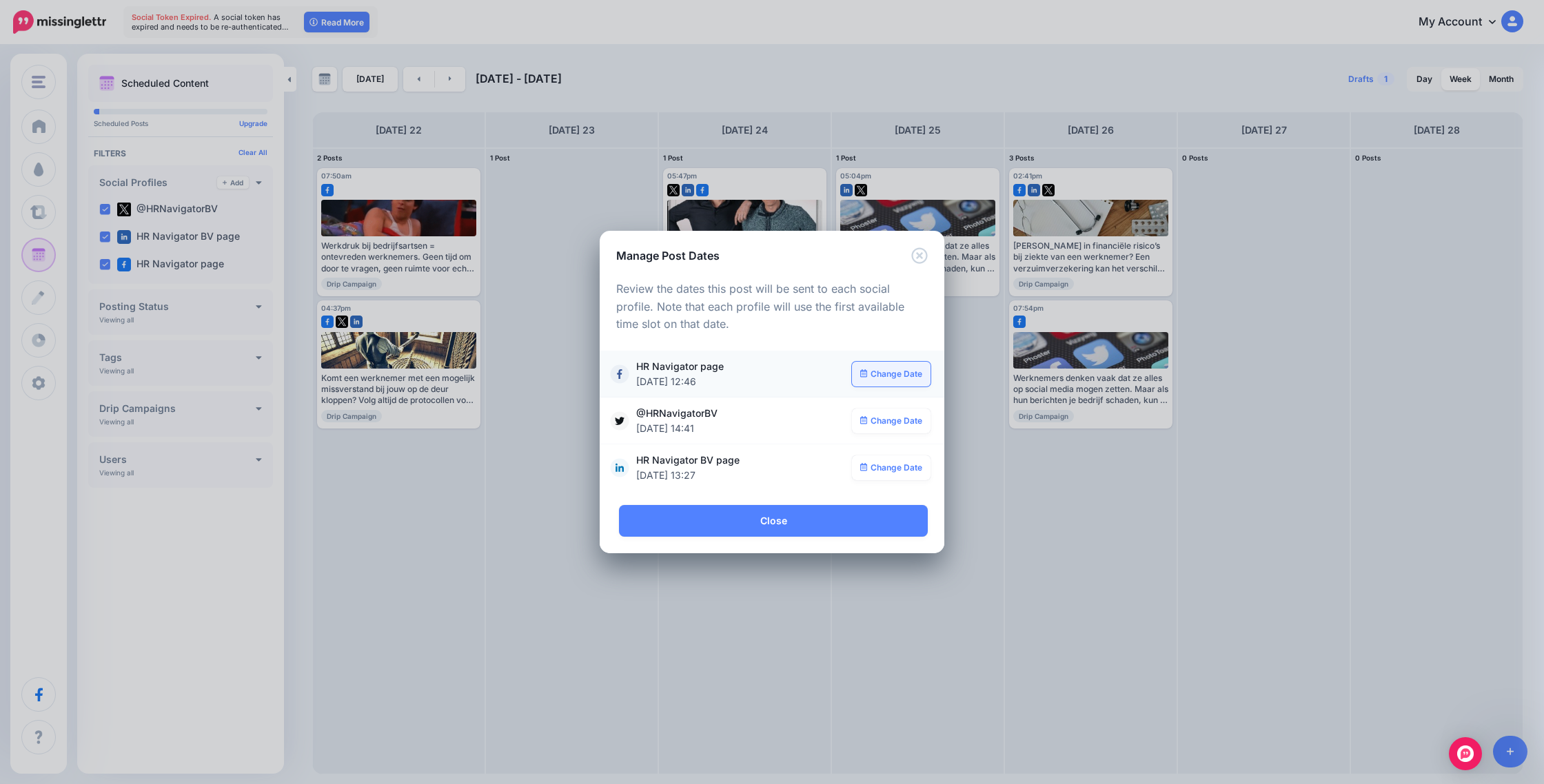
click at [881, 377] on link "Change Date" at bounding box center [892, 374] width 79 height 25
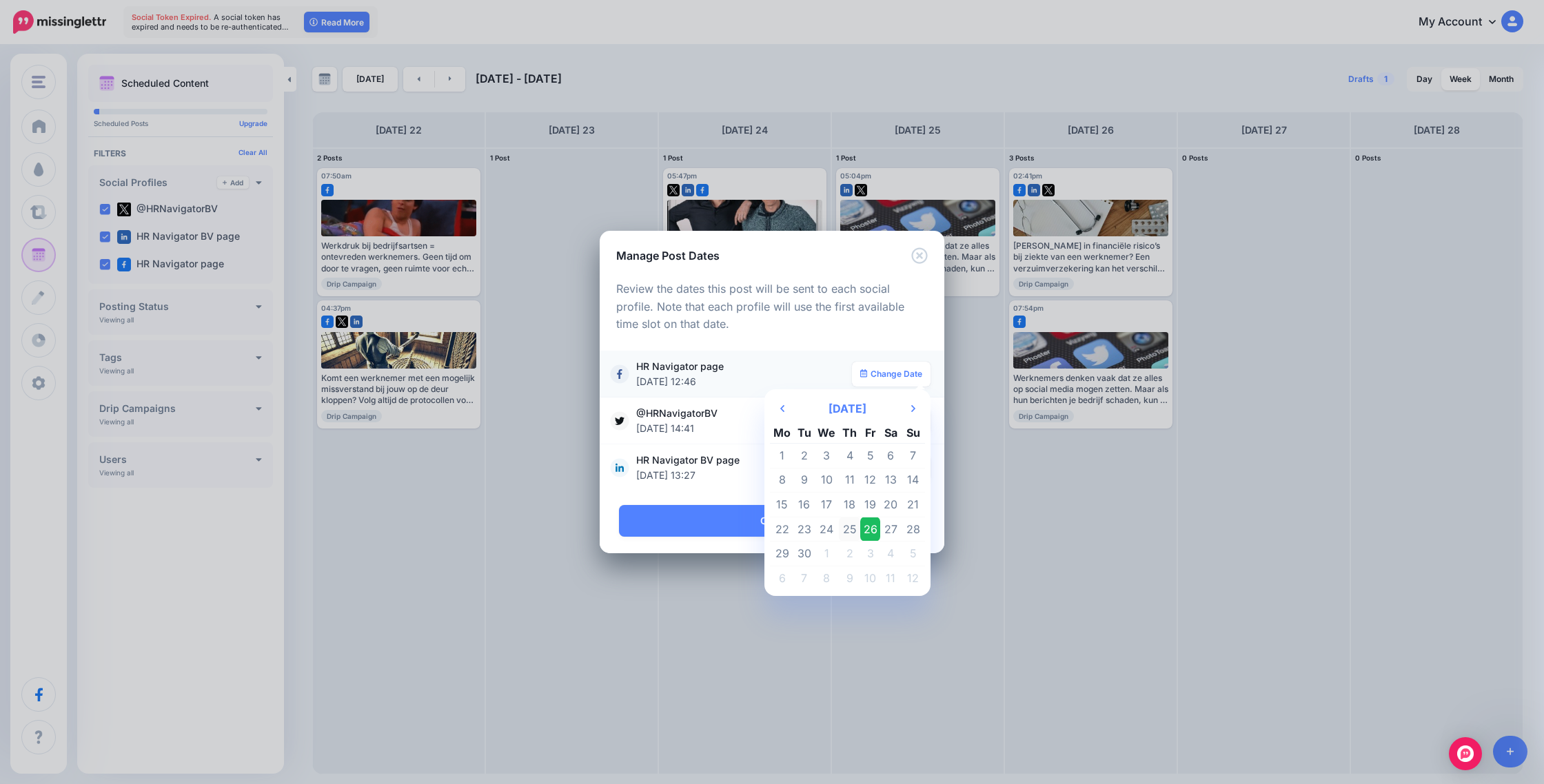
click at [845, 524] on td "25" at bounding box center [850, 529] width 21 height 25
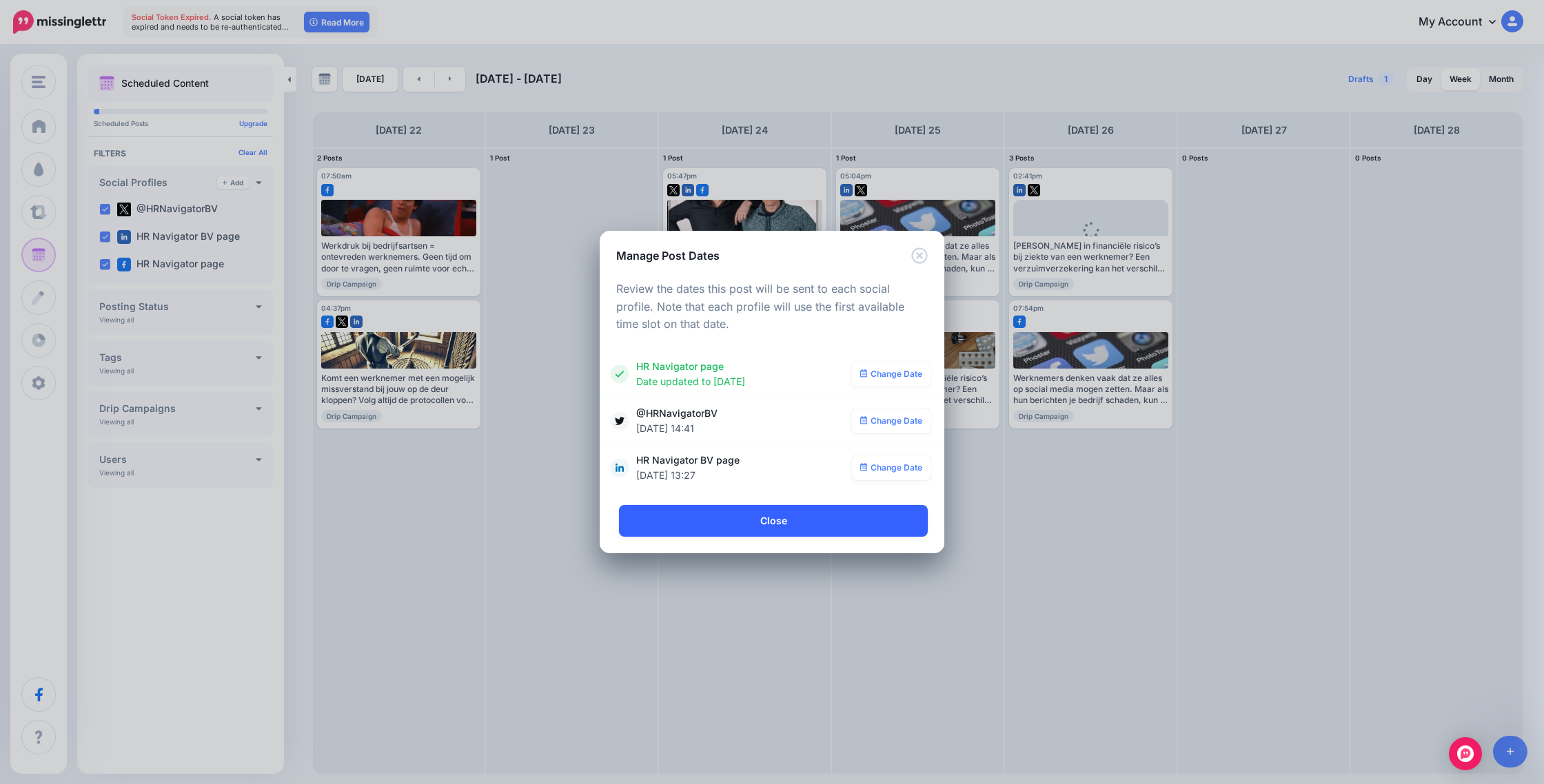
click at [847, 525] on link "Close" at bounding box center [774, 521] width 309 height 32
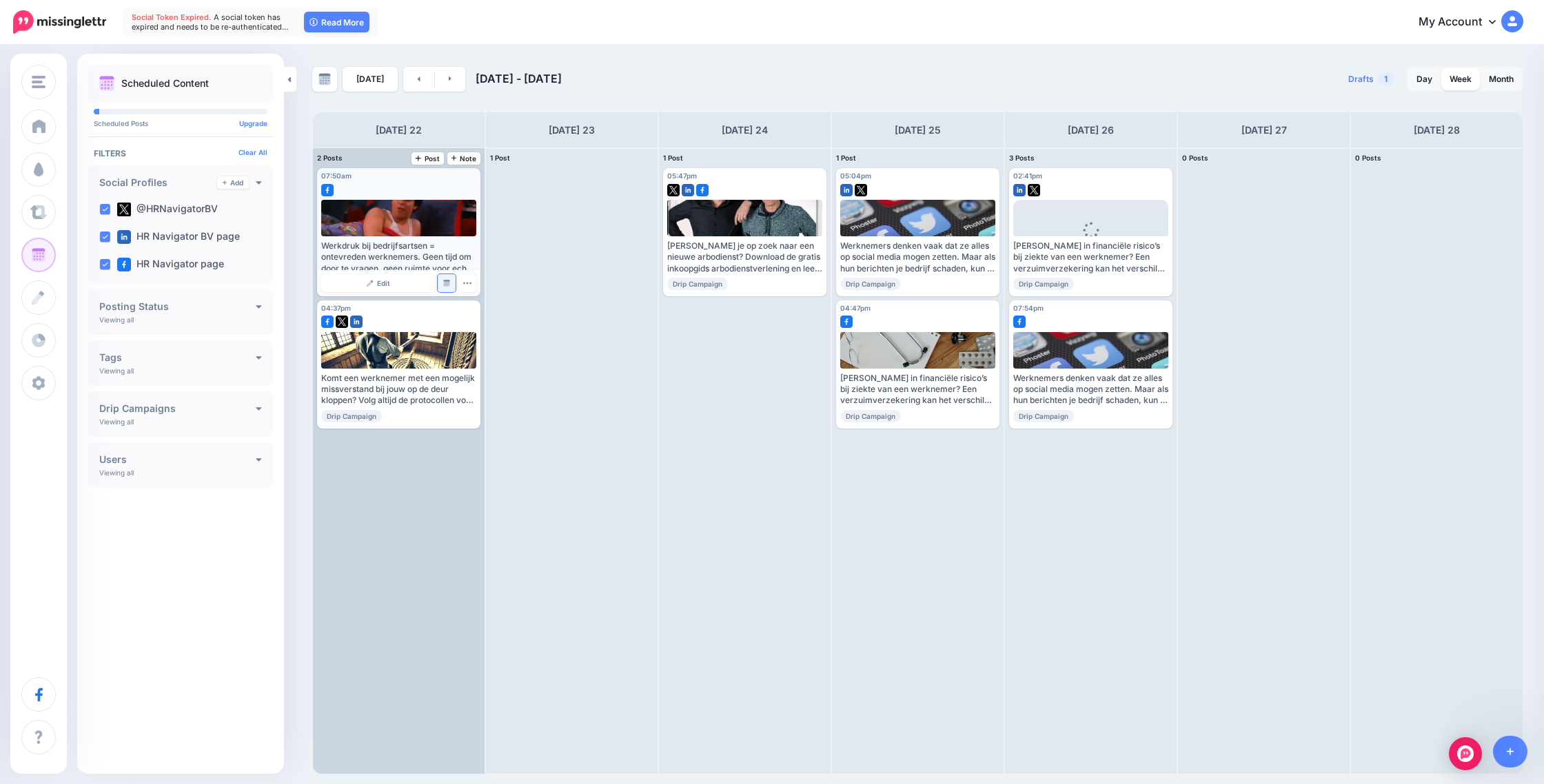
click at [446, 285] on img at bounding box center [447, 283] width 7 height 7
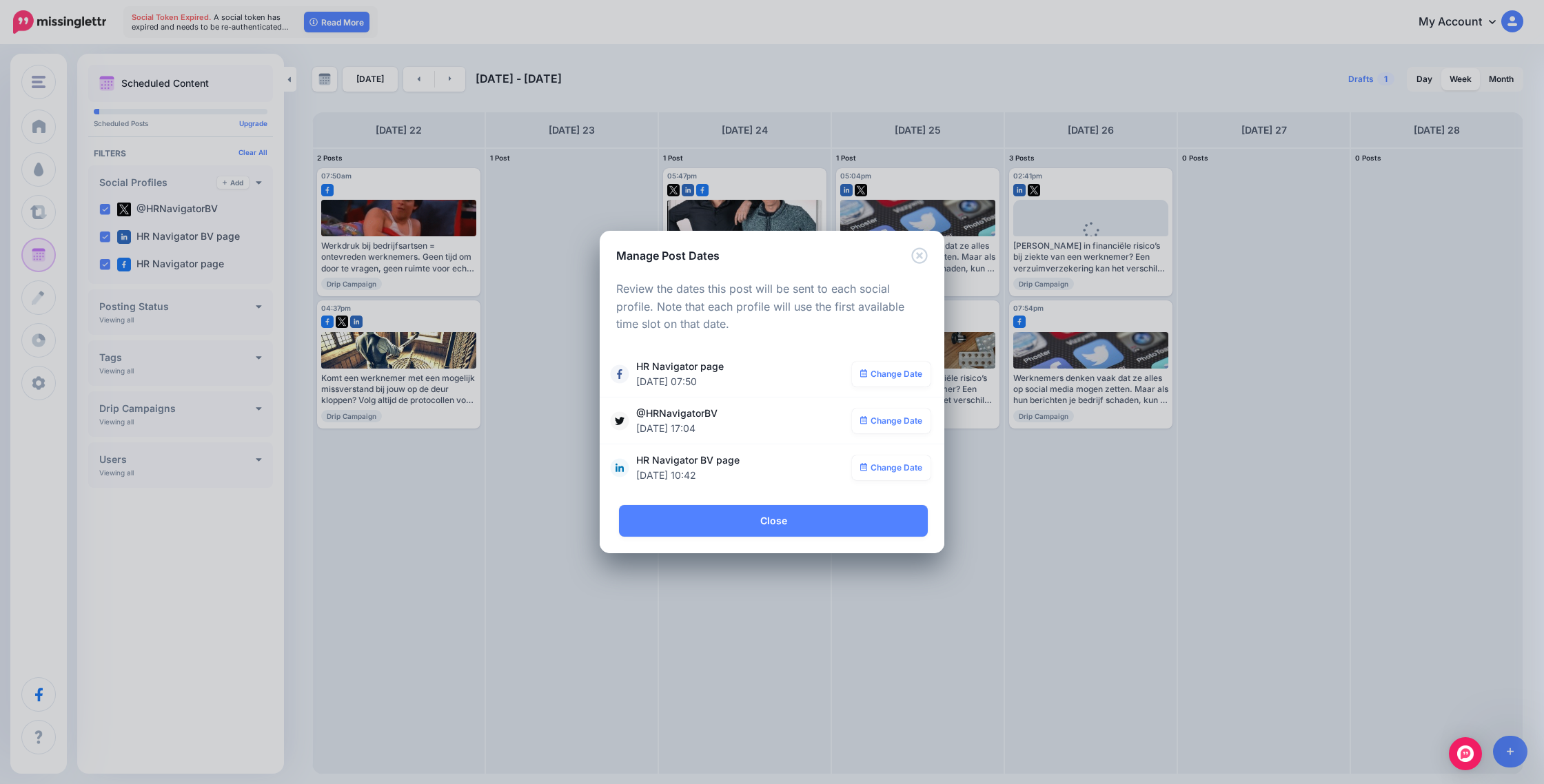
click at [405, 80] on div "**********" at bounding box center [772, 392] width 1544 height 784
drag, startPoint x: 407, startPoint y: 80, endPoint x: 441, endPoint y: 135, distance: 64.7
click at [410, 83] on div "**********" at bounding box center [772, 392] width 1544 height 784
click at [828, 532] on link "Close" at bounding box center [774, 521] width 309 height 32
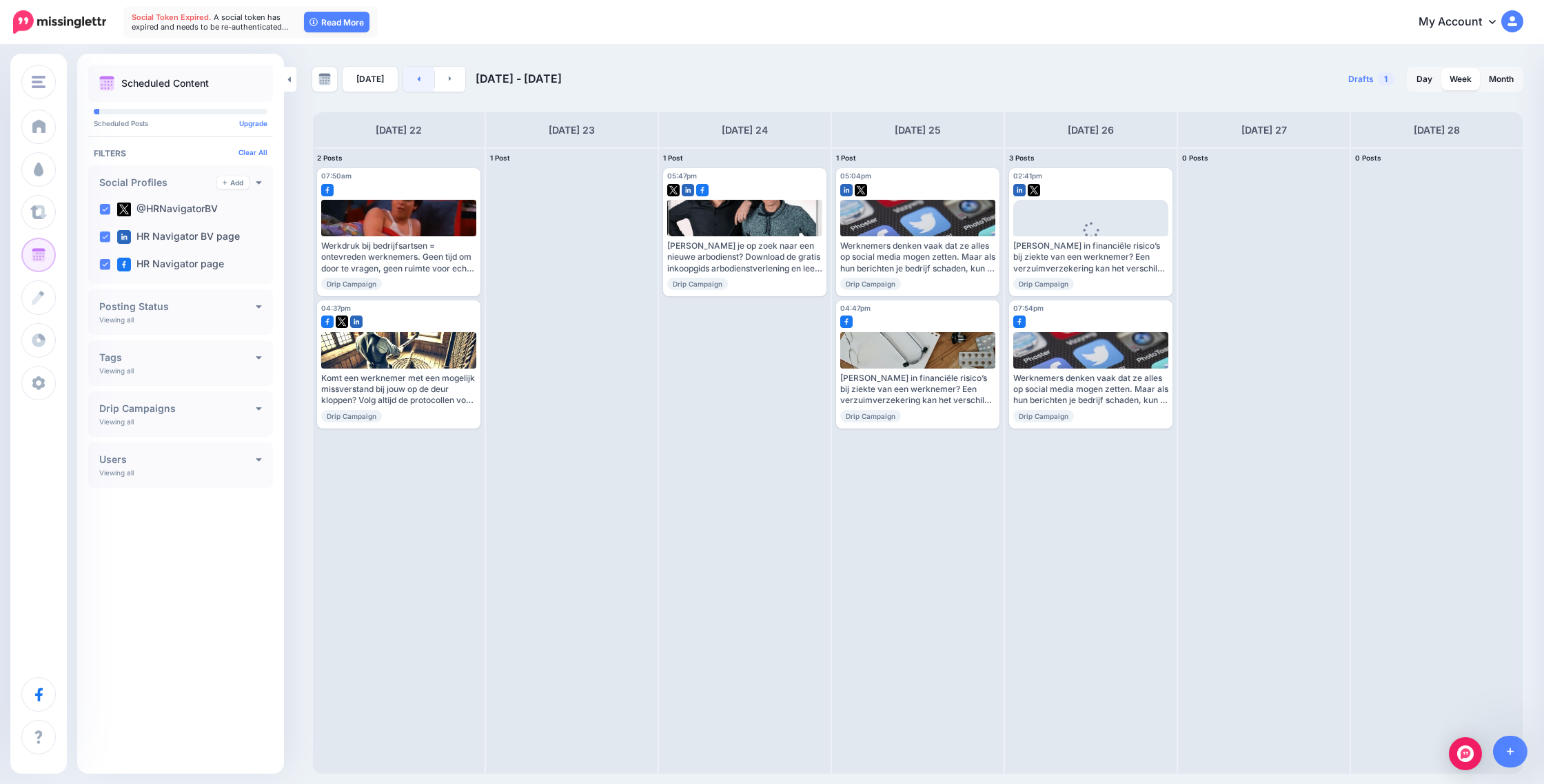
click at [403, 82] on link at bounding box center [419, 79] width 31 height 25
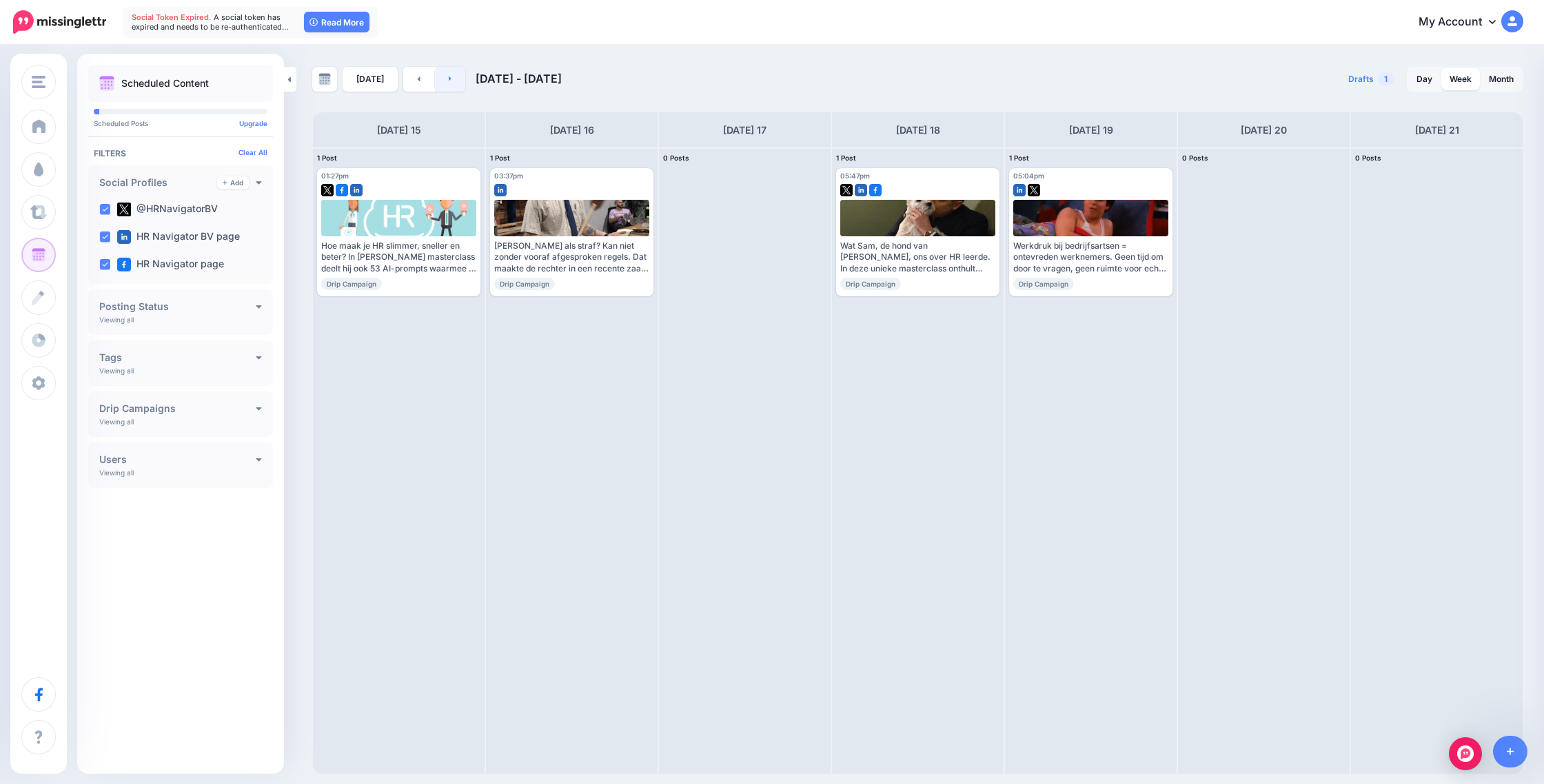
click at [449, 81] on icon at bounding box center [450, 79] width 3 height 5
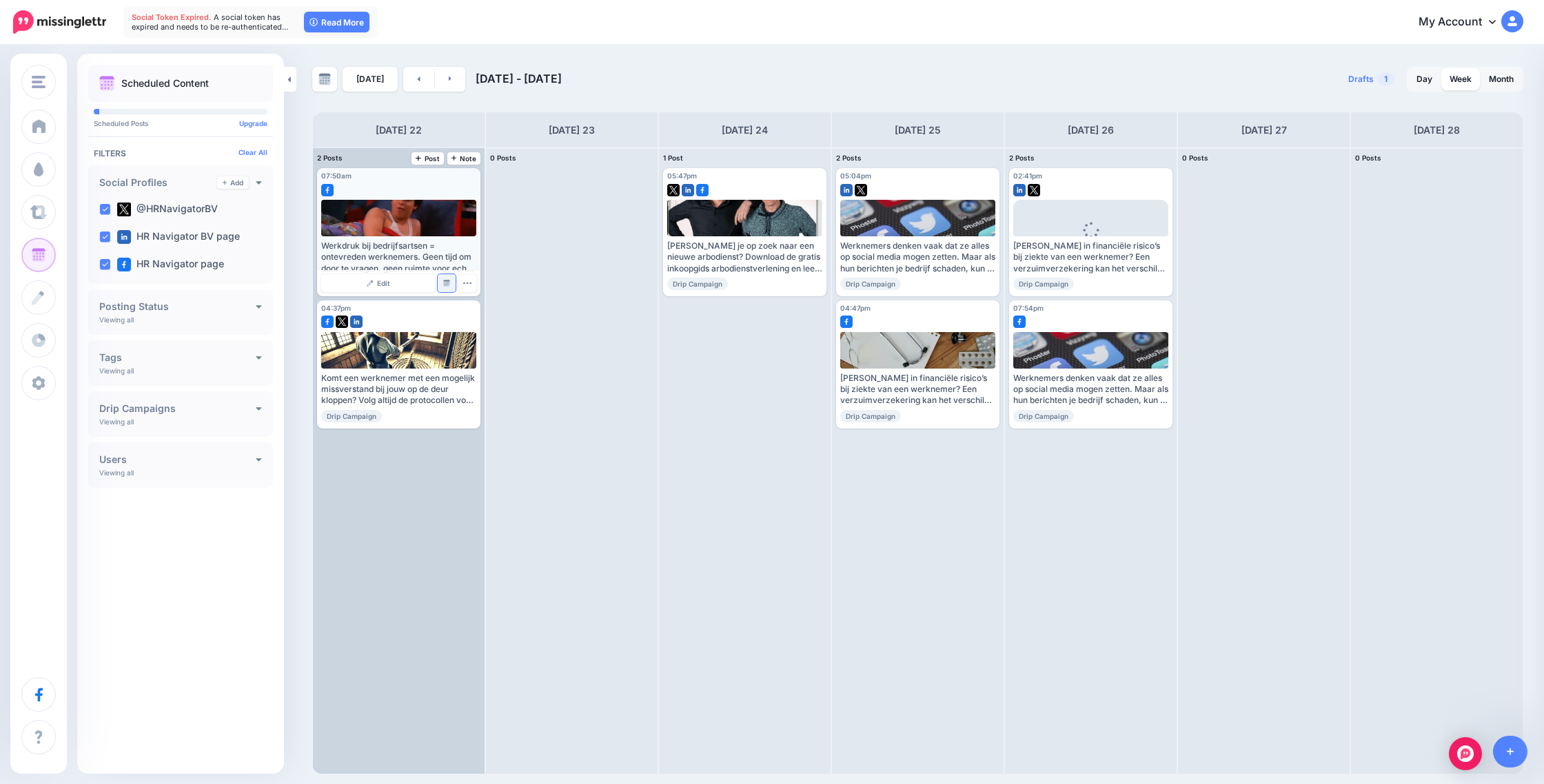
click at [446, 281] on img at bounding box center [447, 283] width 7 height 7
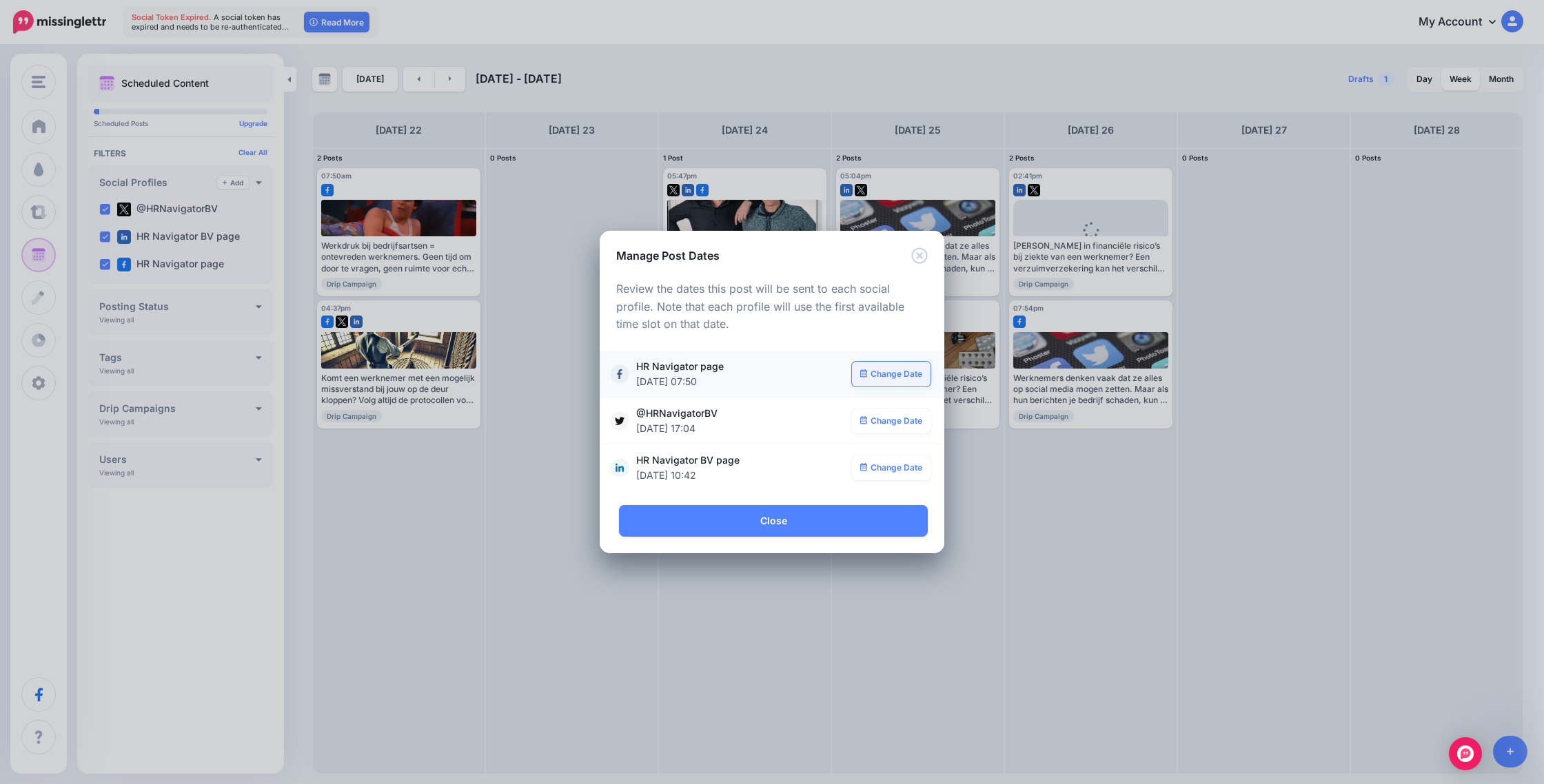
click at [883, 370] on link "Change Date" at bounding box center [892, 374] width 79 height 25
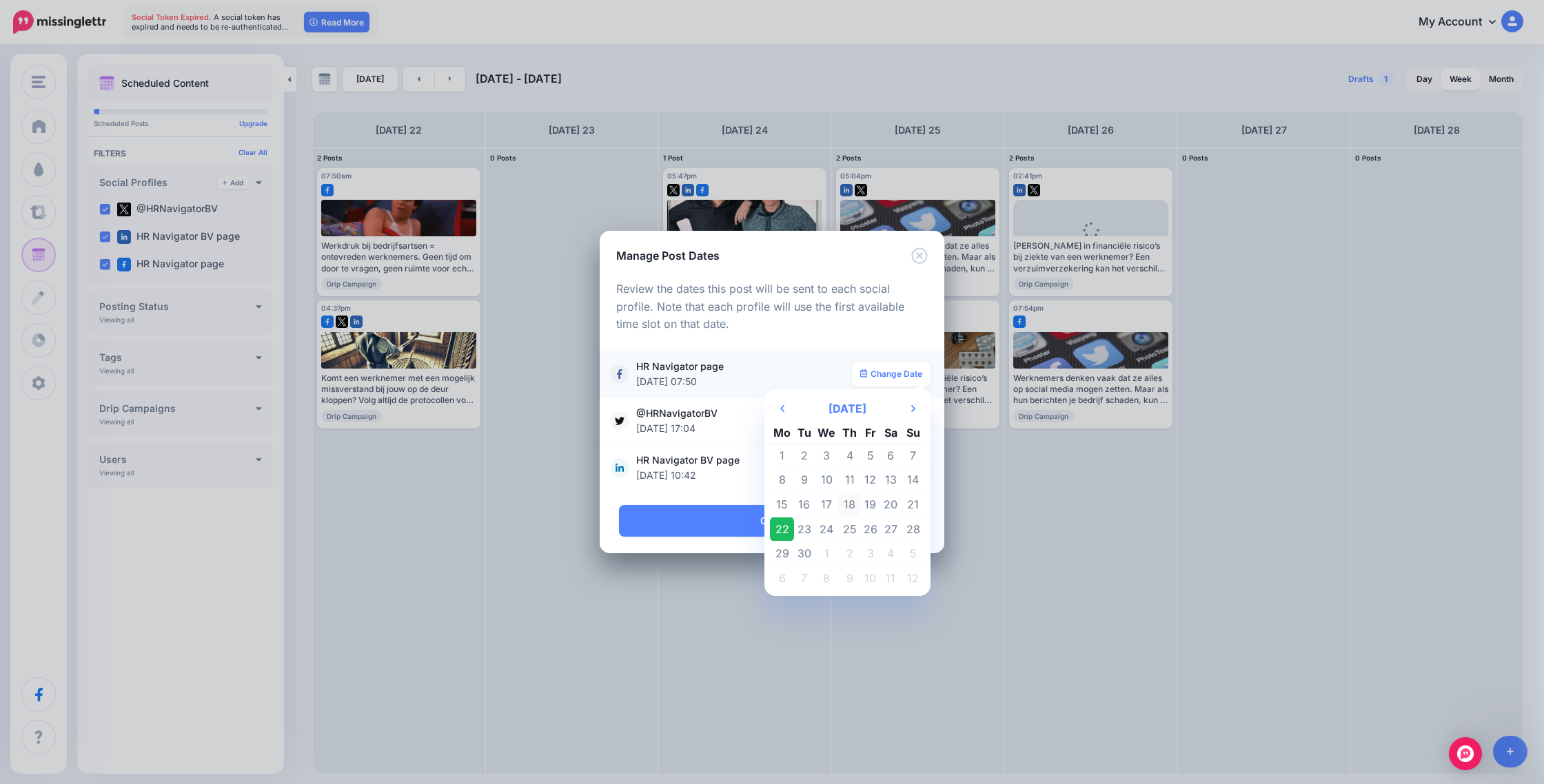
click at [850, 497] on td "18" at bounding box center [850, 505] width 21 height 25
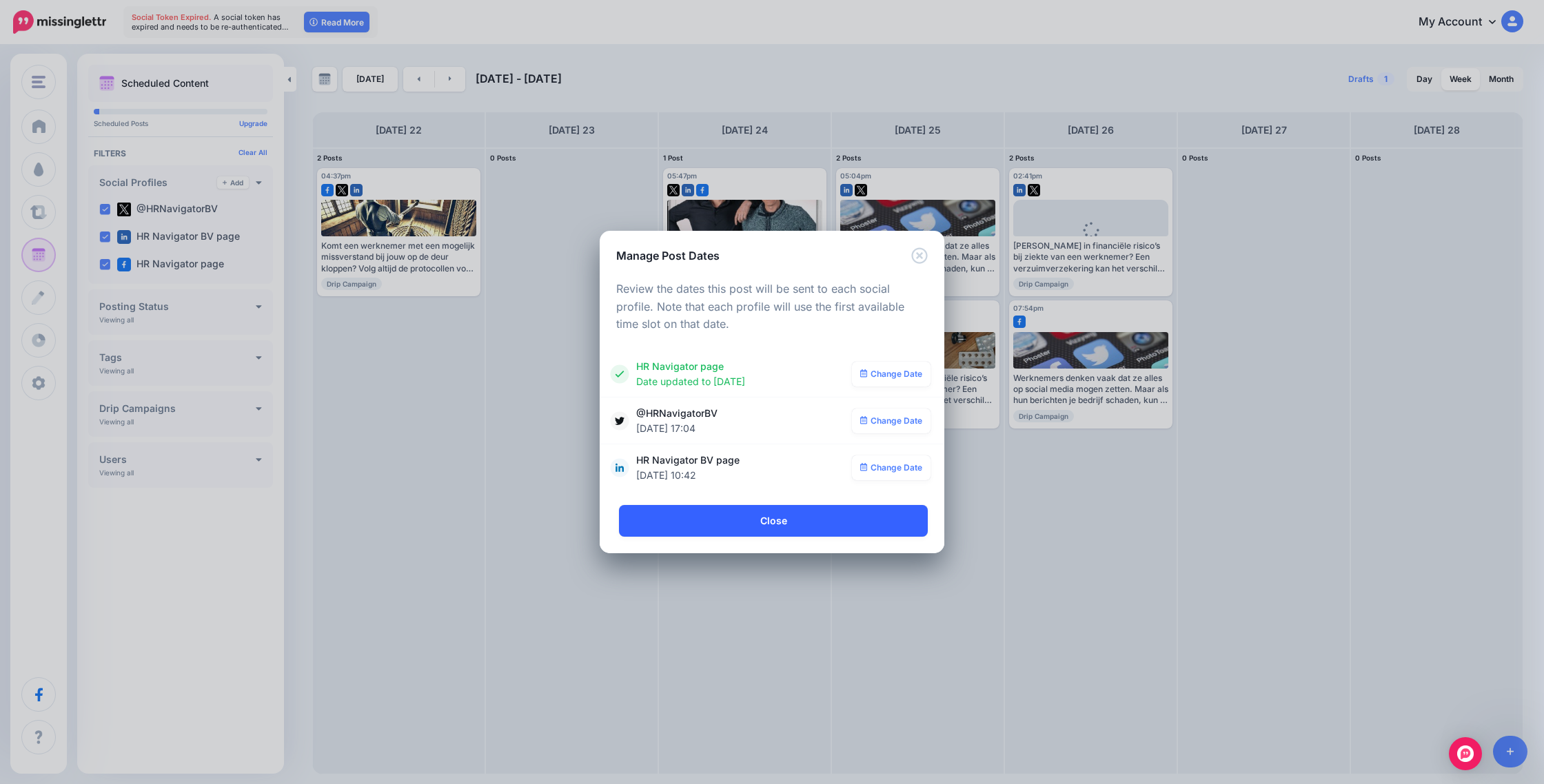
click at [854, 524] on link "Close" at bounding box center [774, 521] width 309 height 32
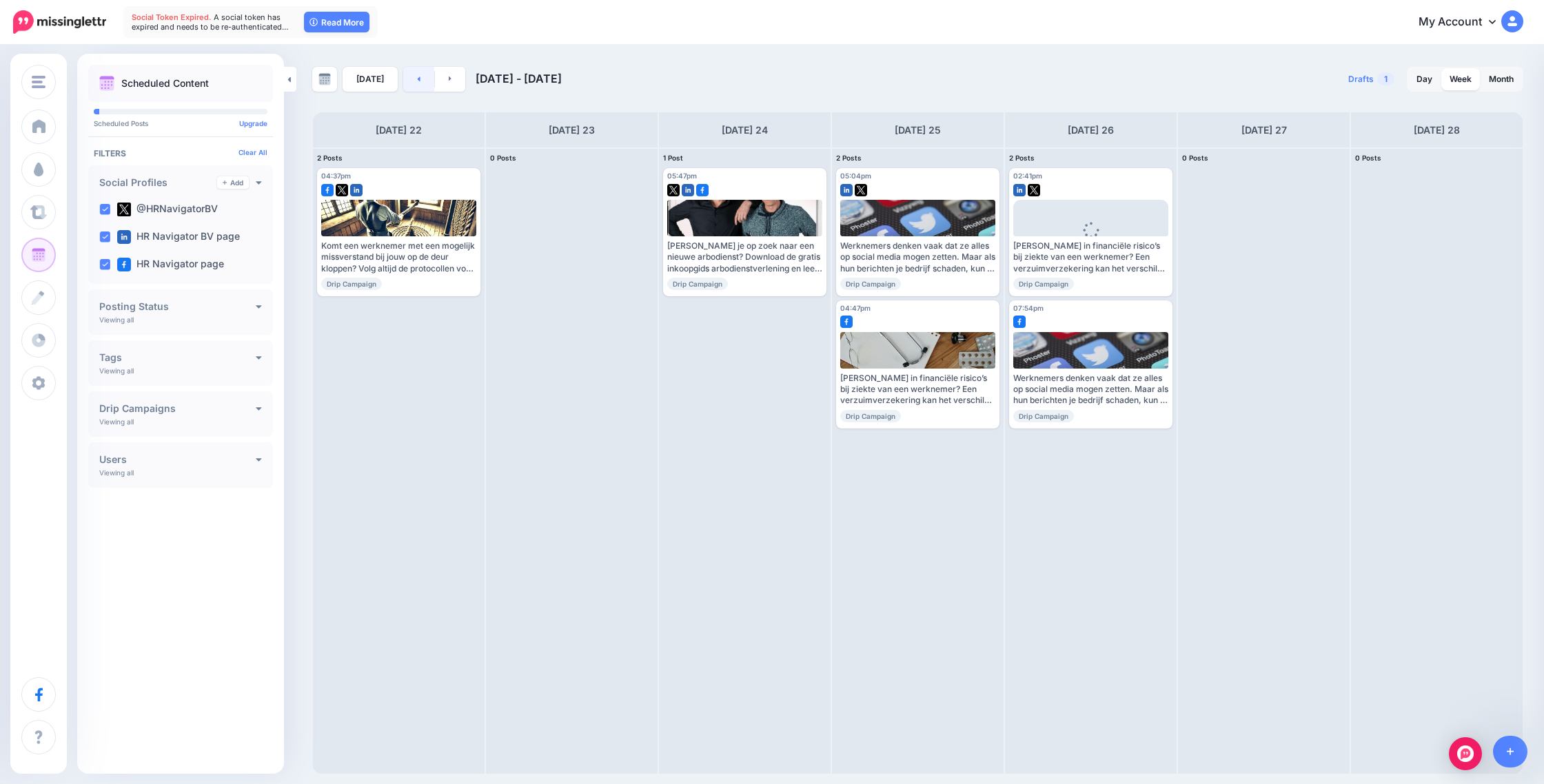
click at [412, 75] on link at bounding box center [419, 79] width 31 height 25
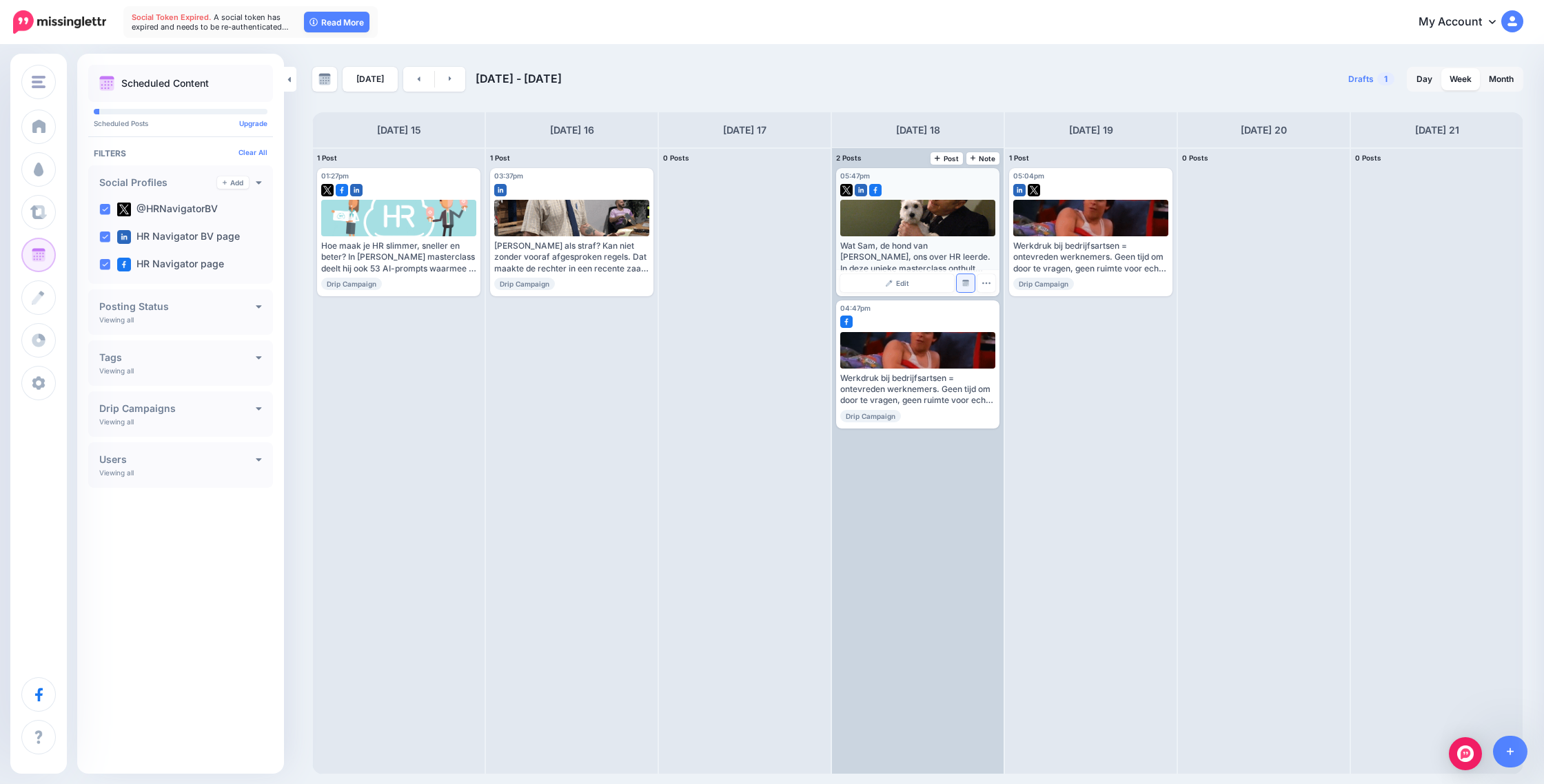
click at [967, 284] on img at bounding box center [966, 283] width 7 height 7
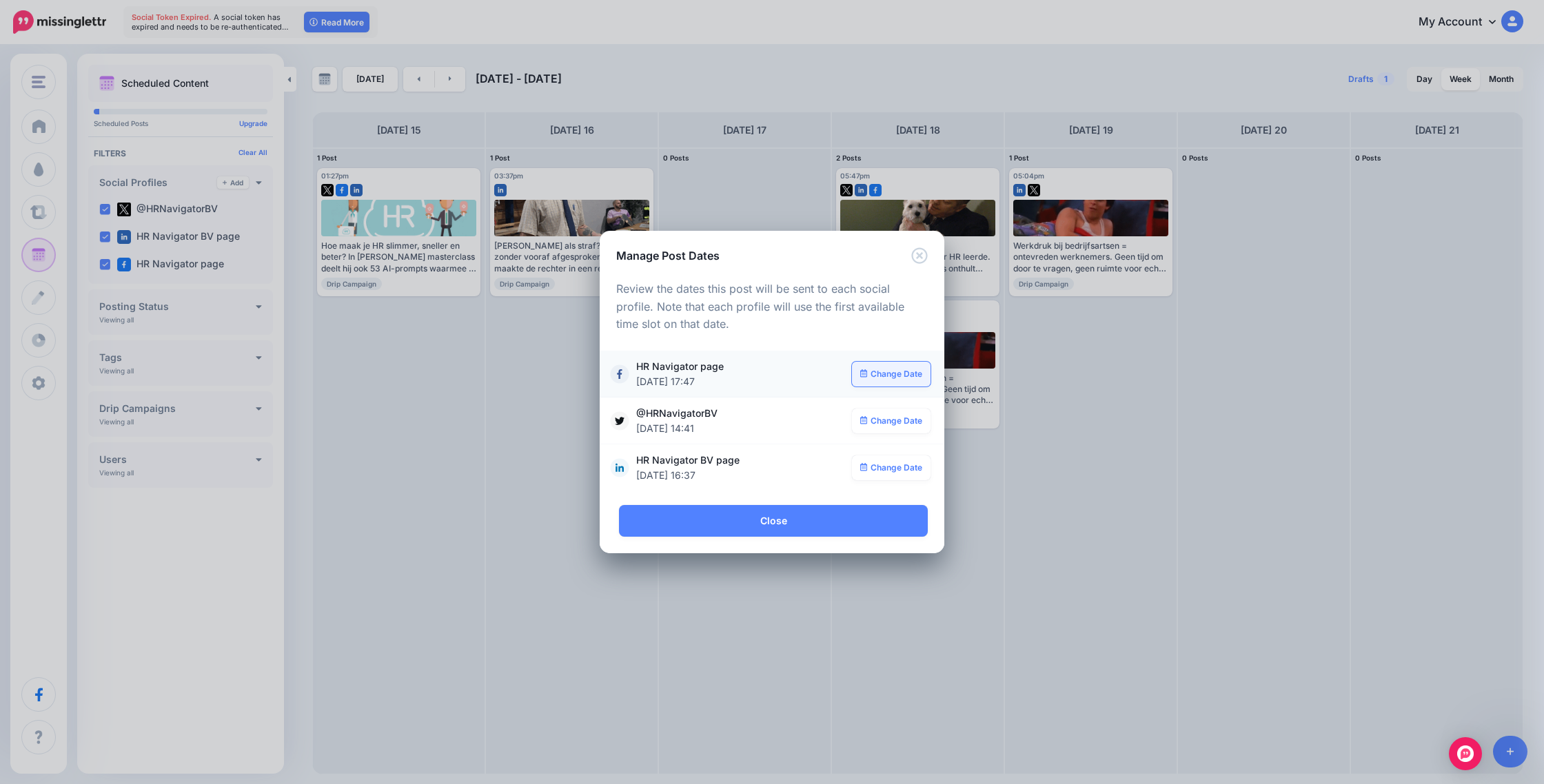
click at [895, 377] on link "Change Date" at bounding box center [892, 374] width 79 height 25
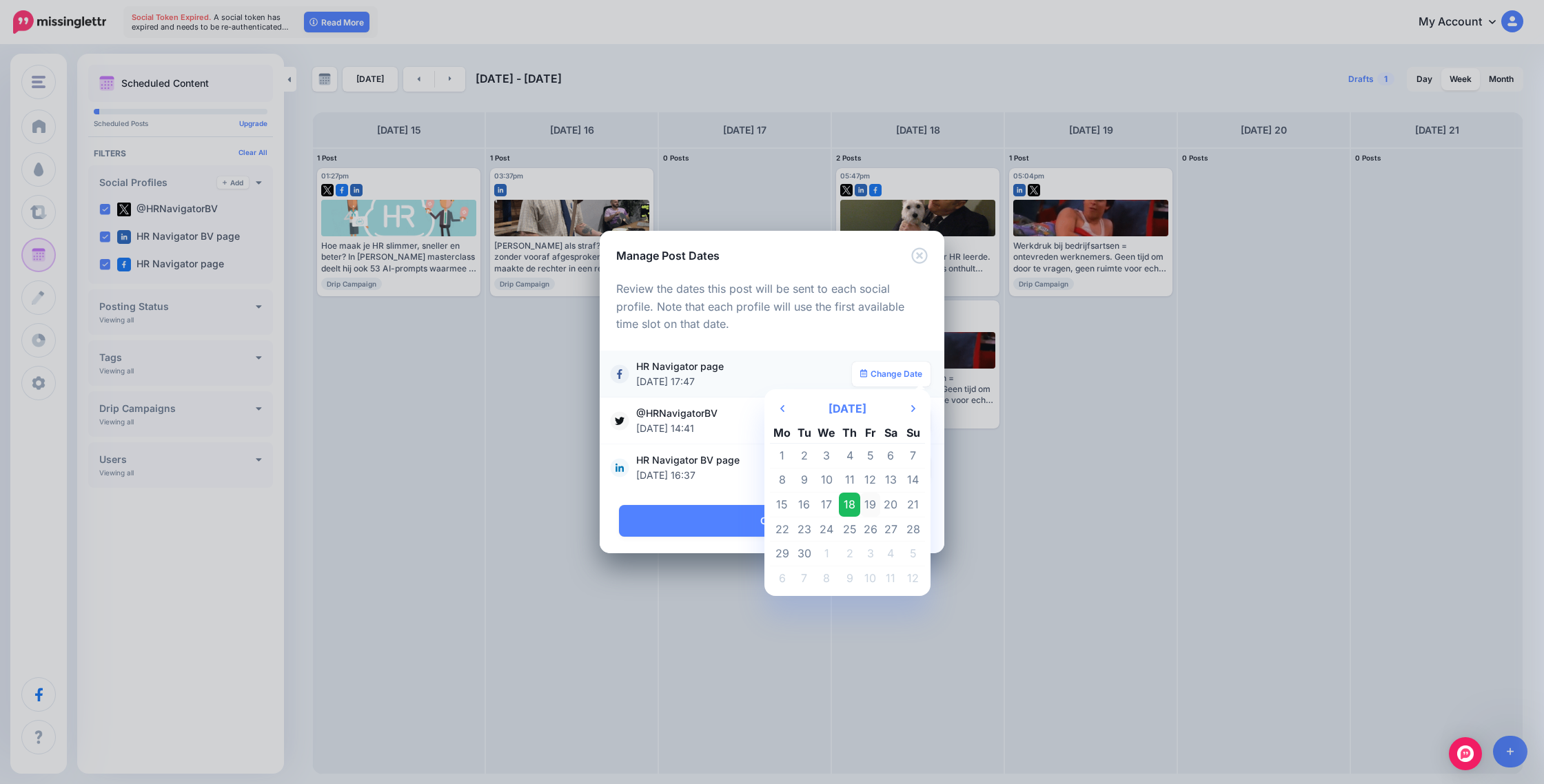
click at [869, 500] on td "19" at bounding box center [870, 505] width 21 height 25
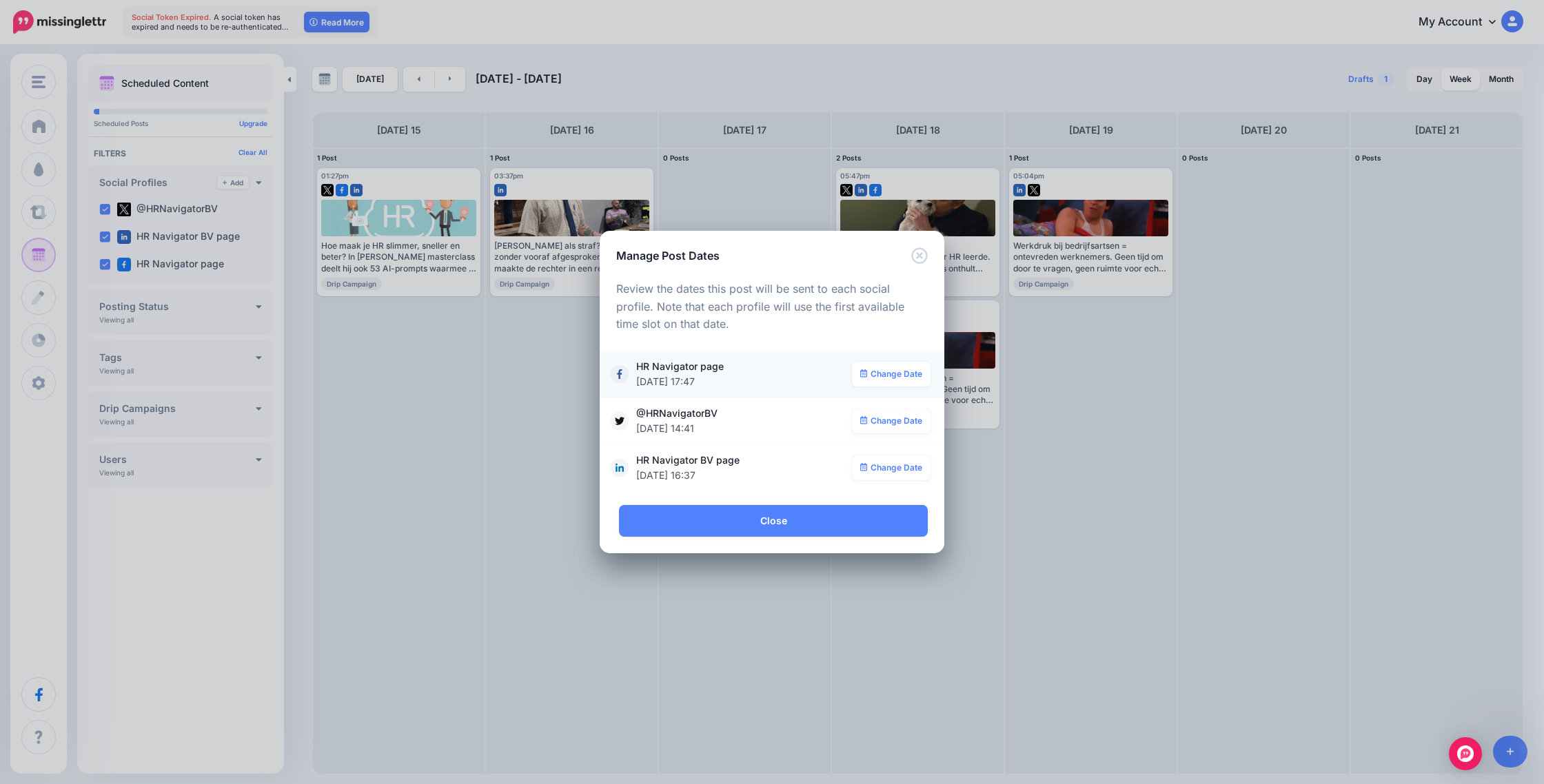
click at [882, 516] on link "Close" at bounding box center [774, 521] width 309 height 32
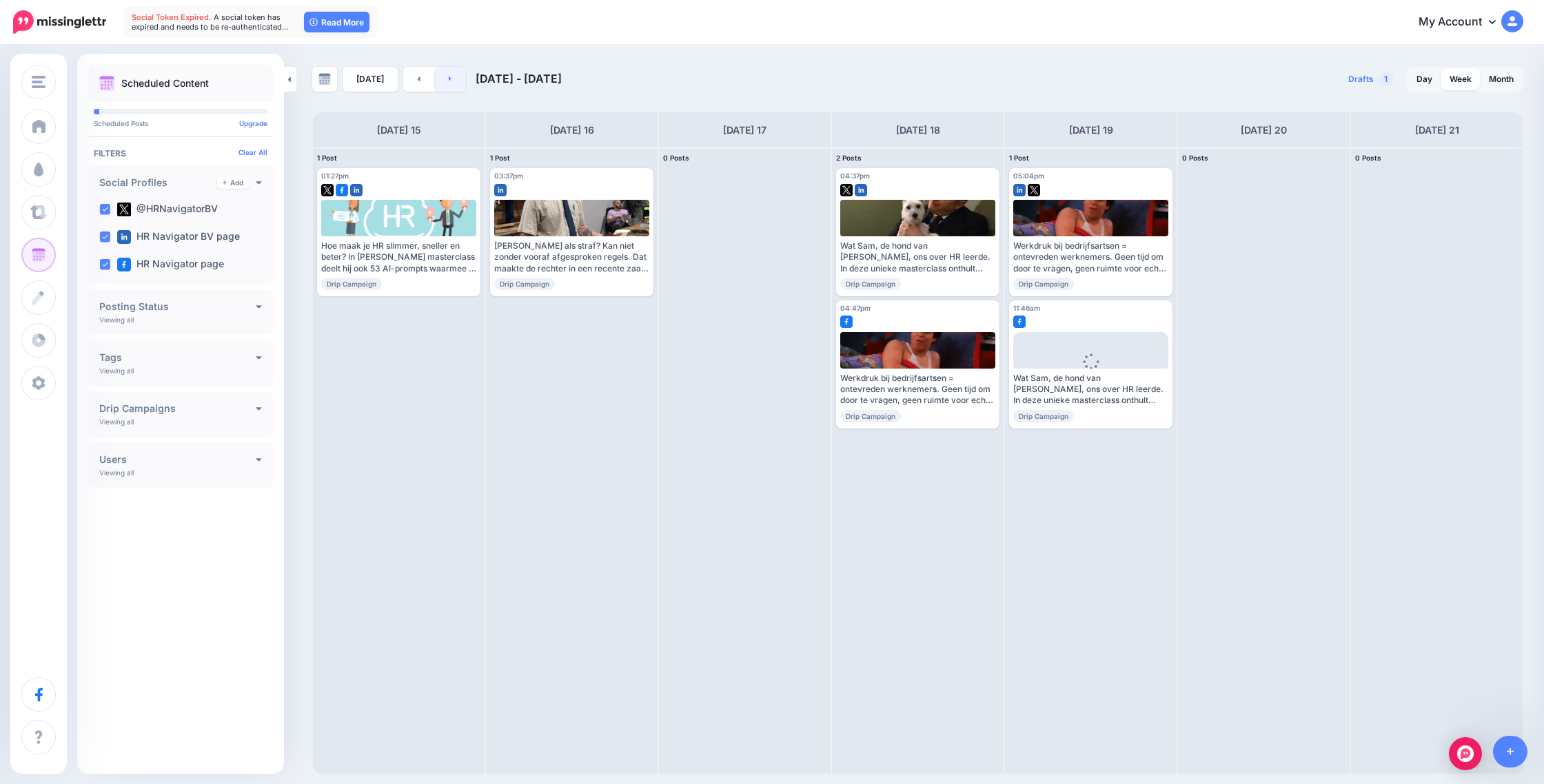
click at [449, 79] on link at bounding box center [451, 79] width 31 height 25
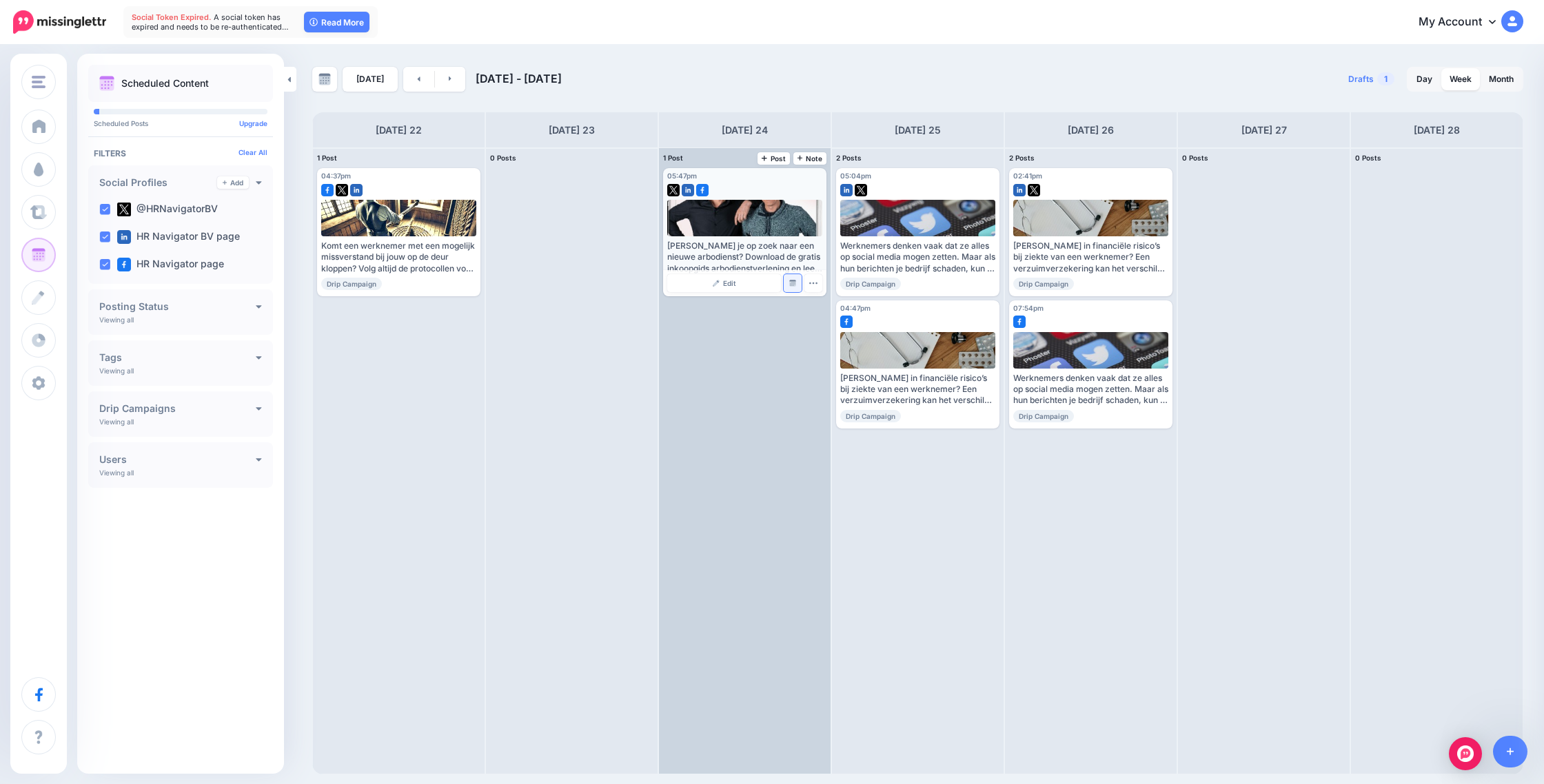
click at [796, 277] on link "Manage Dates" at bounding box center [792, 283] width 18 height 18
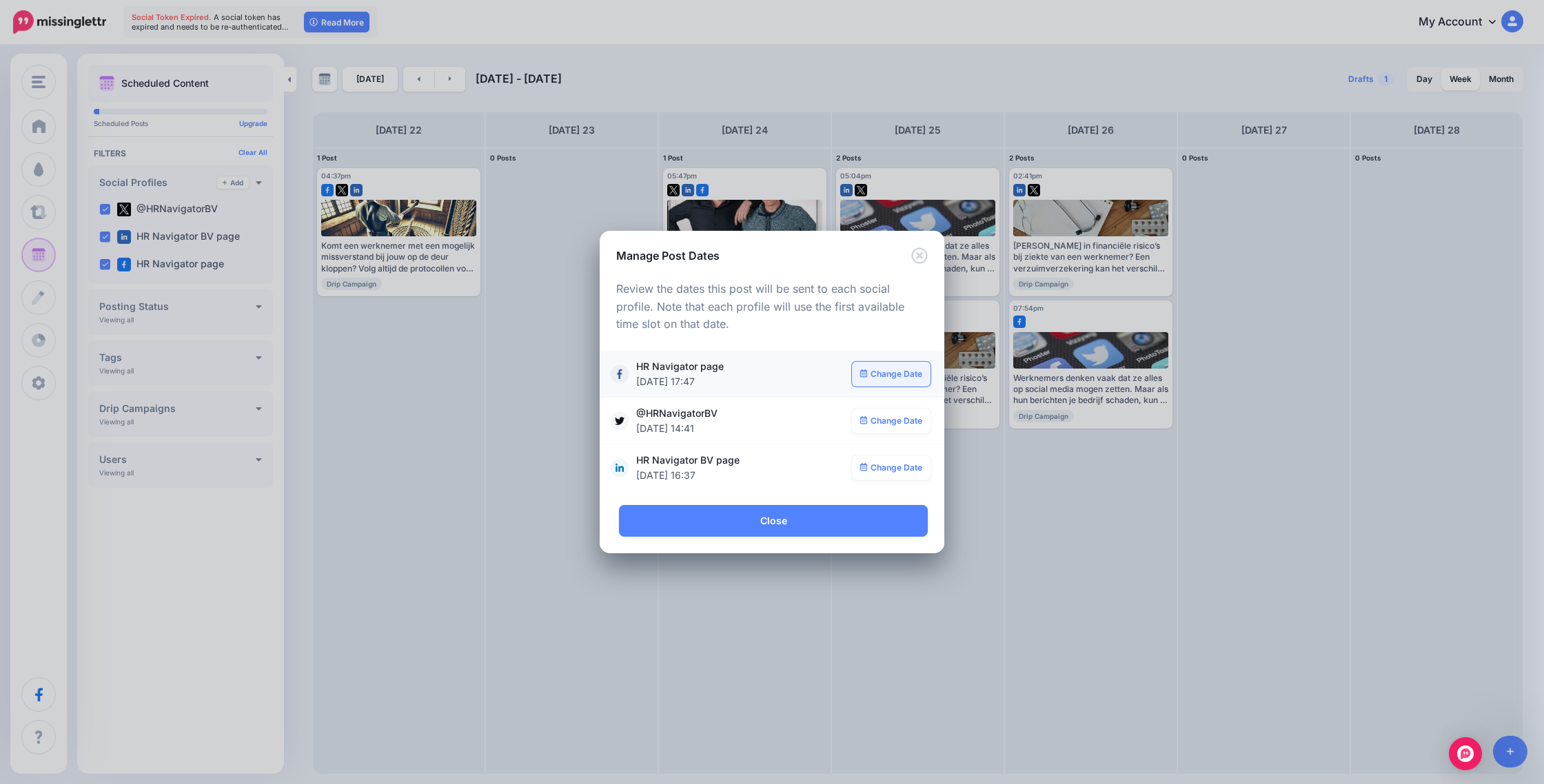
click at [904, 373] on link "Change Date" at bounding box center [892, 374] width 79 height 25
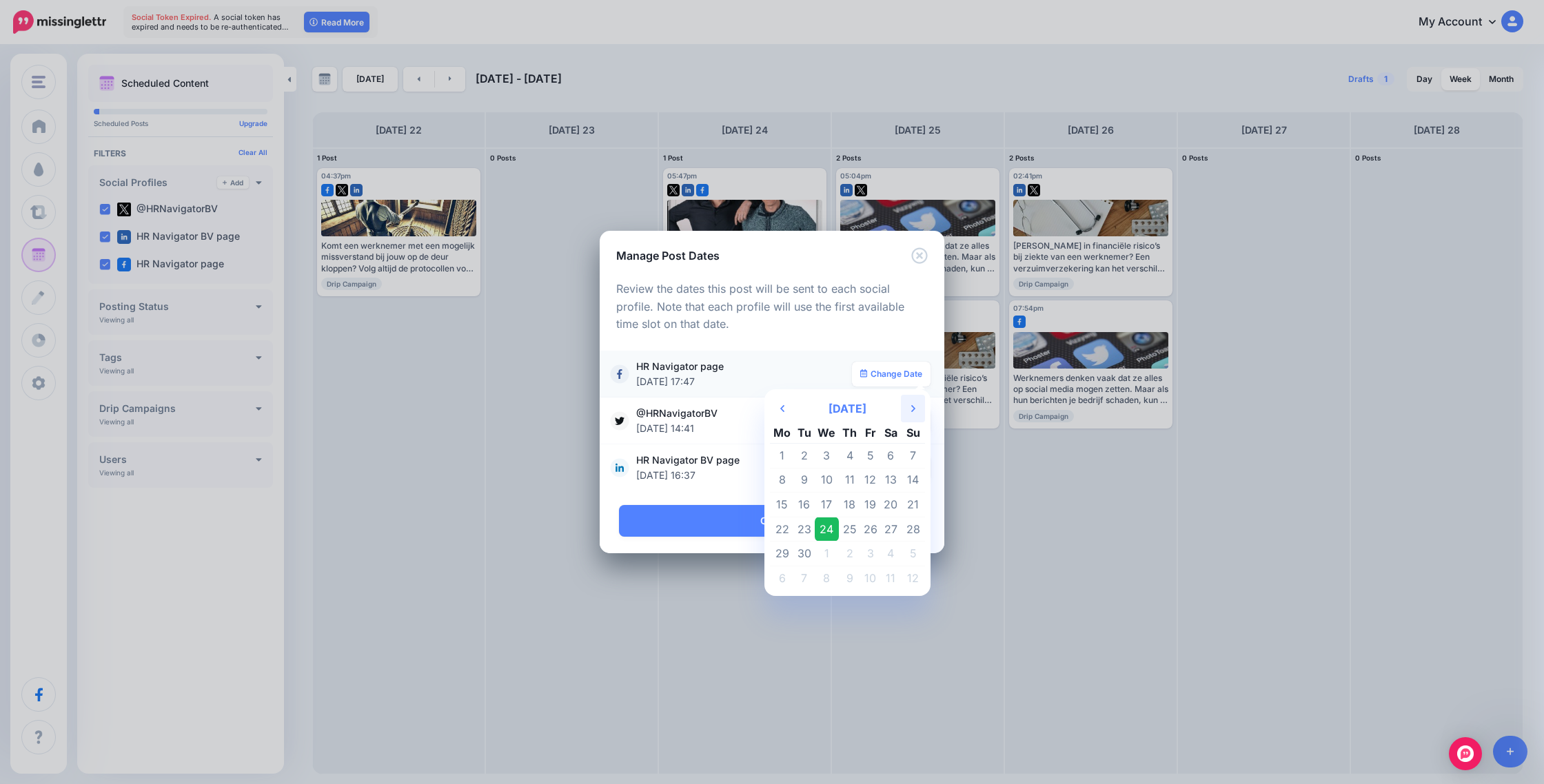
click at [913, 411] on icon at bounding box center [913, 409] width 4 height 7
click at [804, 506] on td "14" at bounding box center [804, 505] width 21 height 25
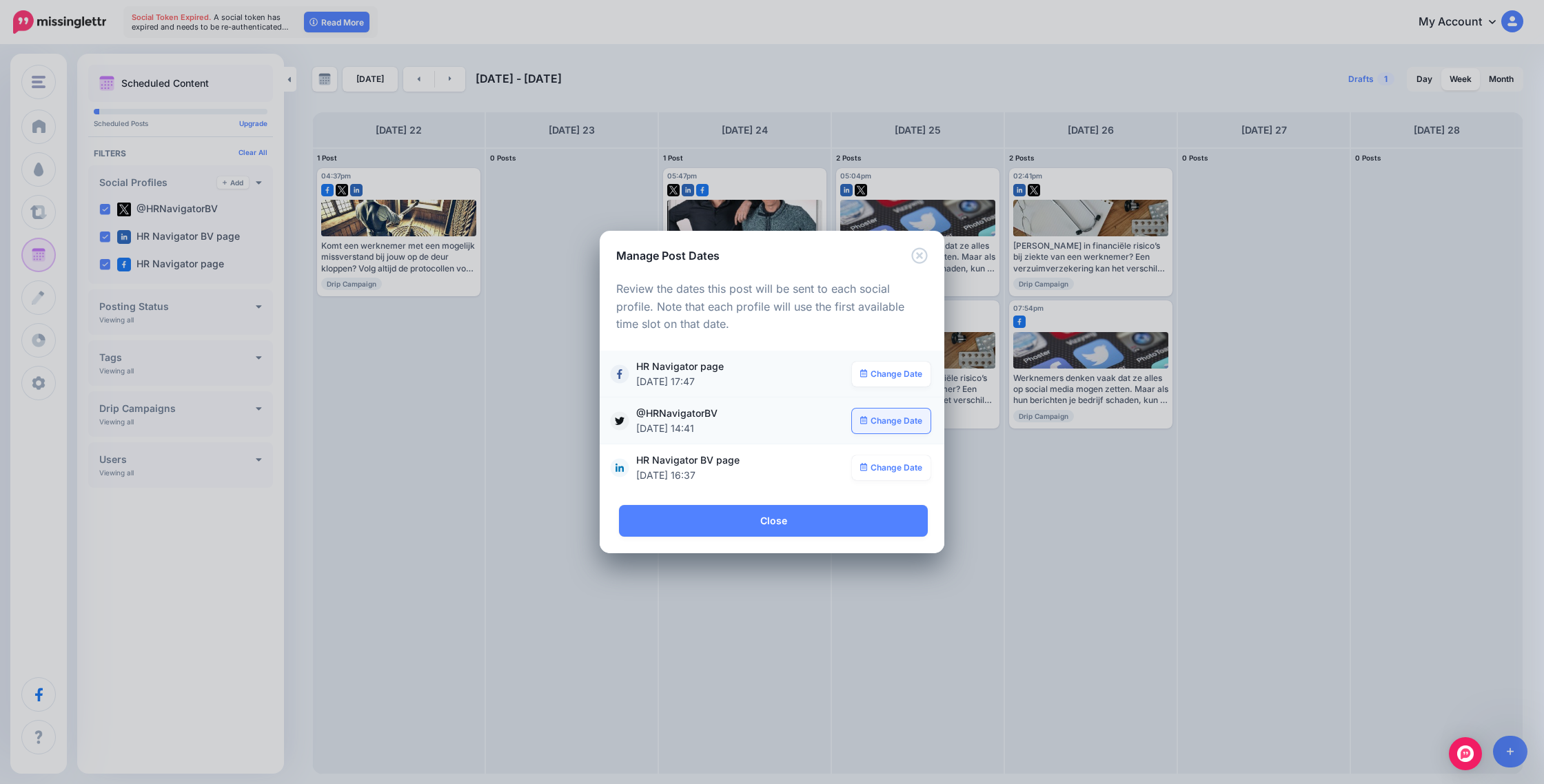
click at [886, 426] on link "Change Date" at bounding box center [892, 421] width 79 height 25
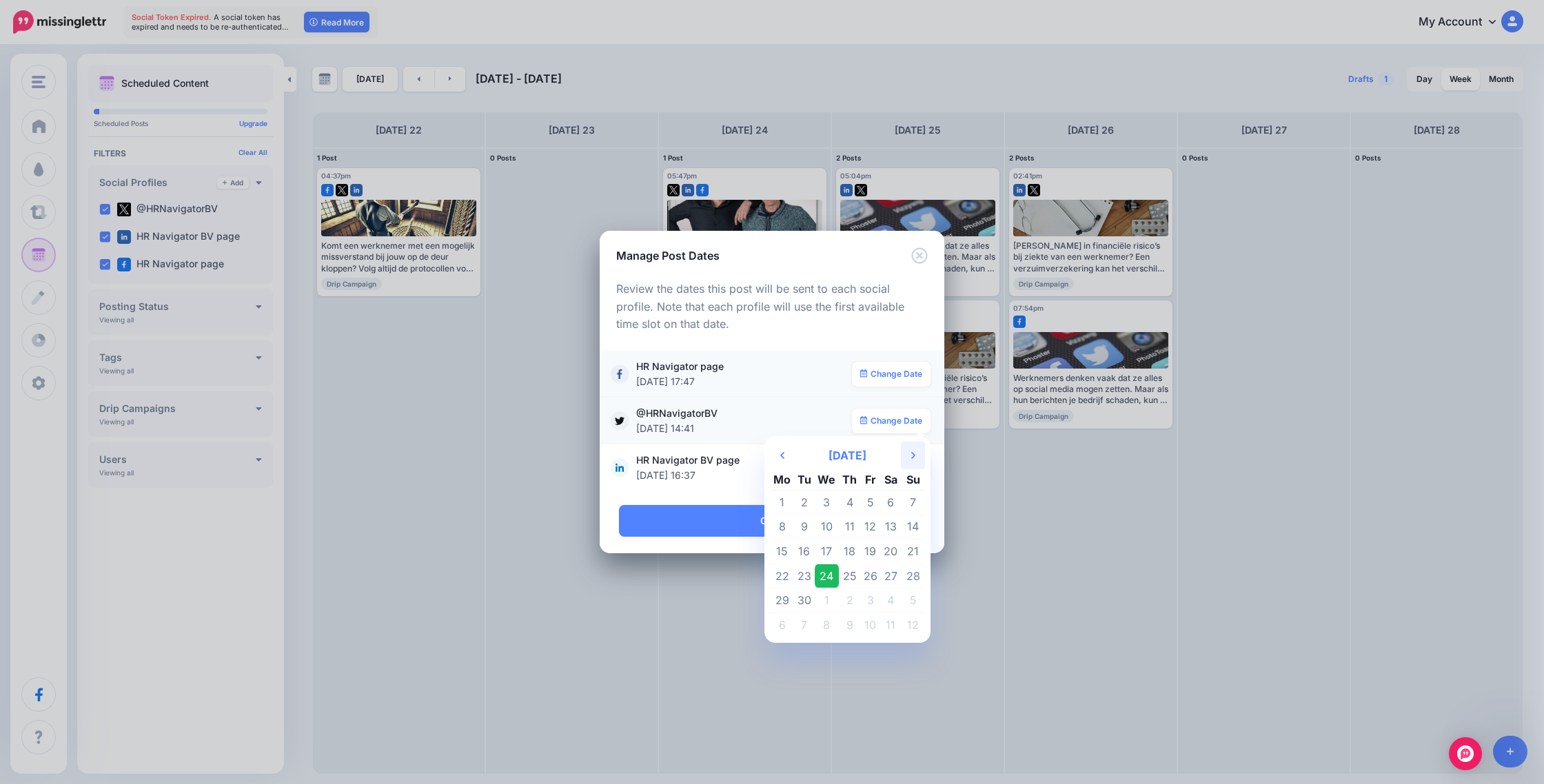
click at [915, 453] on th "Next Month" at bounding box center [913, 455] width 24 height 28
click at [830, 550] on td "15" at bounding box center [827, 552] width 25 height 25
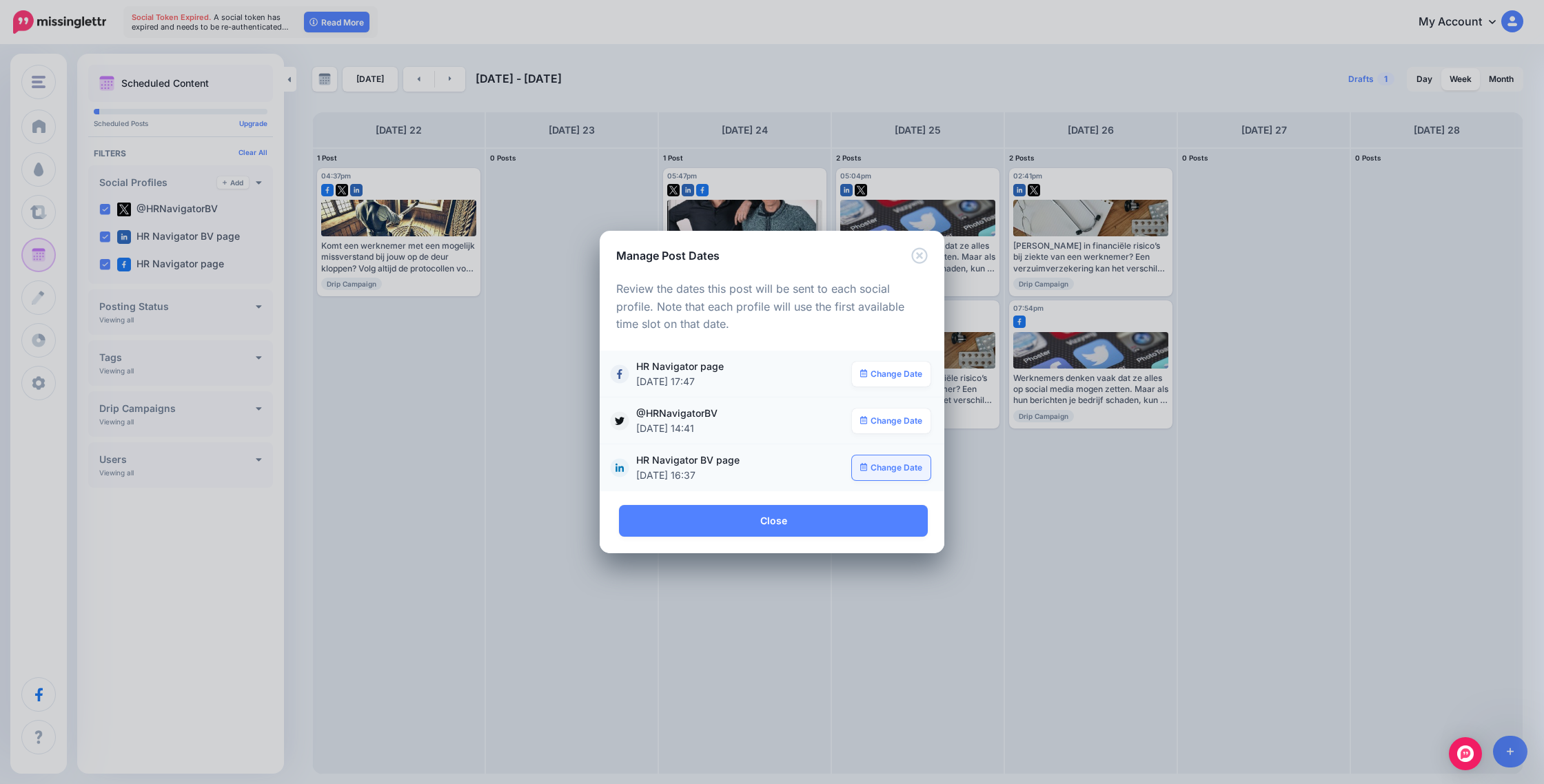
click at [884, 468] on link "Change Date" at bounding box center [892, 467] width 79 height 25
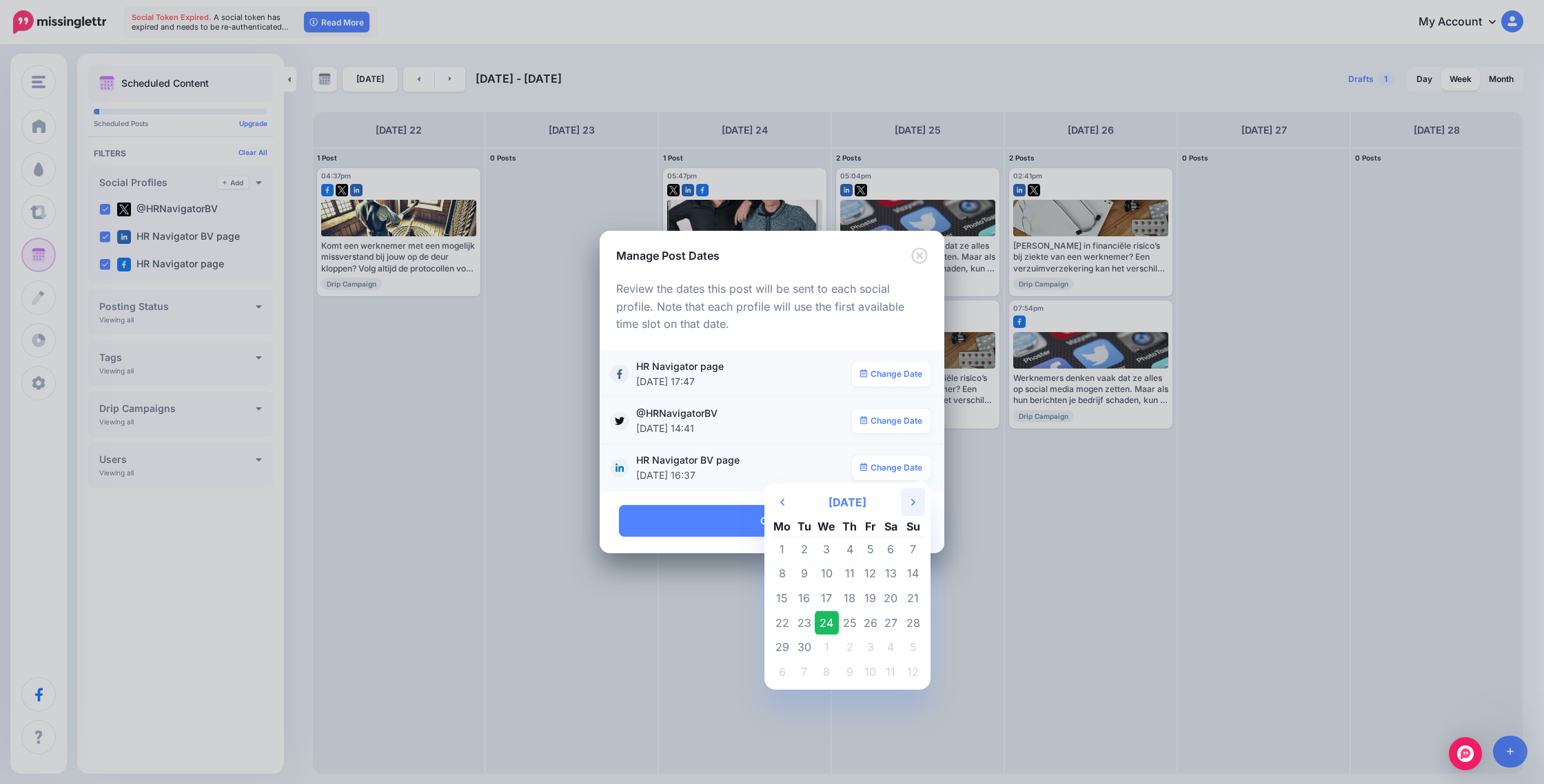
click at [911, 505] on icon "Next Month" at bounding box center [913, 503] width 4 height 11
click at [829, 601] on td "15" at bounding box center [827, 598] width 25 height 25
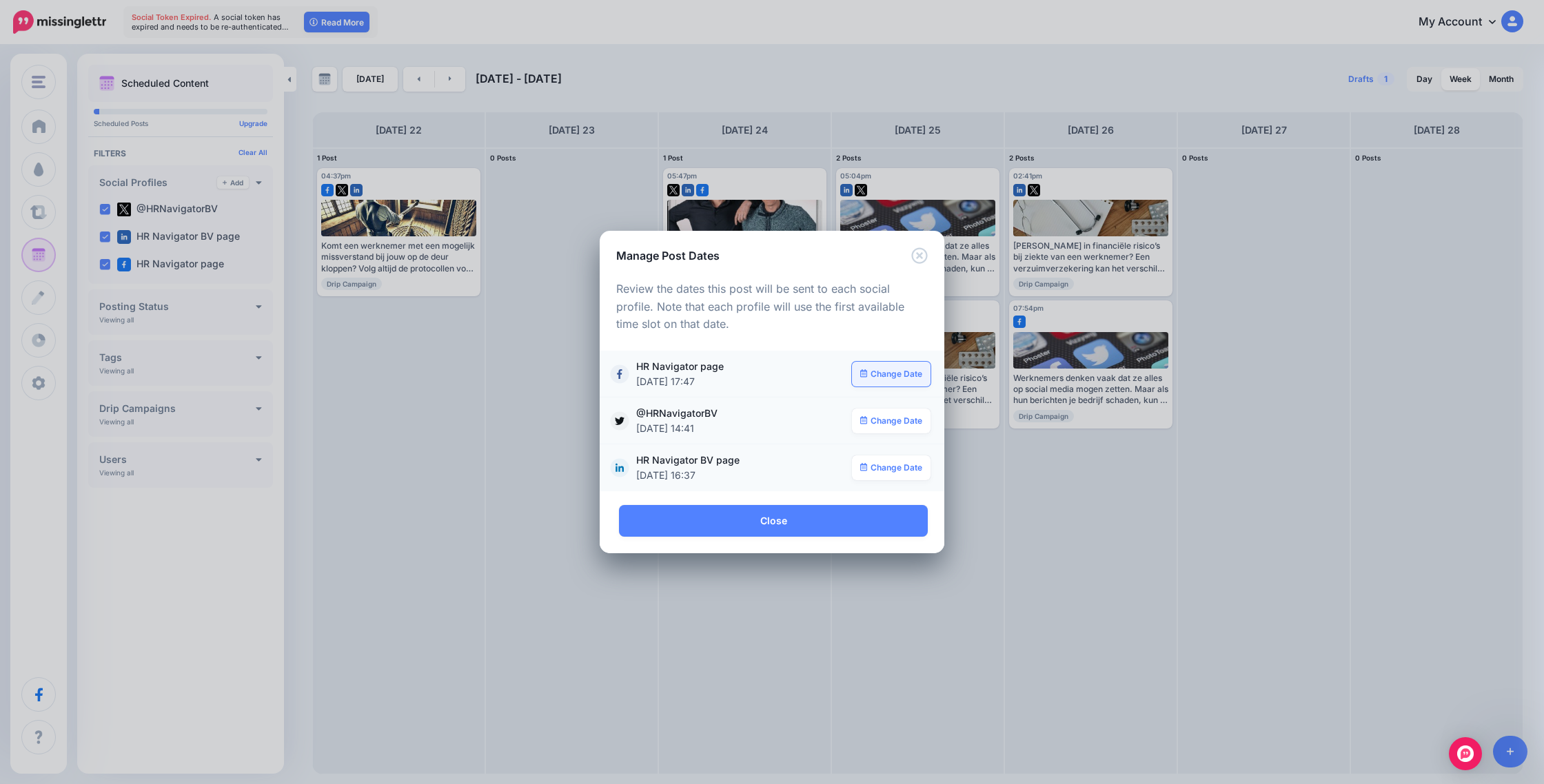
click at [902, 374] on link "Change Date" at bounding box center [892, 374] width 79 height 25
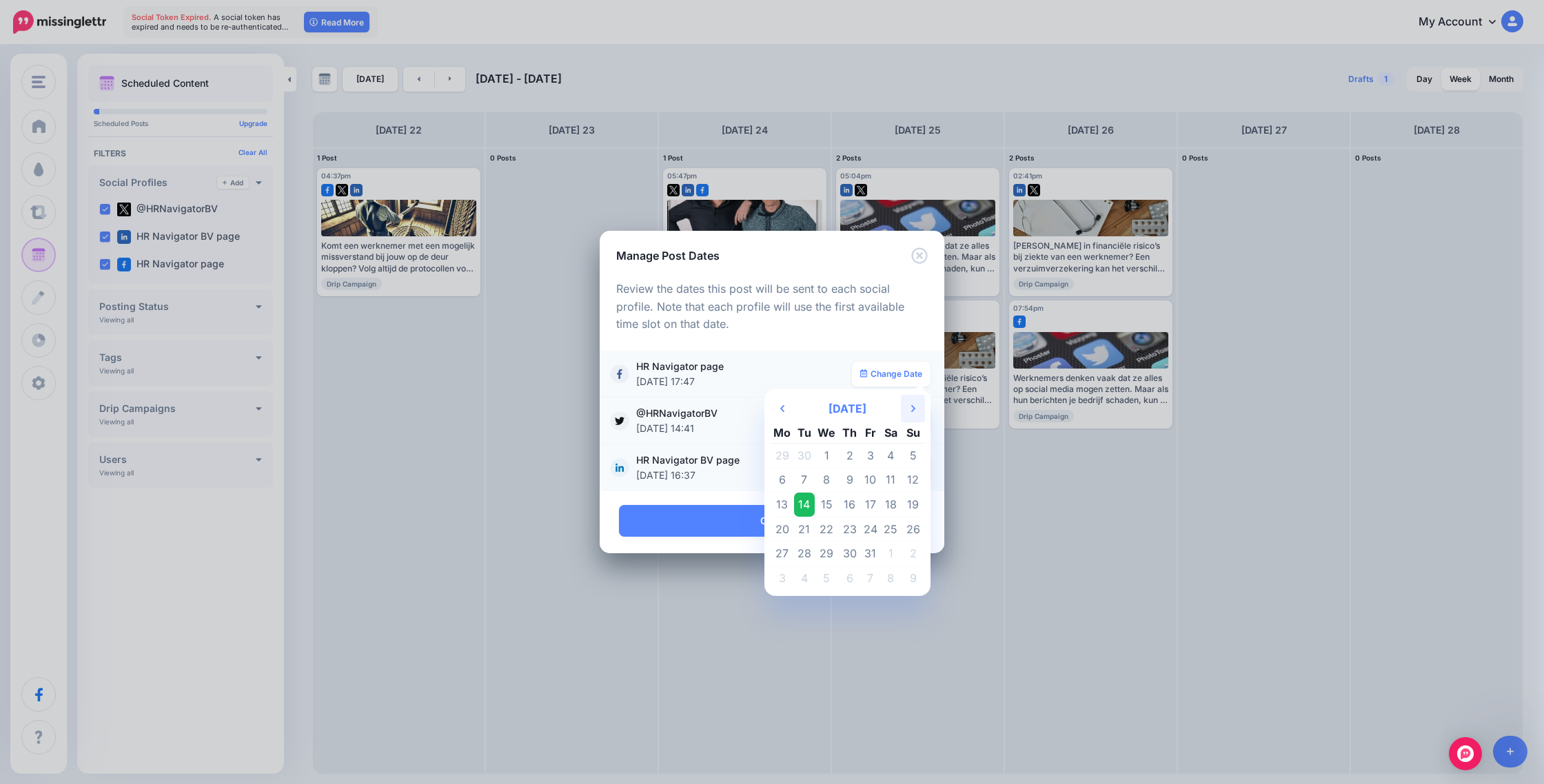
click at [915, 409] on icon "Next Month" at bounding box center [913, 409] width 4 height 11
click at [789, 405] on th "Previous Month" at bounding box center [782, 409] width 24 height 28
click at [808, 500] on td "14" at bounding box center [804, 505] width 21 height 25
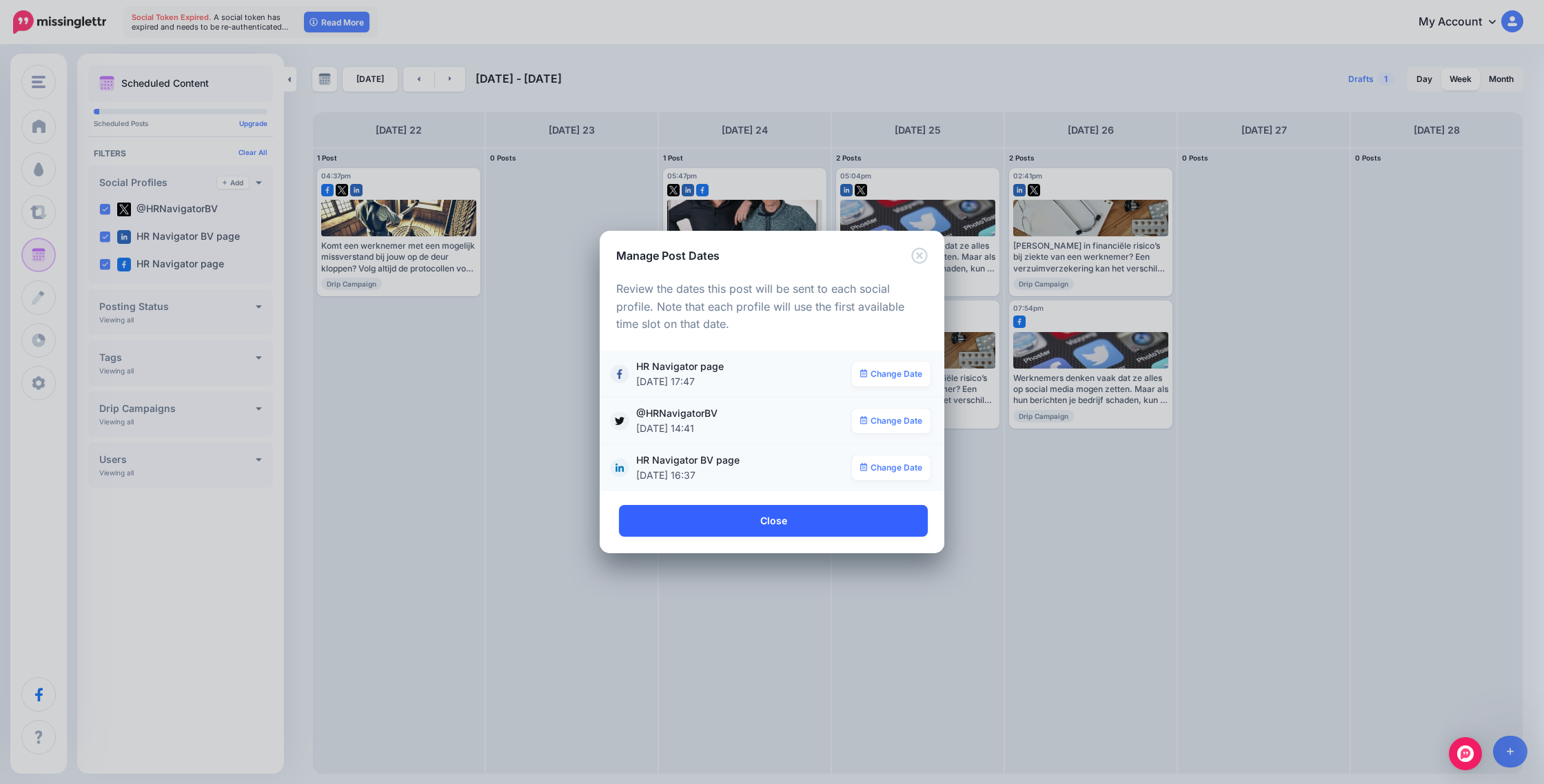
click at [804, 521] on link "Close" at bounding box center [774, 521] width 309 height 32
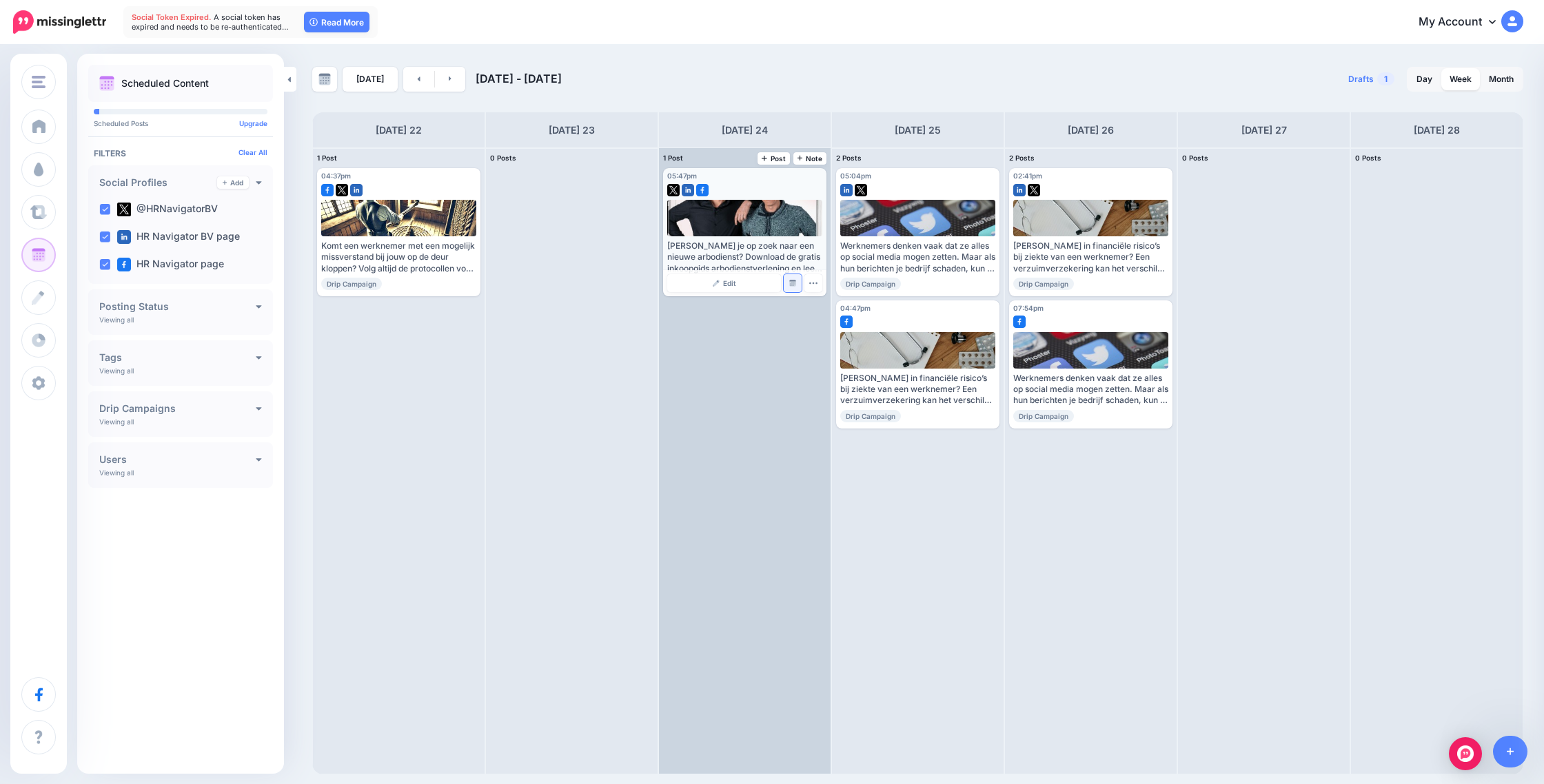
click at [793, 282] on img at bounding box center [793, 283] width 7 height 7
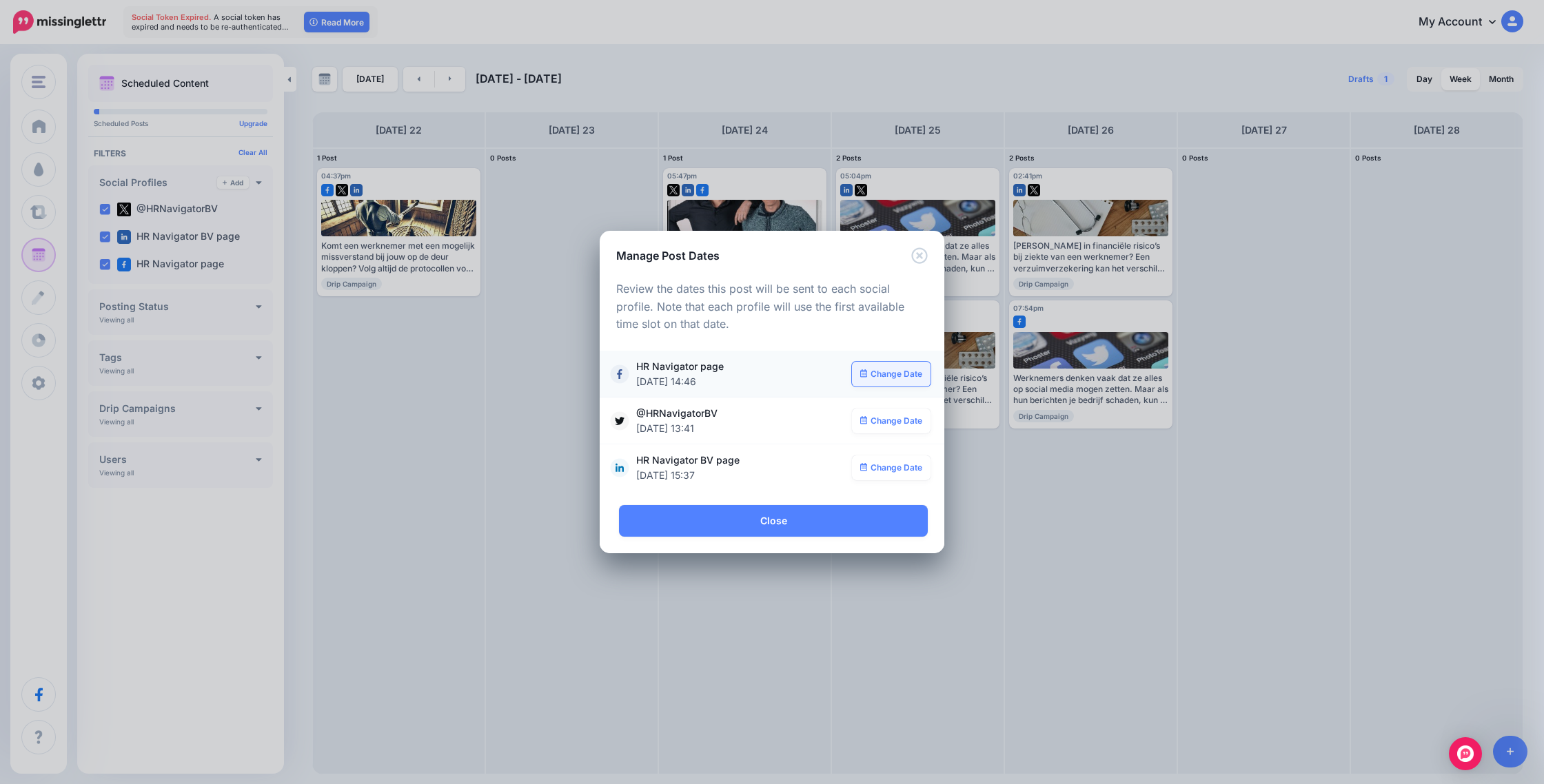
click at [880, 376] on link "Change Date" at bounding box center [892, 374] width 79 height 25
click at [590, 452] on div "**********" at bounding box center [772, 392] width 1544 height 784
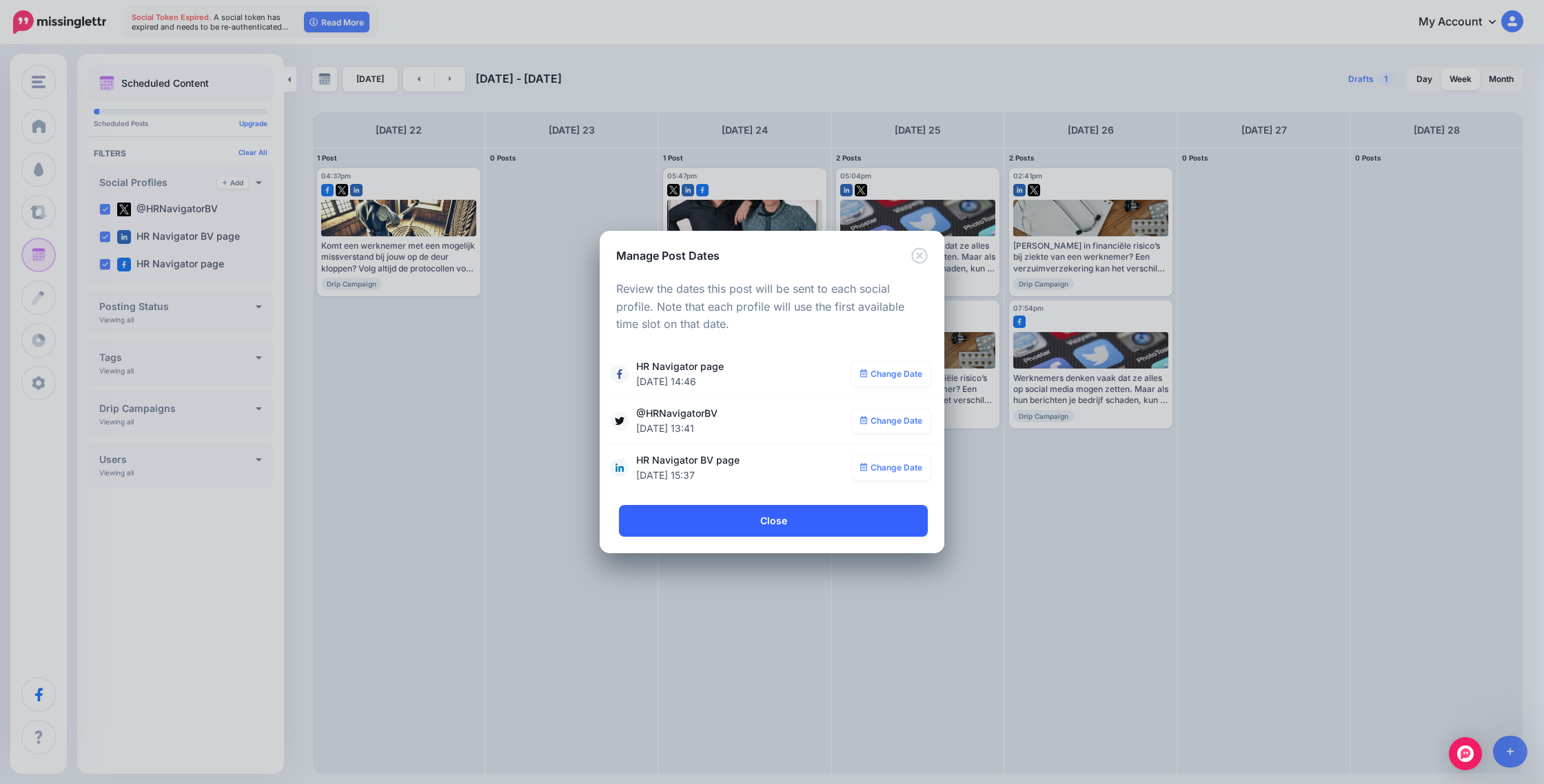
click at [704, 522] on link "Close" at bounding box center [774, 521] width 309 height 32
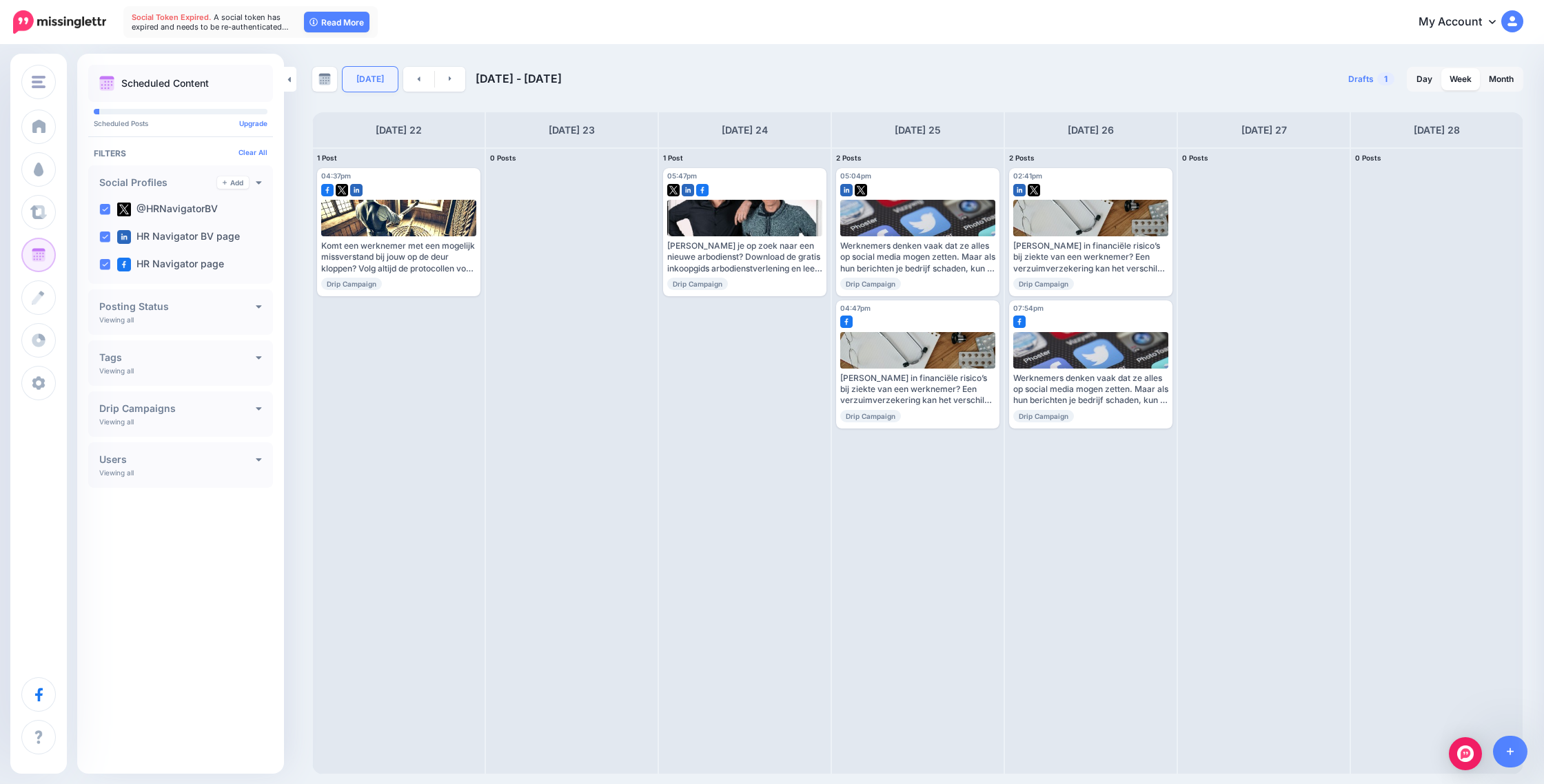
drag, startPoint x: 365, startPoint y: 81, endPoint x: 366, endPoint y: 89, distance: 8.1
click at [365, 81] on link "[DATE]" at bounding box center [371, 79] width 55 height 25
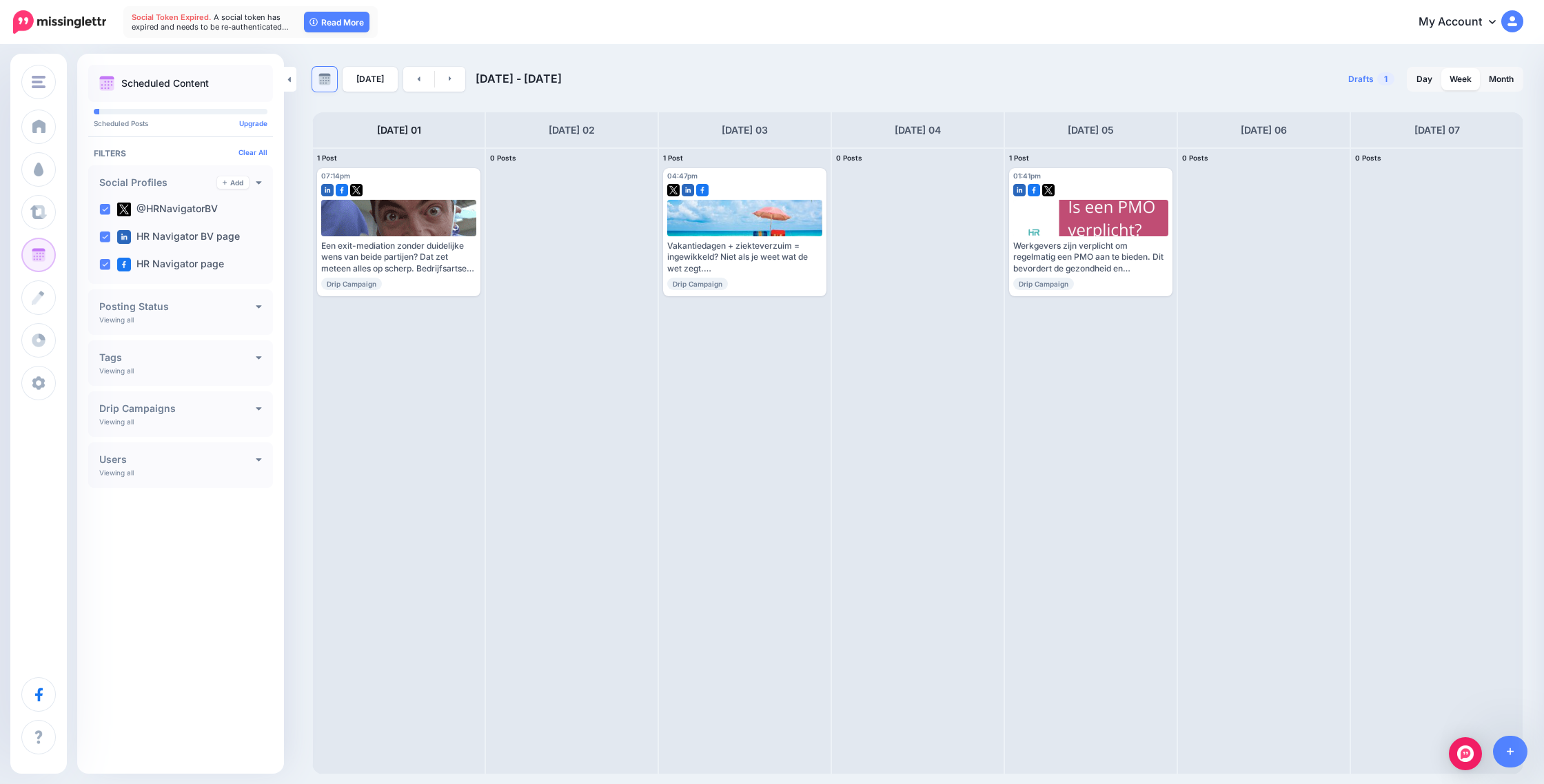
click at [326, 84] on img at bounding box center [325, 79] width 13 height 13
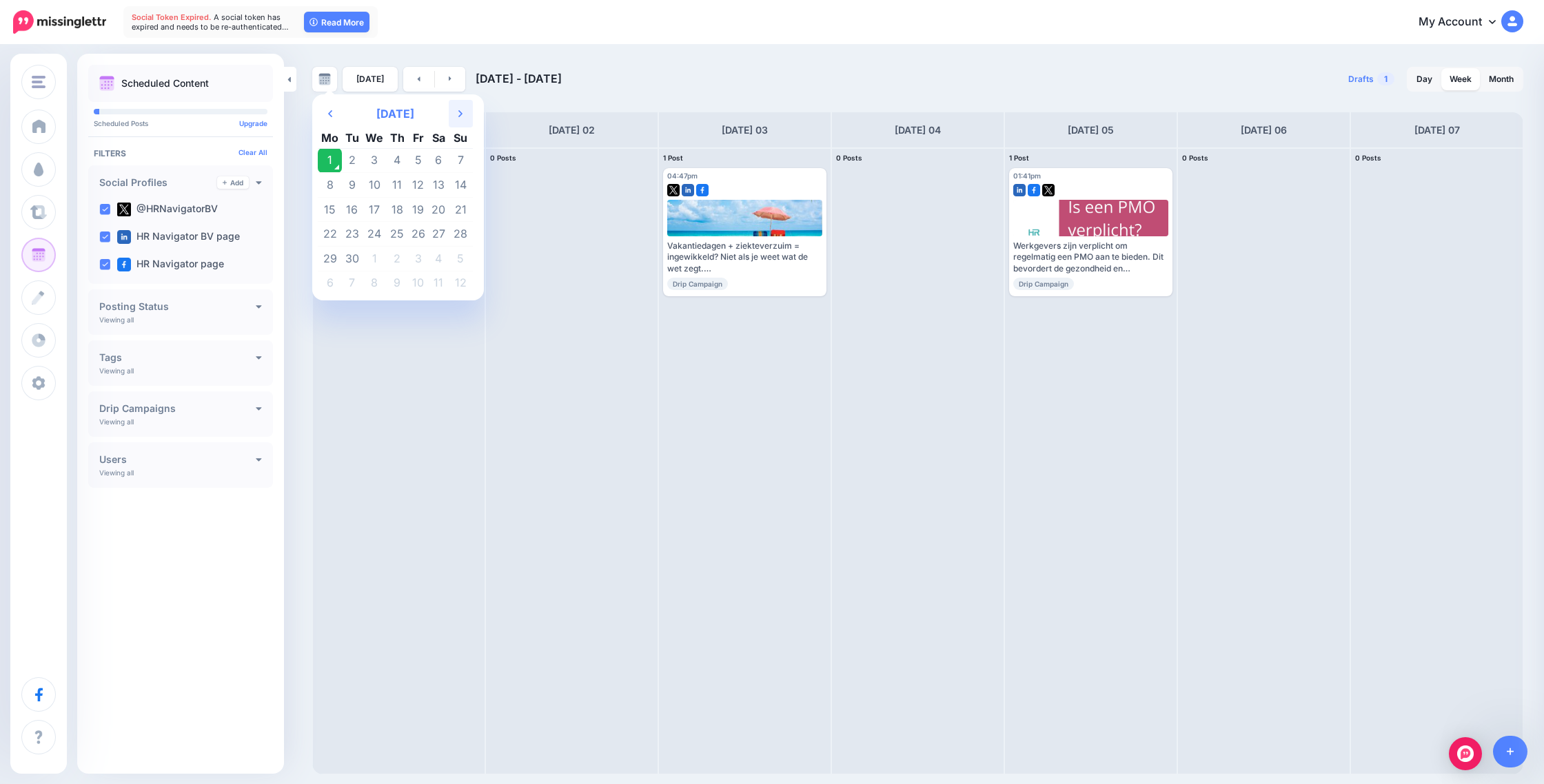
click at [453, 111] on th "Next Month" at bounding box center [461, 113] width 24 height 28
click at [375, 207] on td "15" at bounding box center [375, 209] width 25 height 25
